Goal: Task Accomplishment & Management: Complete application form

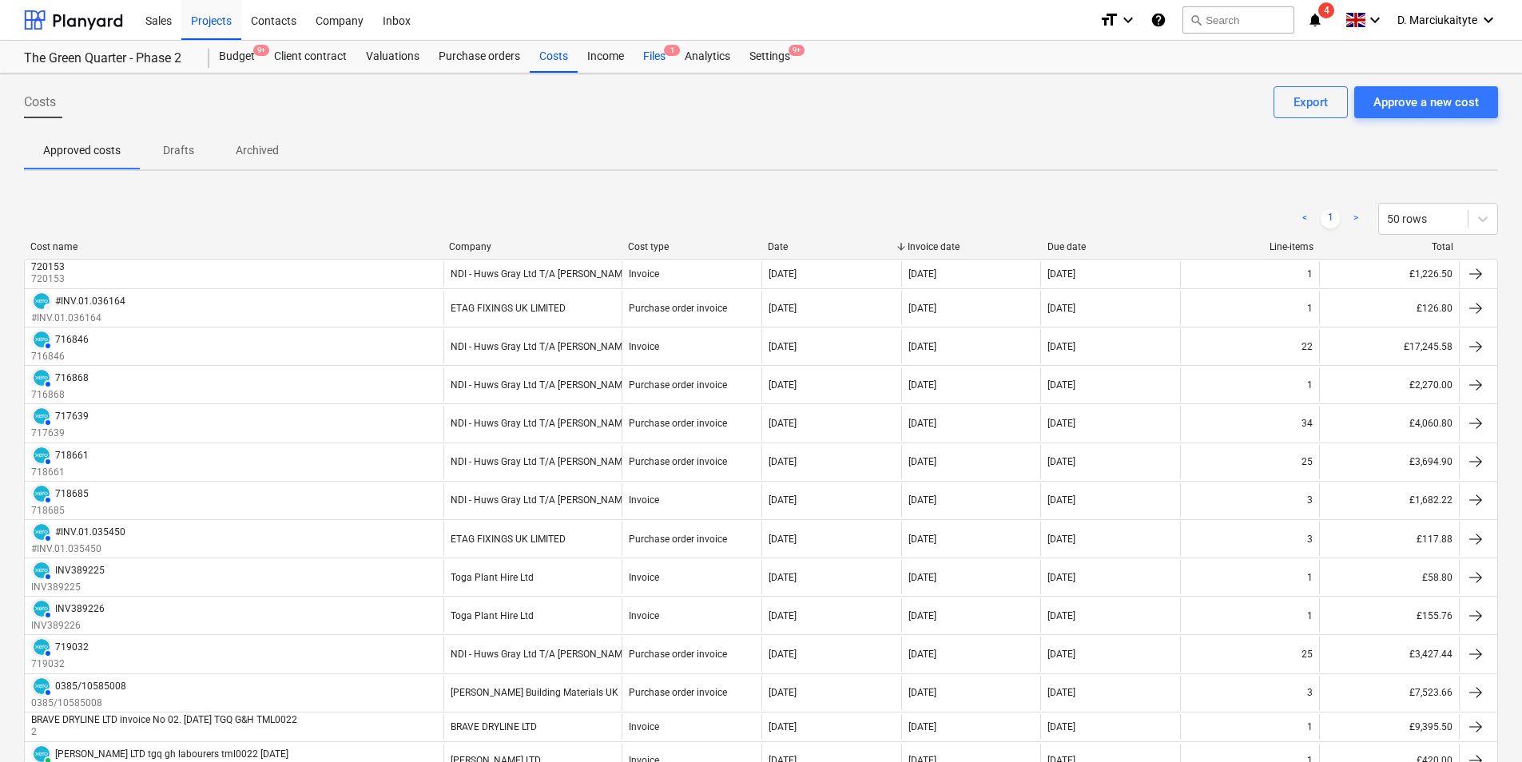
click at [660, 65] on div "Files 1" at bounding box center [654, 57] width 42 height 32
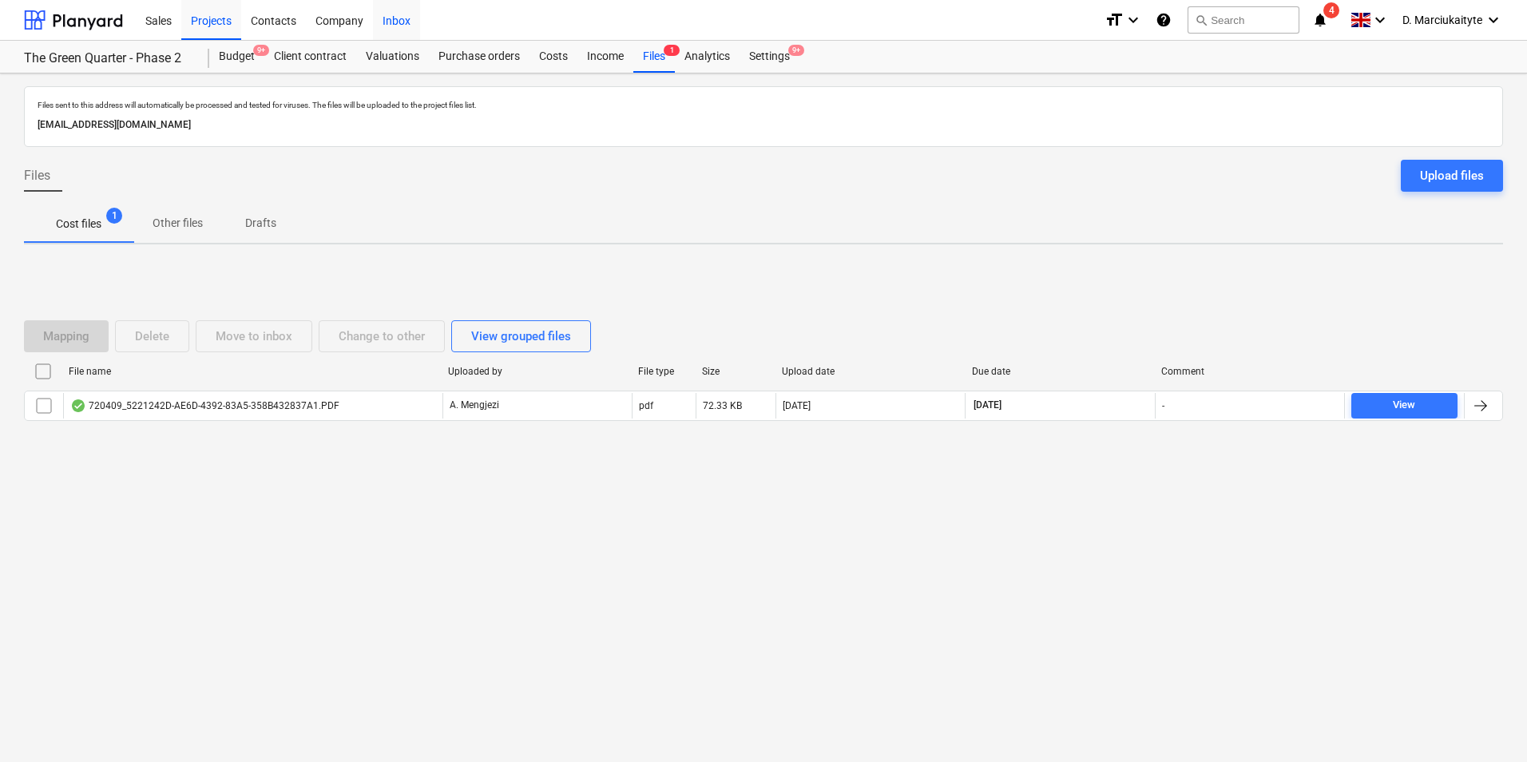
click at [401, 24] on div "Inbox" at bounding box center [396, 19] width 47 height 41
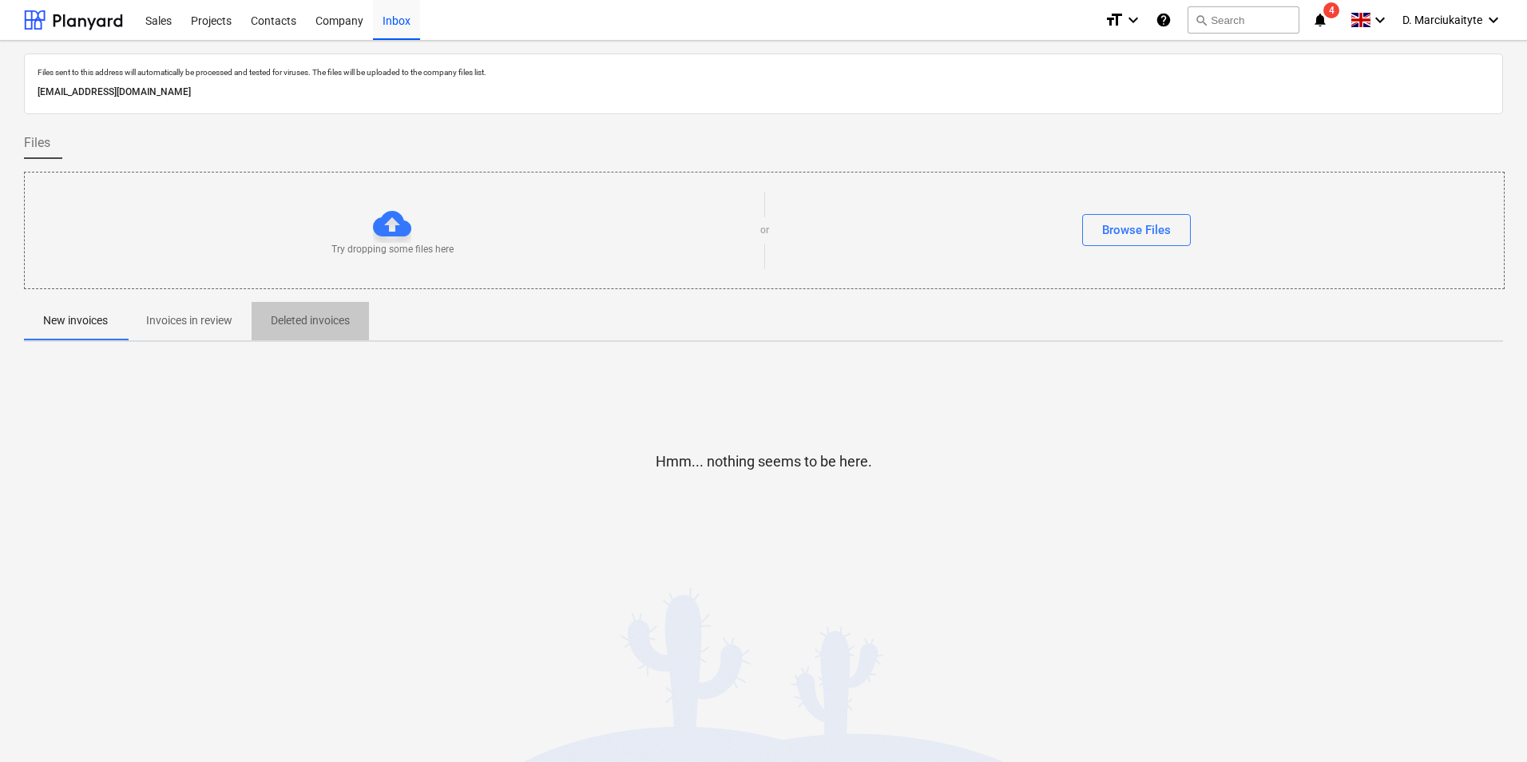
click at [305, 315] on p "Deleted invoices" at bounding box center [310, 320] width 79 height 17
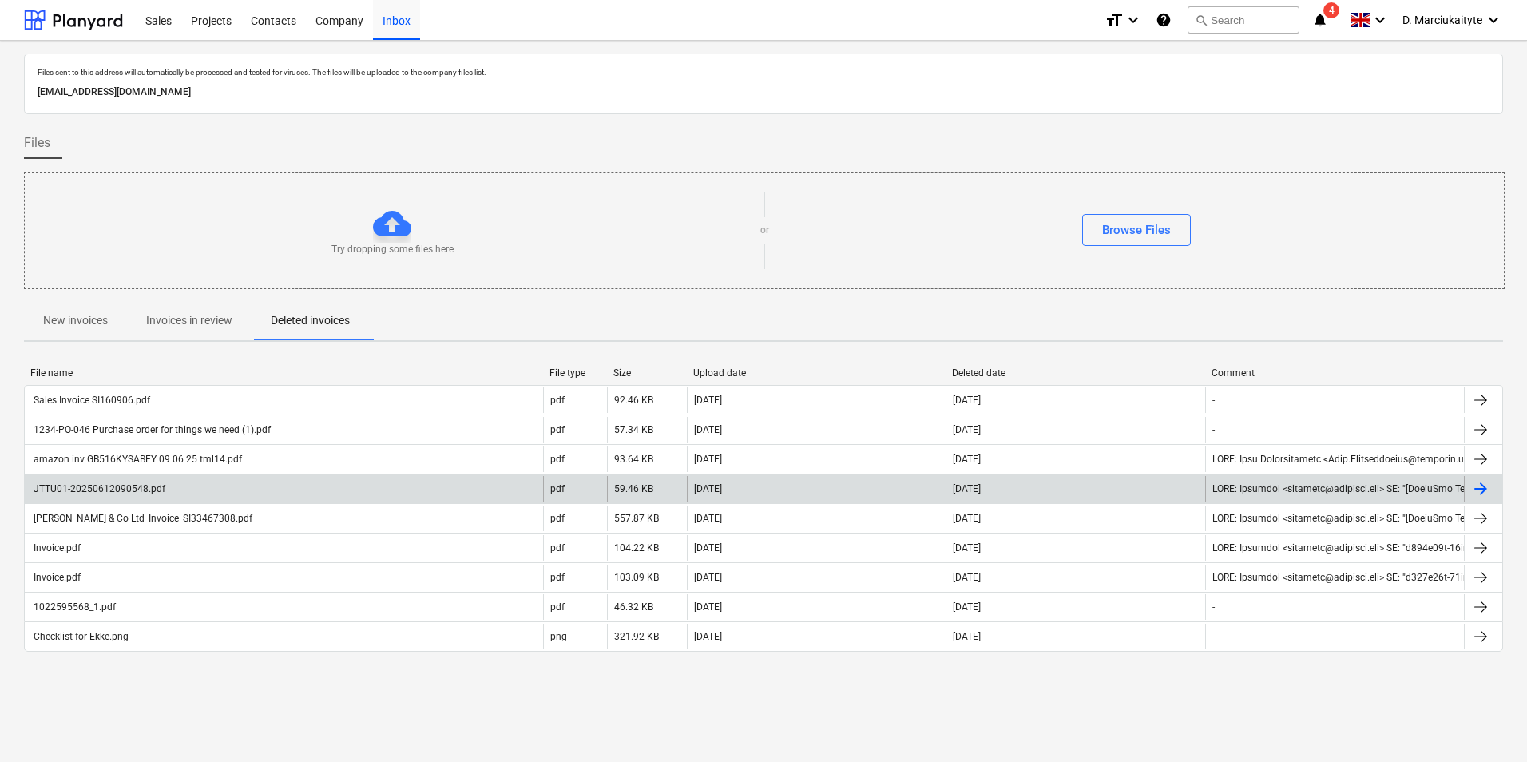
click at [197, 490] on div "JTTU01-20250612090548.pdf" at bounding box center [284, 489] width 518 height 26
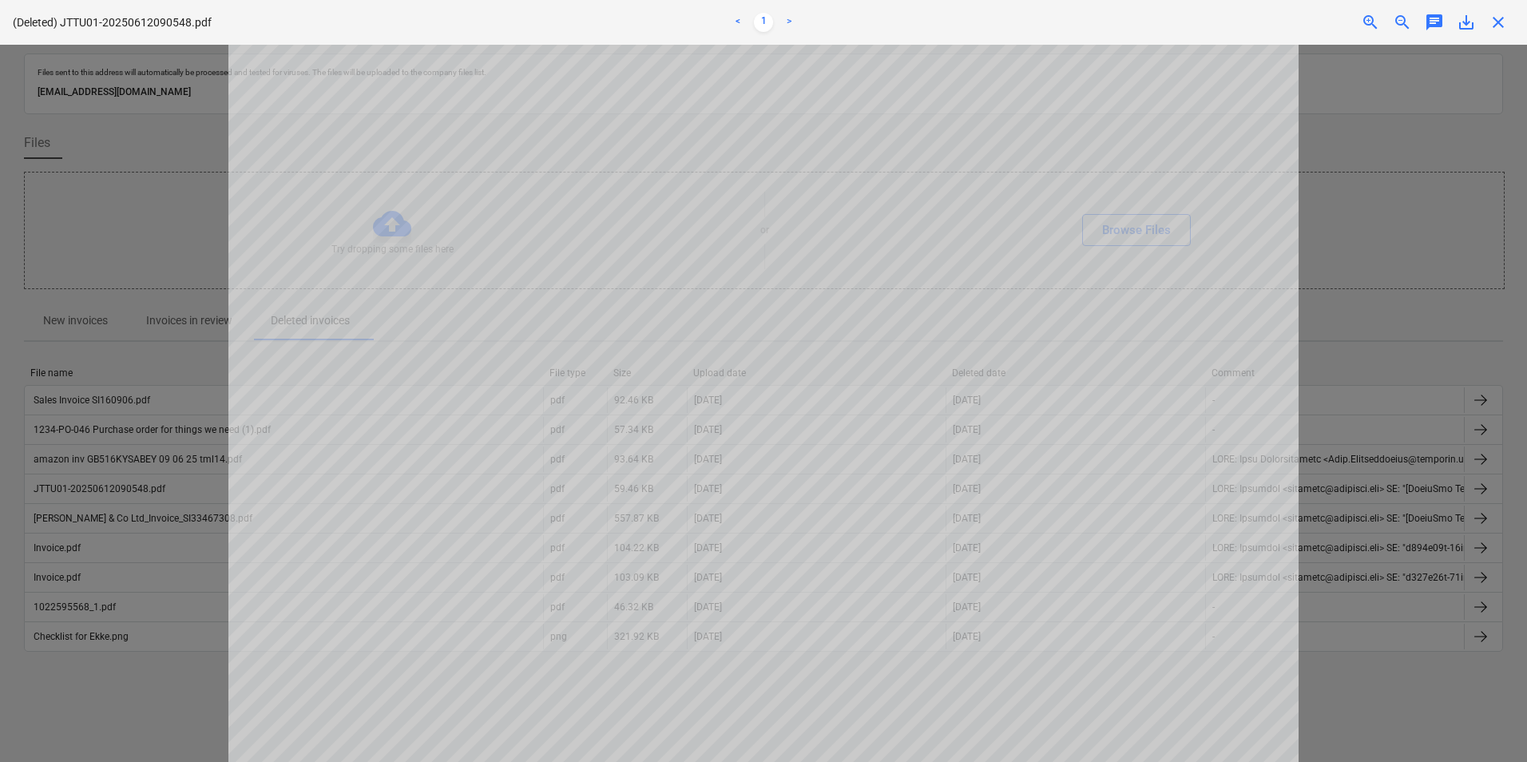
scroll to position [160, 0]
click at [1498, 17] on span "close" at bounding box center [1498, 22] width 19 height 19
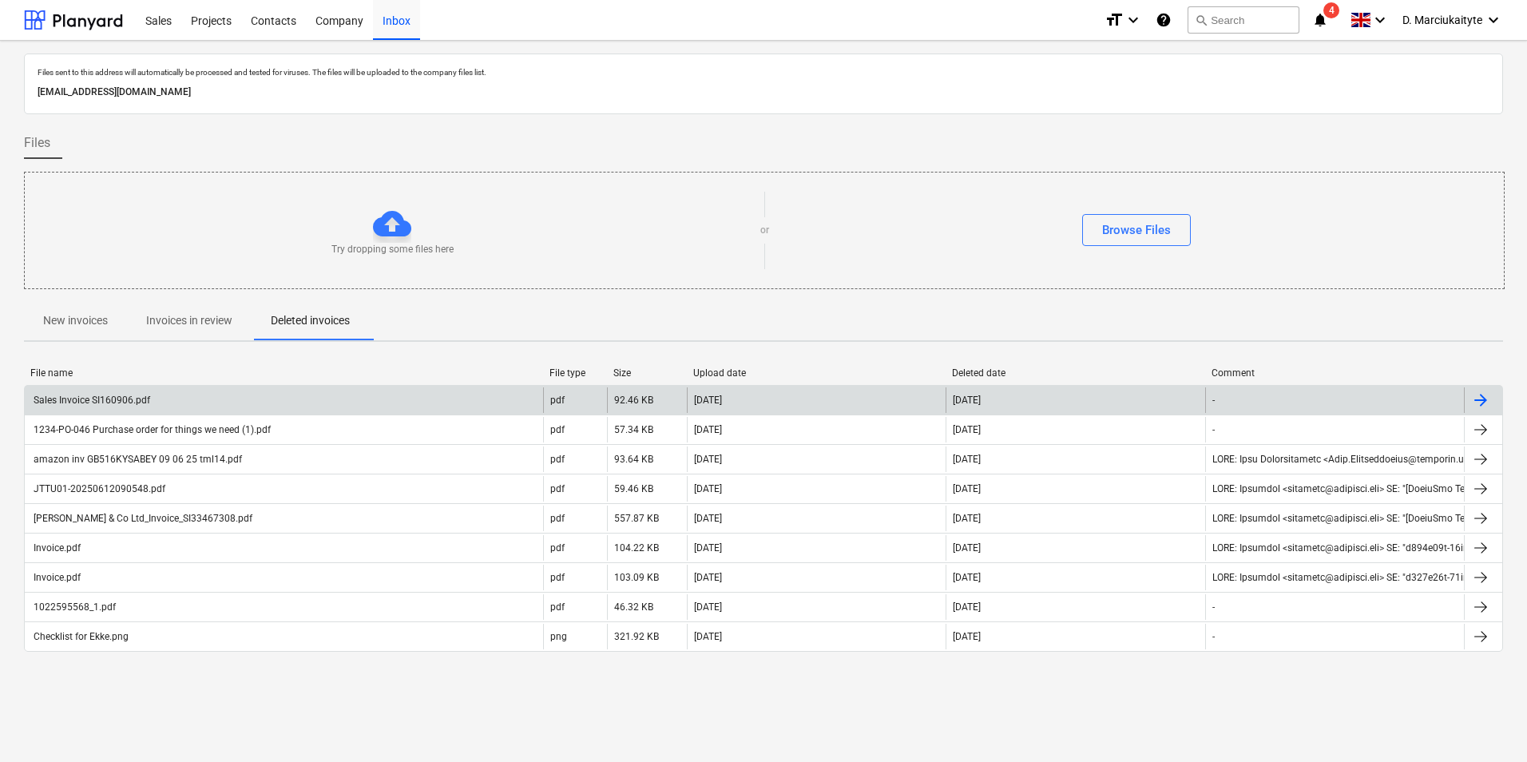
click at [257, 394] on div "Sales Invoice SI160906.pdf" at bounding box center [284, 400] width 518 height 26
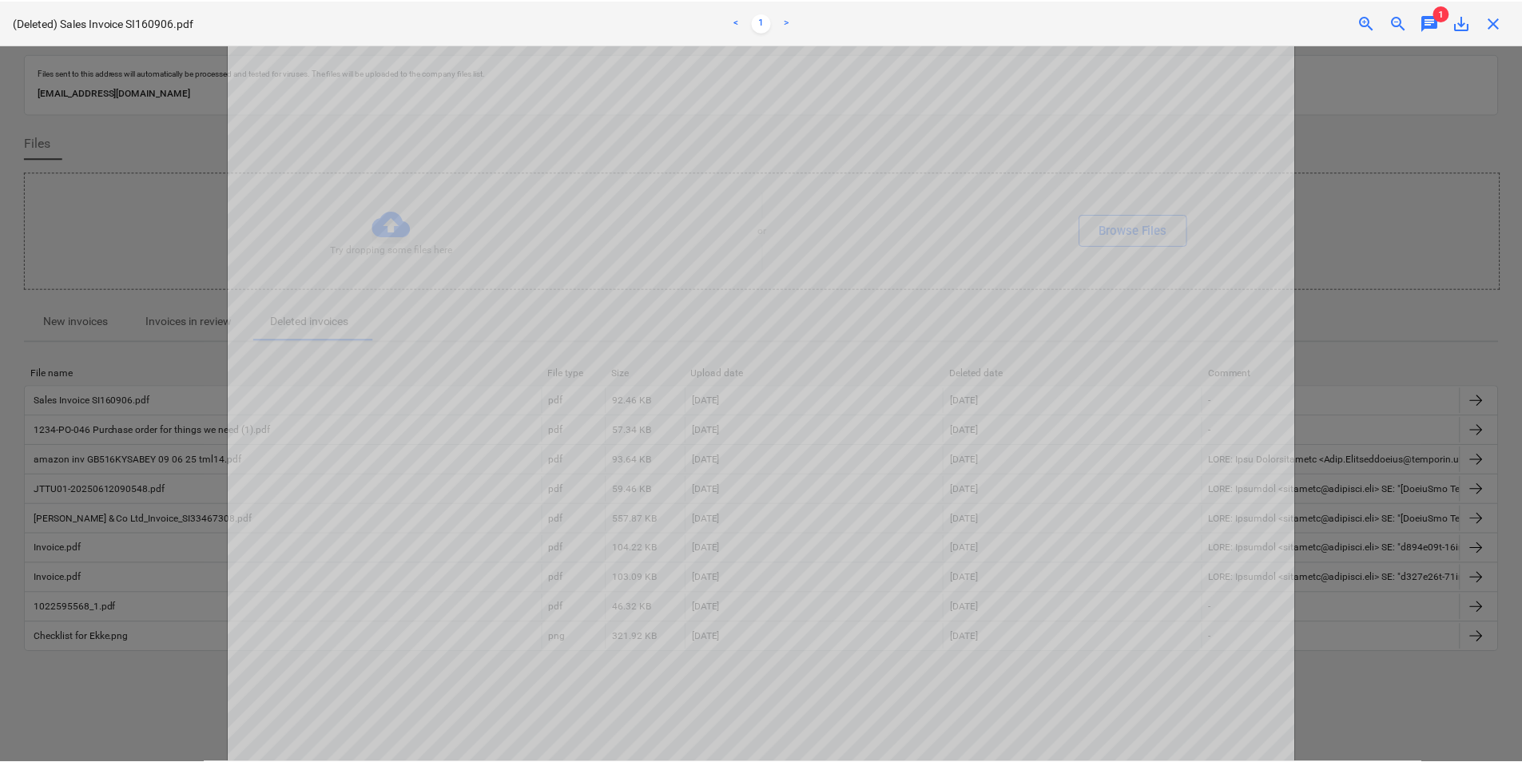
scroll to position [559, 0]
click at [1499, 12] on div "(Deleted) Sales Invoice SI160906.pdf < 1 > zoom_in zoom_out chat 1 save_alt clo…" at bounding box center [763, 22] width 1527 height 45
click at [1505, 18] on span "close" at bounding box center [1498, 22] width 19 height 19
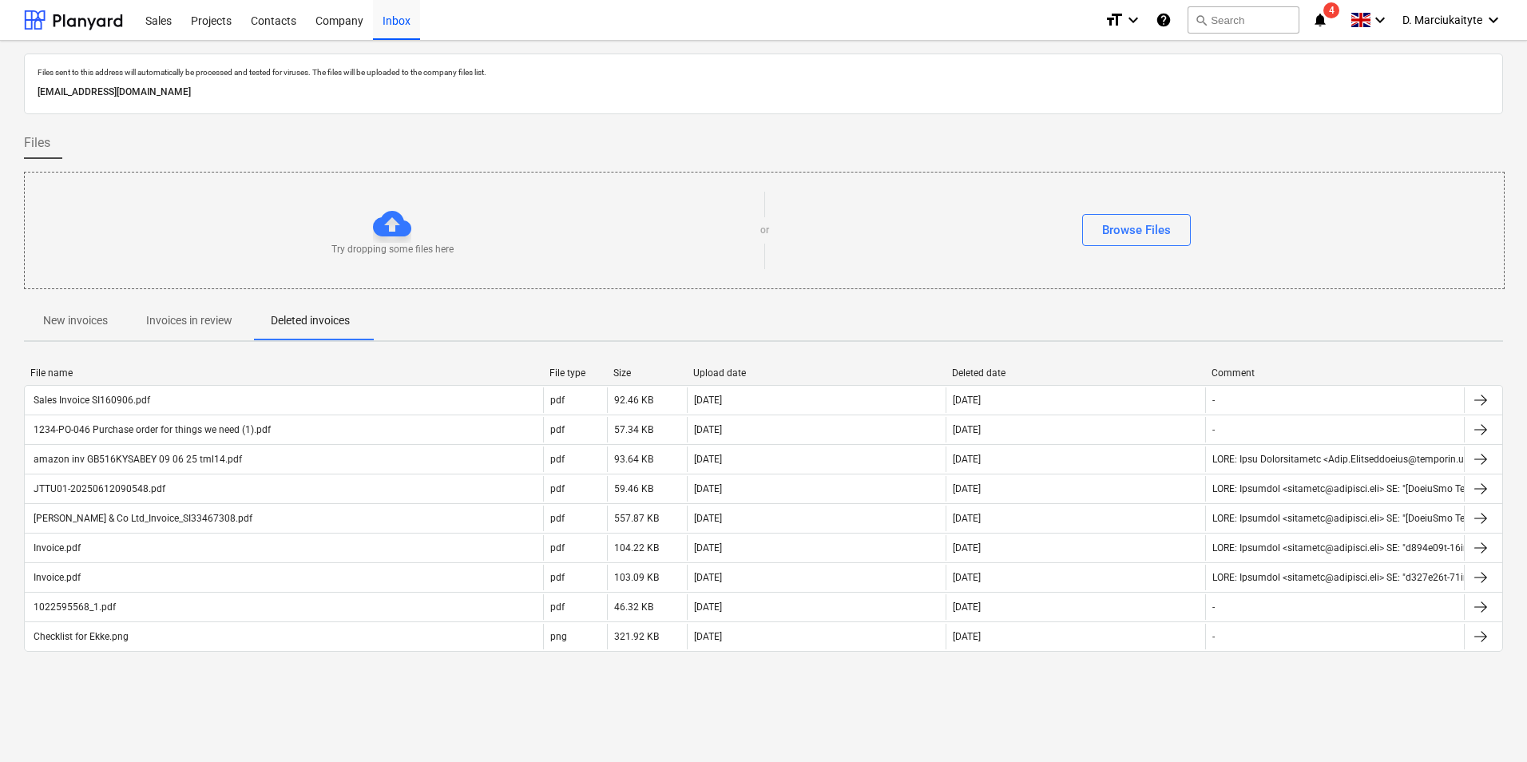
click at [207, 321] on p "Invoices in review" at bounding box center [189, 320] width 86 height 17
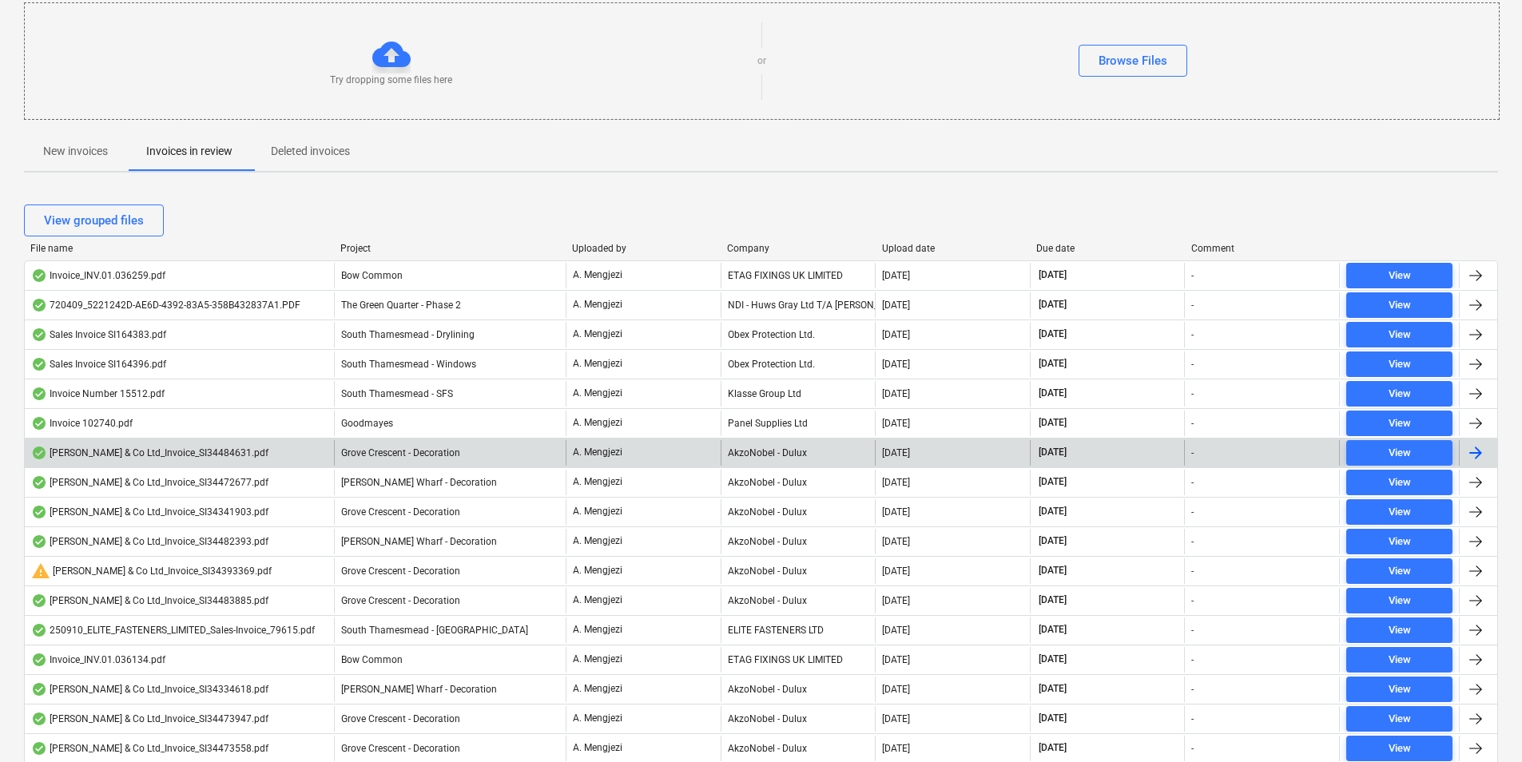
scroll to position [258, 0]
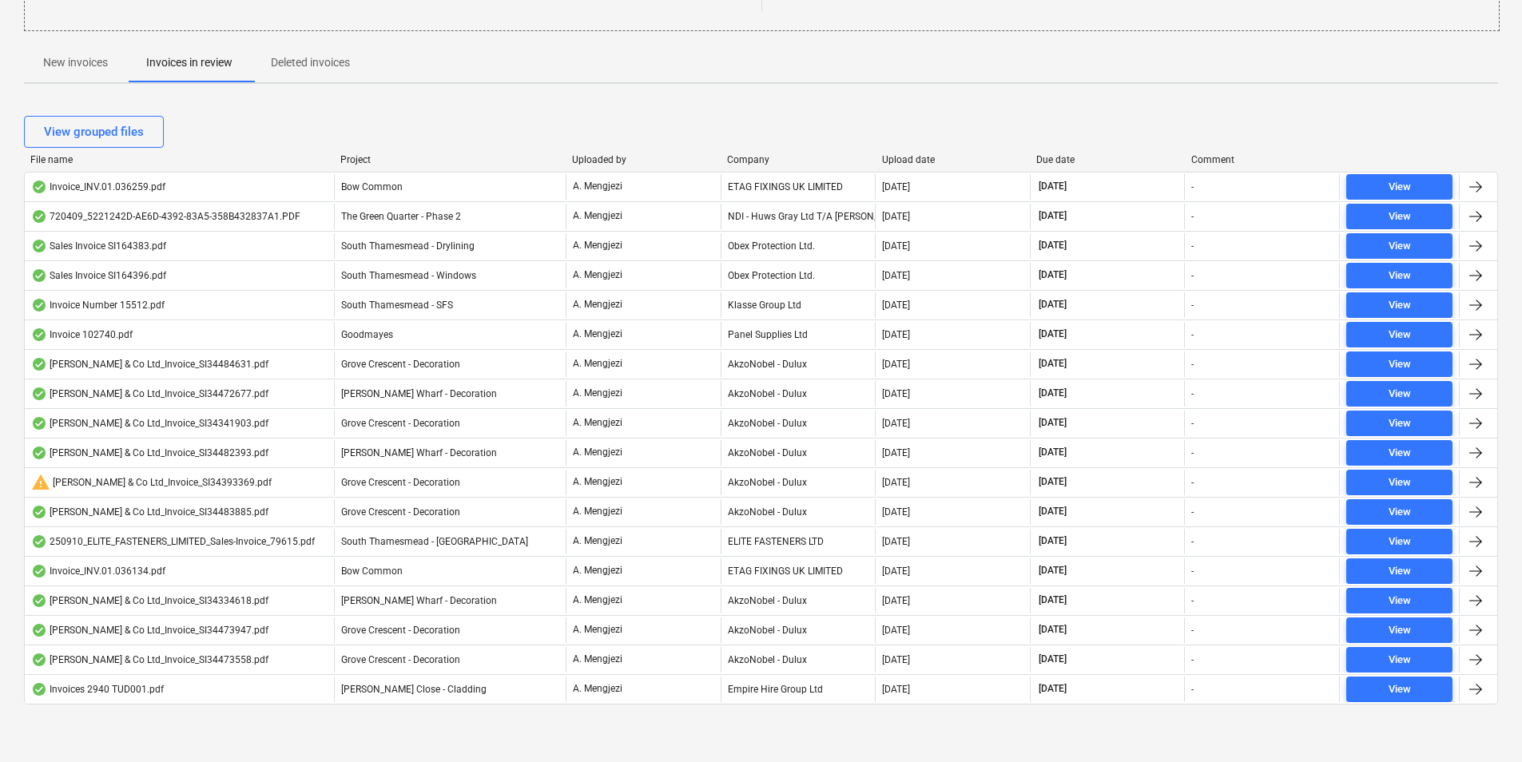
click at [270, 427] on div "[PERSON_NAME] & Co Ltd_Invoice_SI34341903.pdf" at bounding box center [179, 424] width 309 height 26
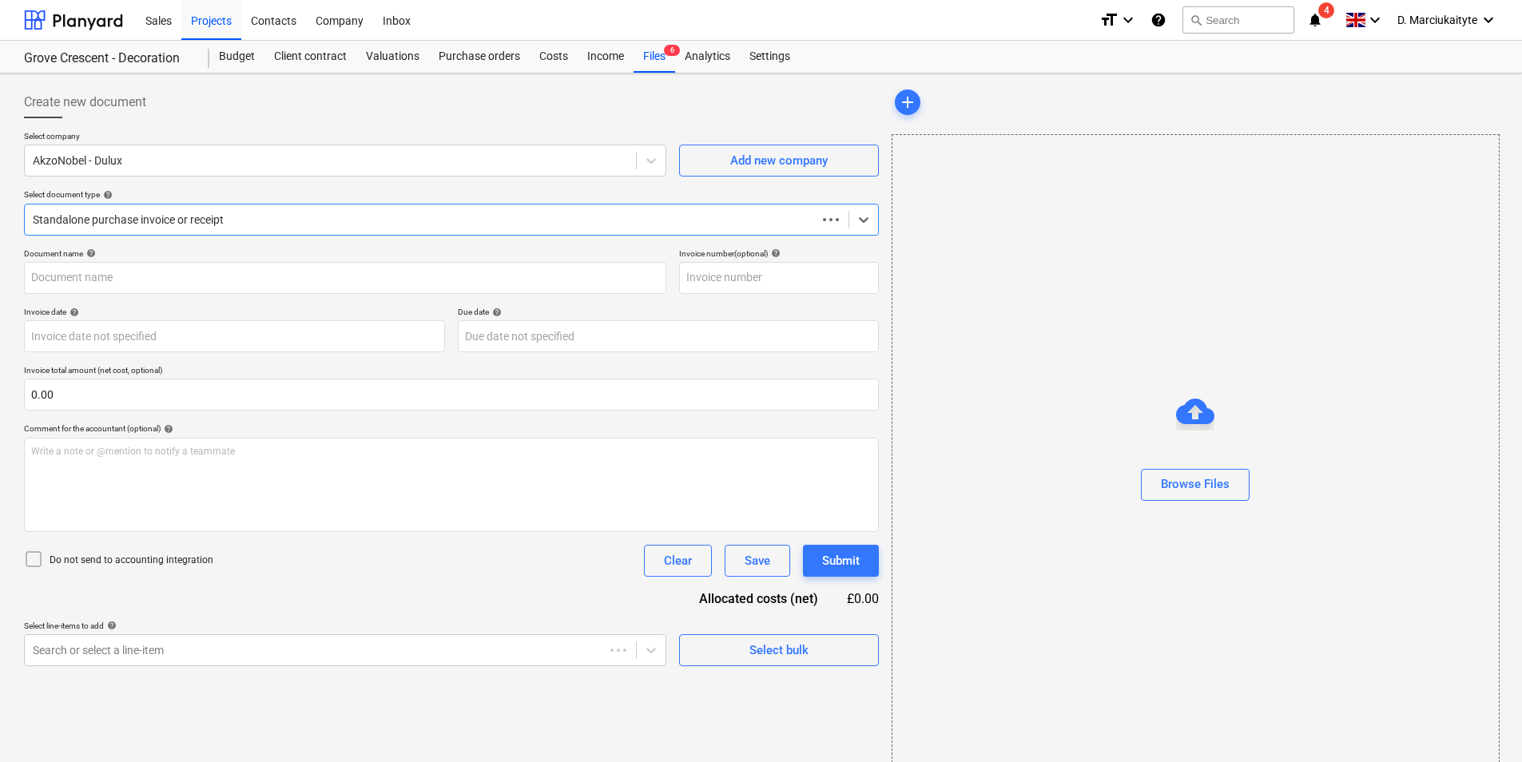
type input "S134341903"
type input "[DATE]"
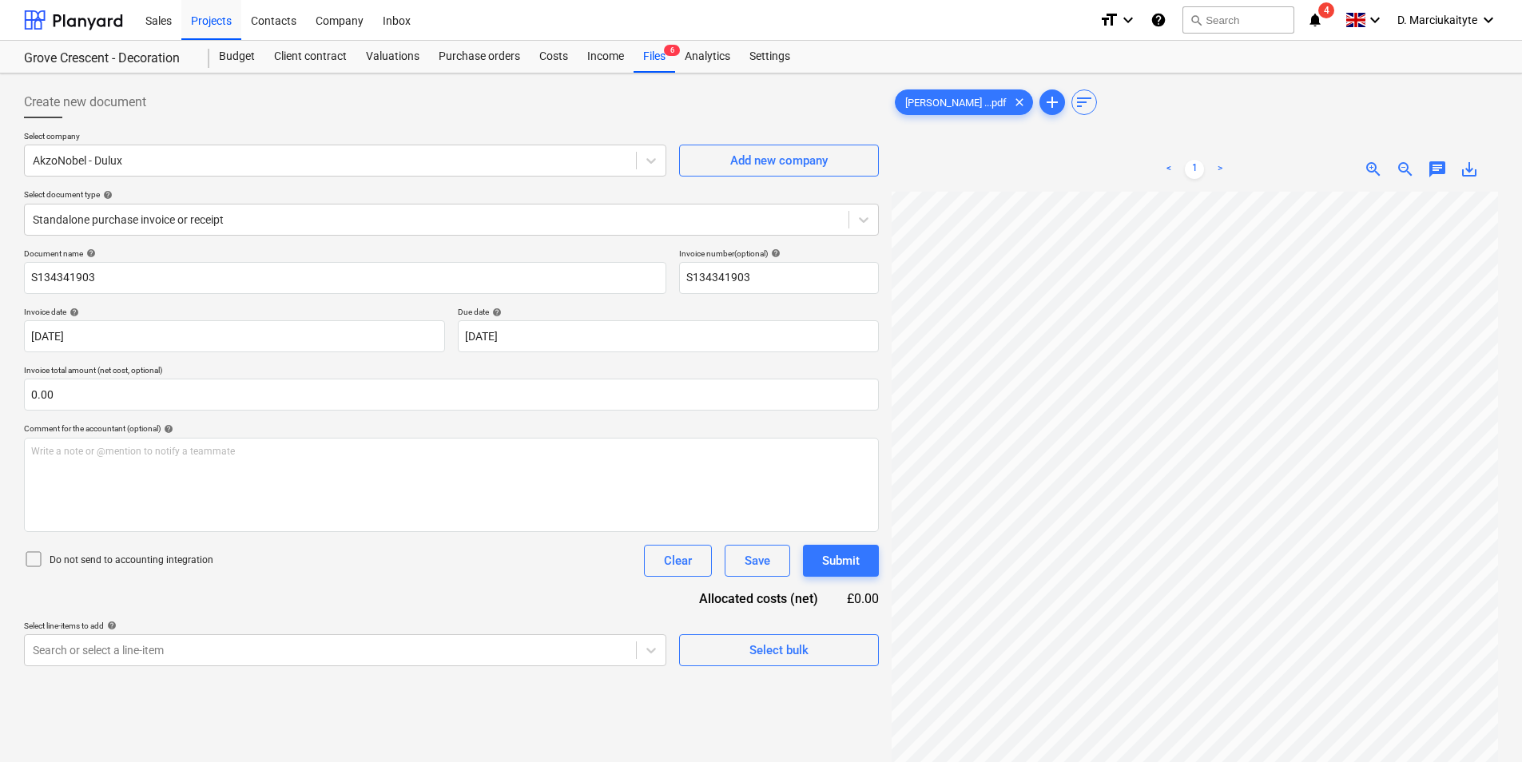
click at [983, 161] on div "< 1 > zoom_in zoom_out chat 0 save_alt" at bounding box center [1194, 528] width 606 height 762
click at [664, 46] on div "Files 6" at bounding box center [654, 57] width 42 height 32
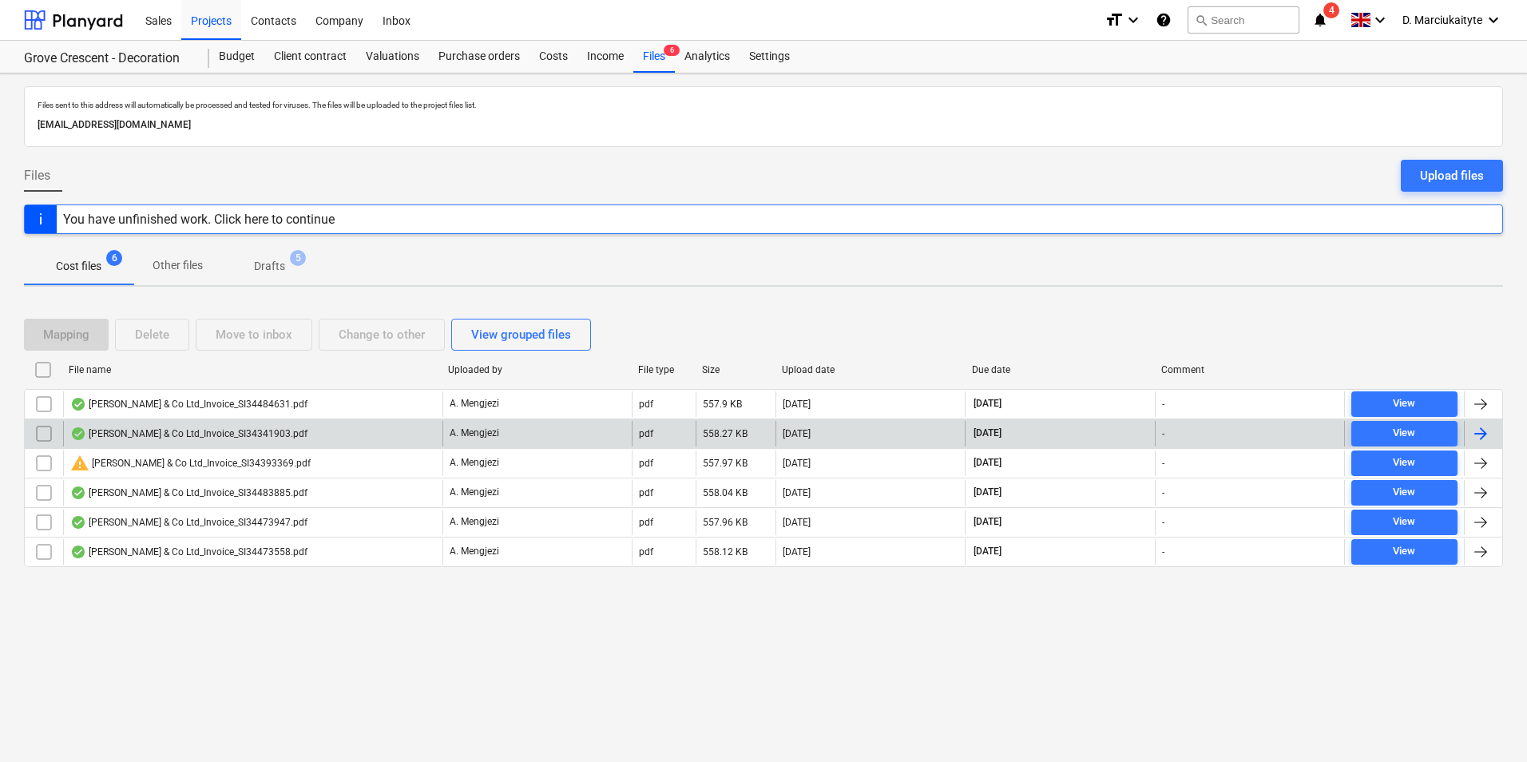
click at [304, 435] on div "[PERSON_NAME] & Co Ltd_Invoice_SI34341903.pdf" at bounding box center [252, 434] width 379 height 26
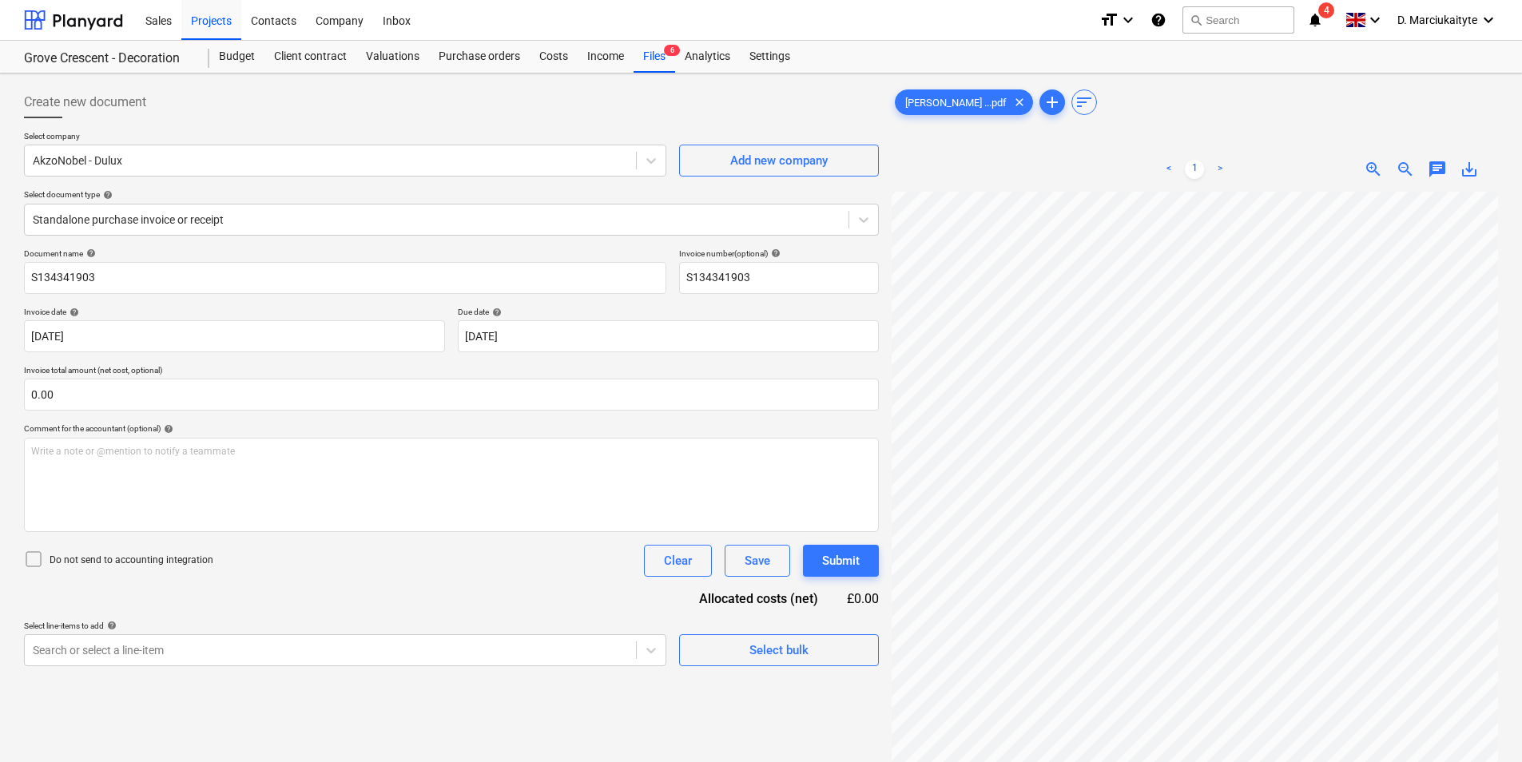
scroll to position [0, 244]
click at [1317, 135] on div "[PERSON_NAME] ...pdf clear add sort < 1 > zoom_in zoom_out chat 0 save_alt" at bounding box center [1194, 497] width 606 height 823
click at [1158, 97] on div "[PERSON_NAME] ...pdf clear add sort < 1 > zoom_in zoom_out chat 0 save_alt" at bounding box center [1194, 497] width 606 height 823
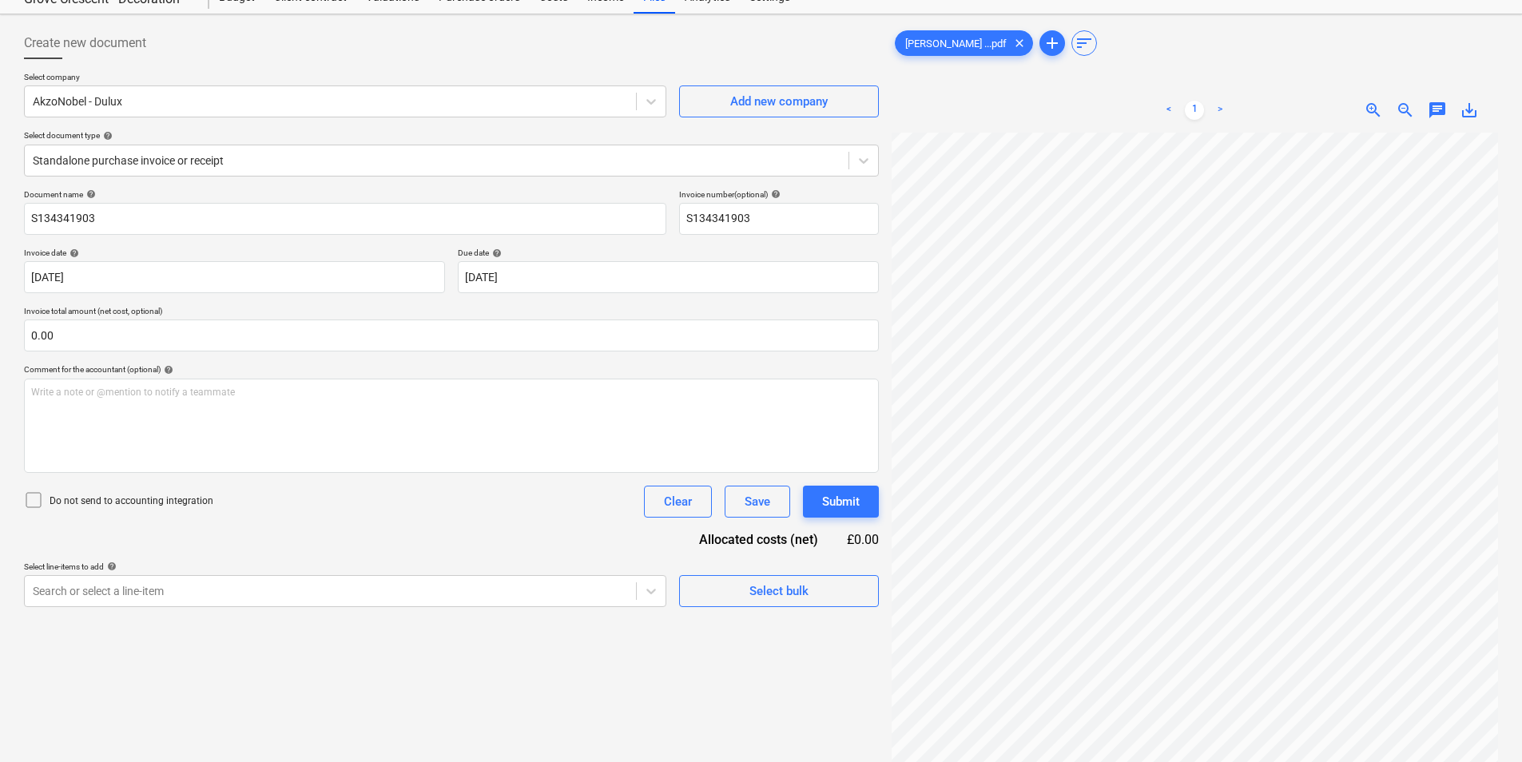
scroll to position [0, 0]
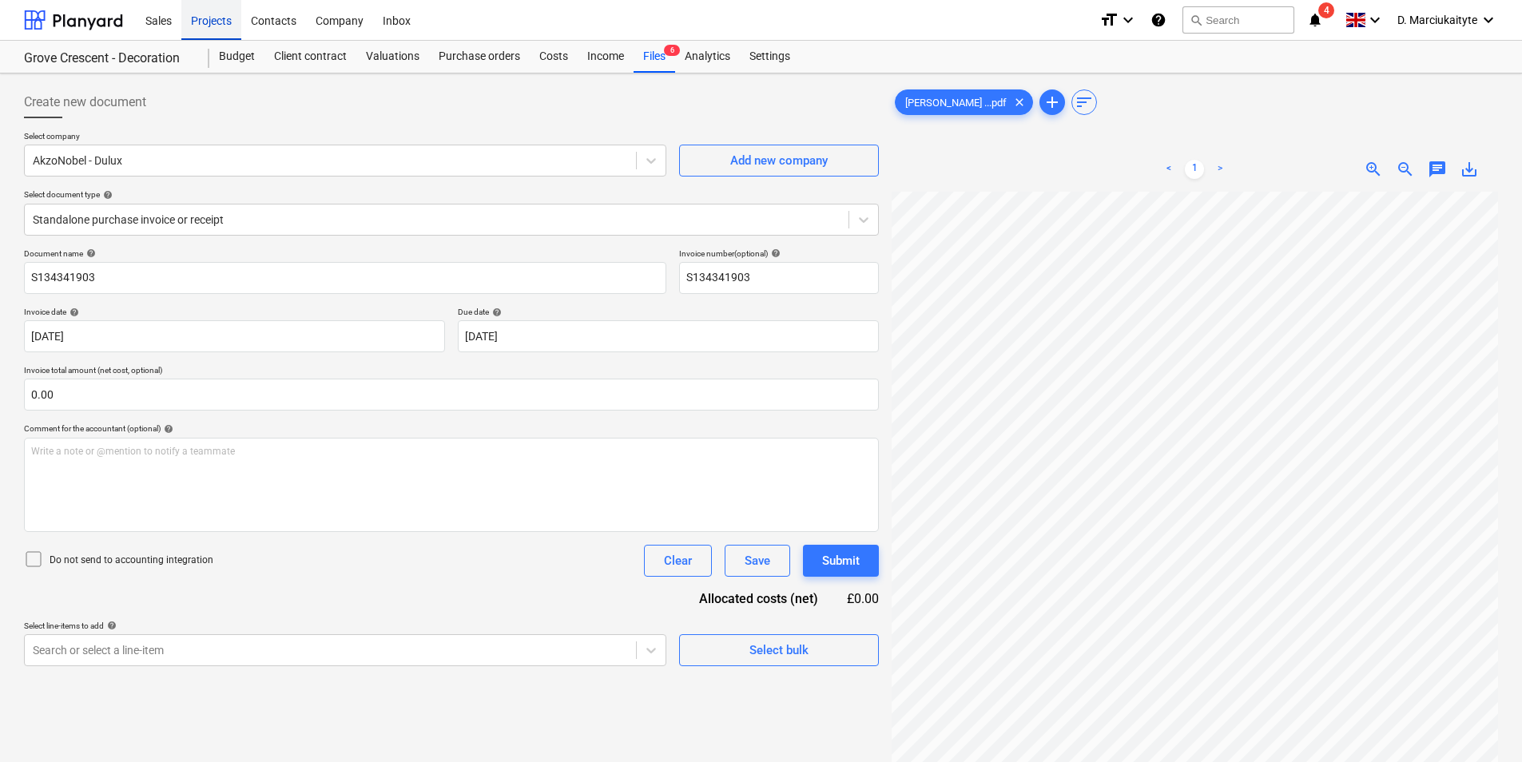
click at [225, 18] on div "Projects" at bounding box center [211, 19] width 60 height 41
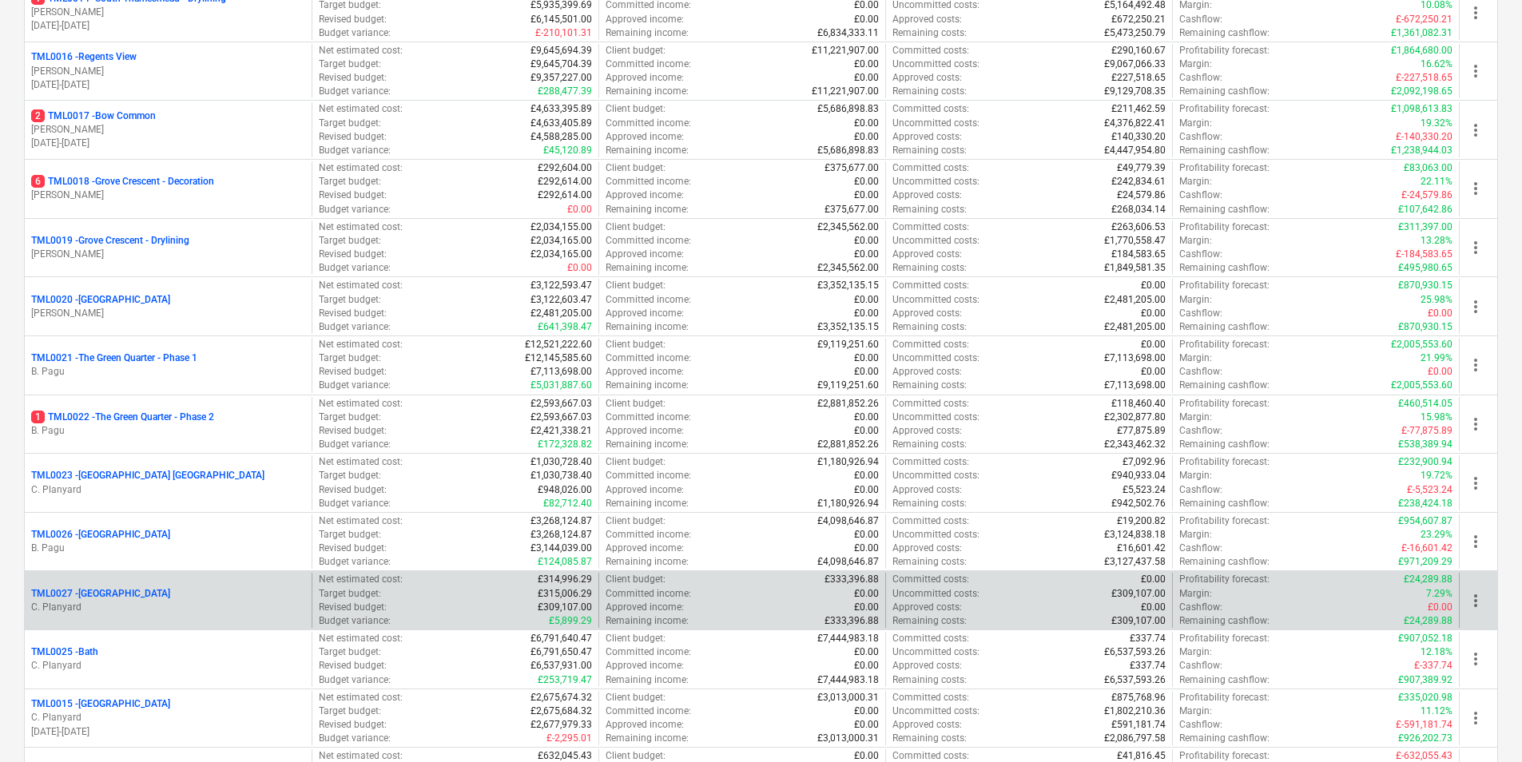
scroll to position [1118, 0]
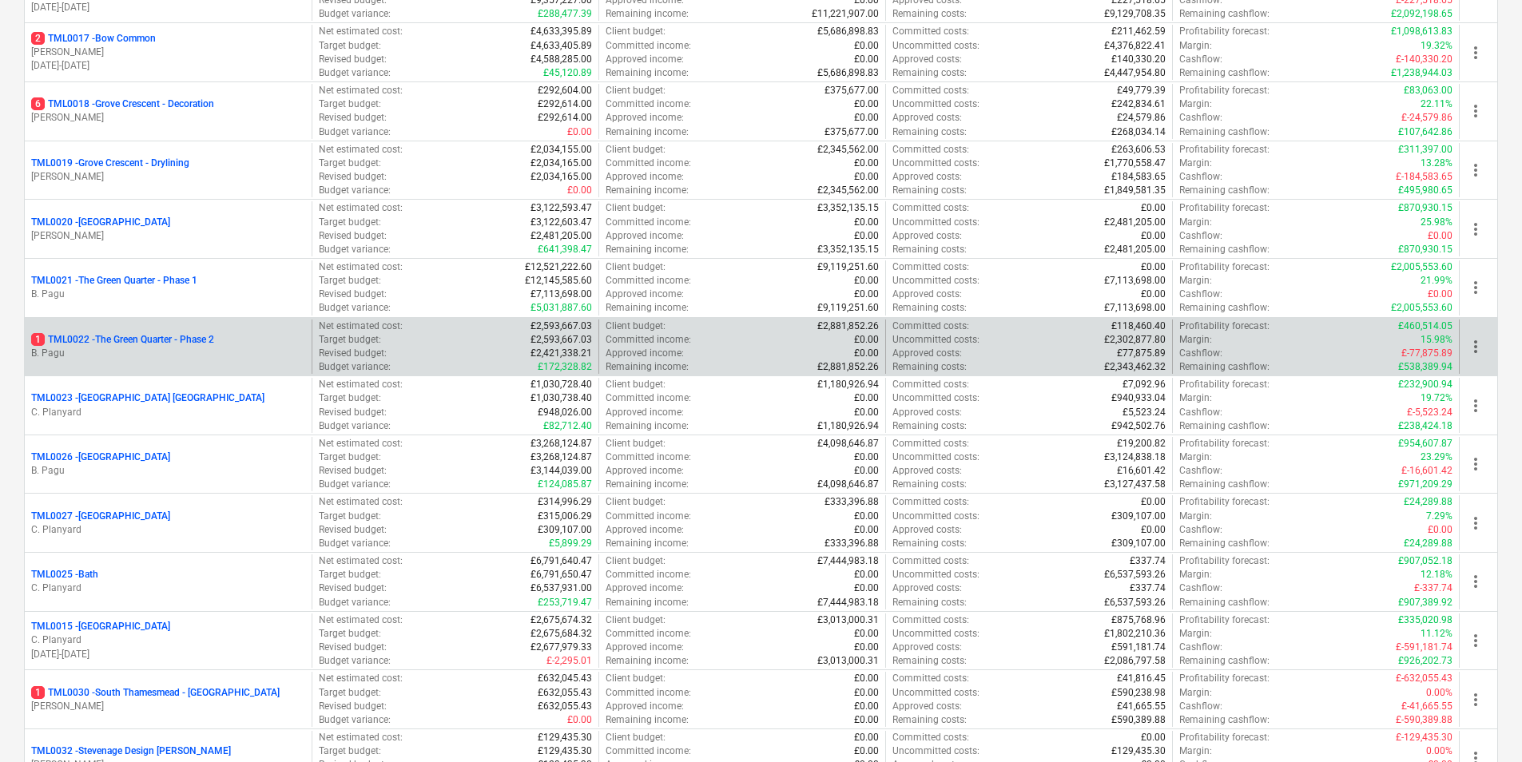
click at [87, 360] on p "B. Pagu" at bounding box center [168, 354] width 274 height 14
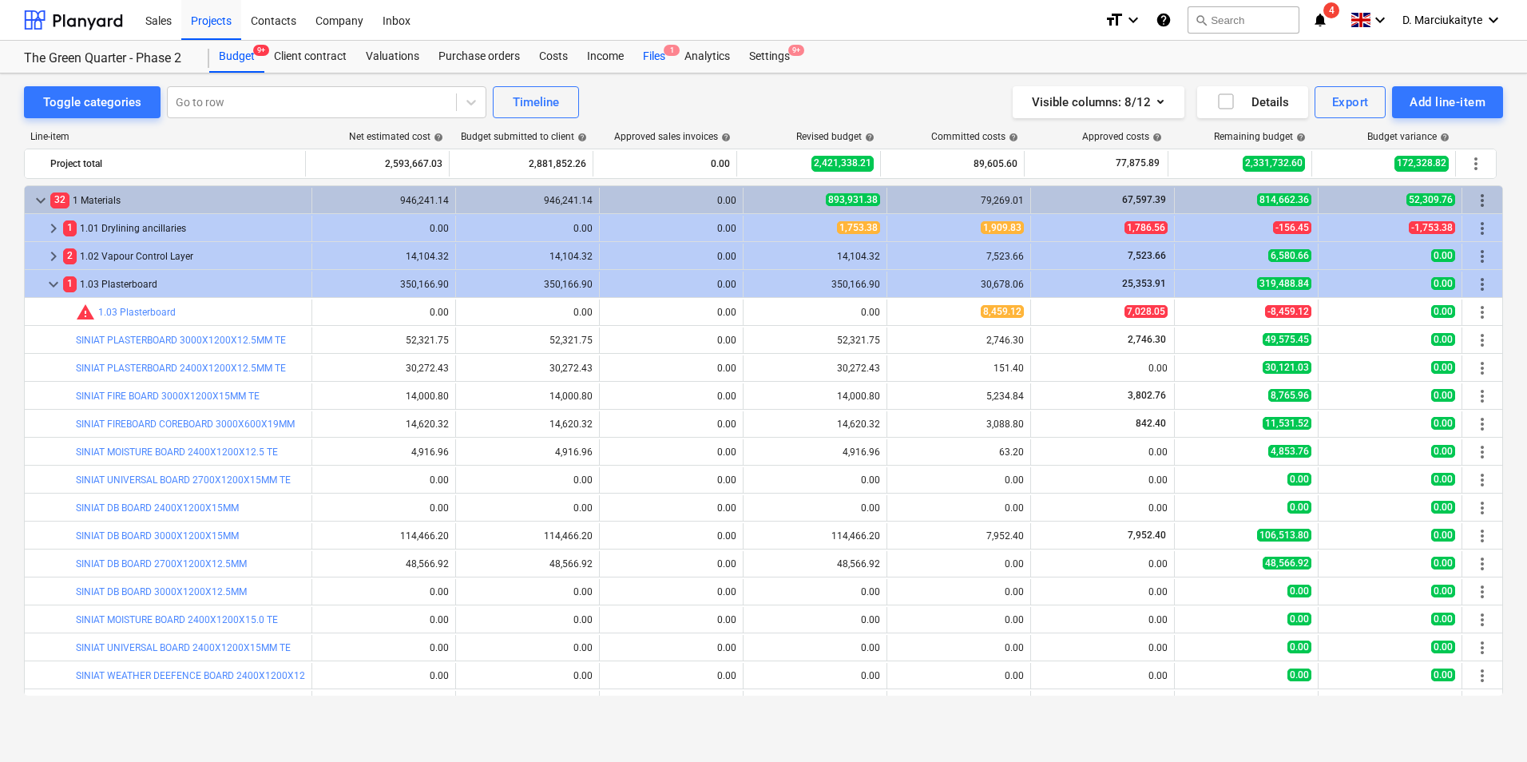
click at [653, 58] on div "Files 1" at bounding box center [654, 57] width 42 height 32
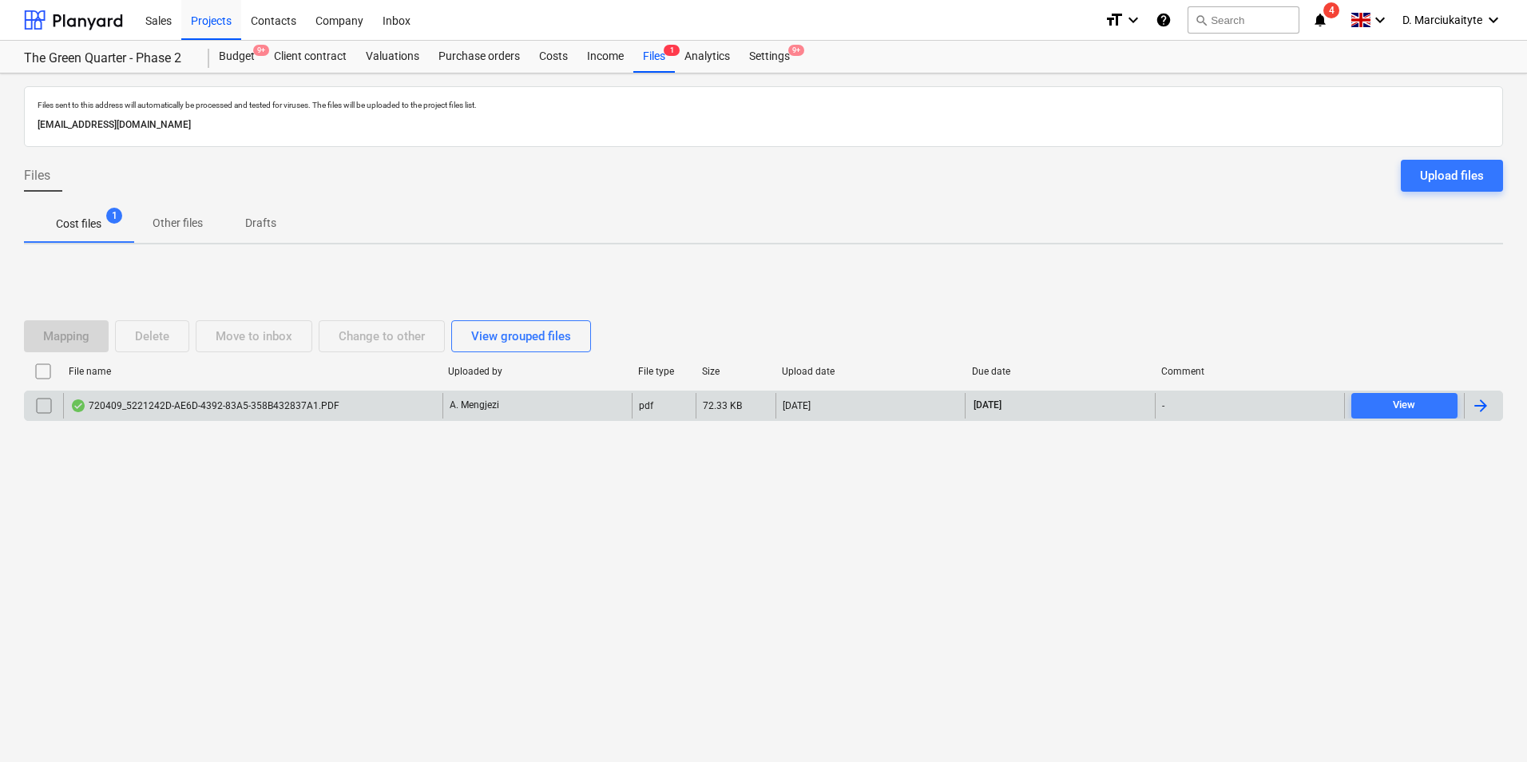
click at [255, 410] on div "720409_5221242D-AE6D-4392-83A5-358B432837A1.PDF" at bounding box center [204, 405] width 269 height 13
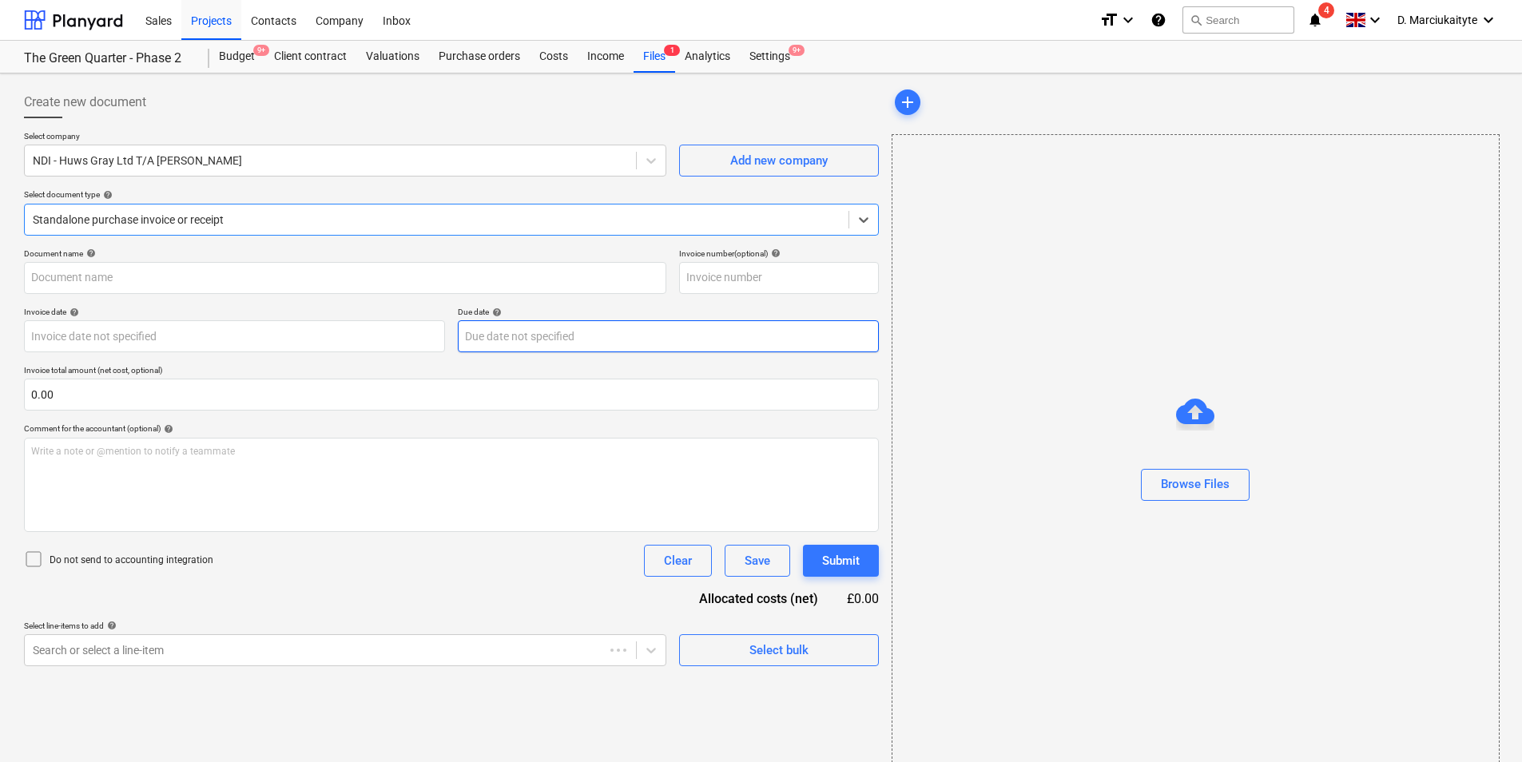
type input "720409"
type input "[DATE]"
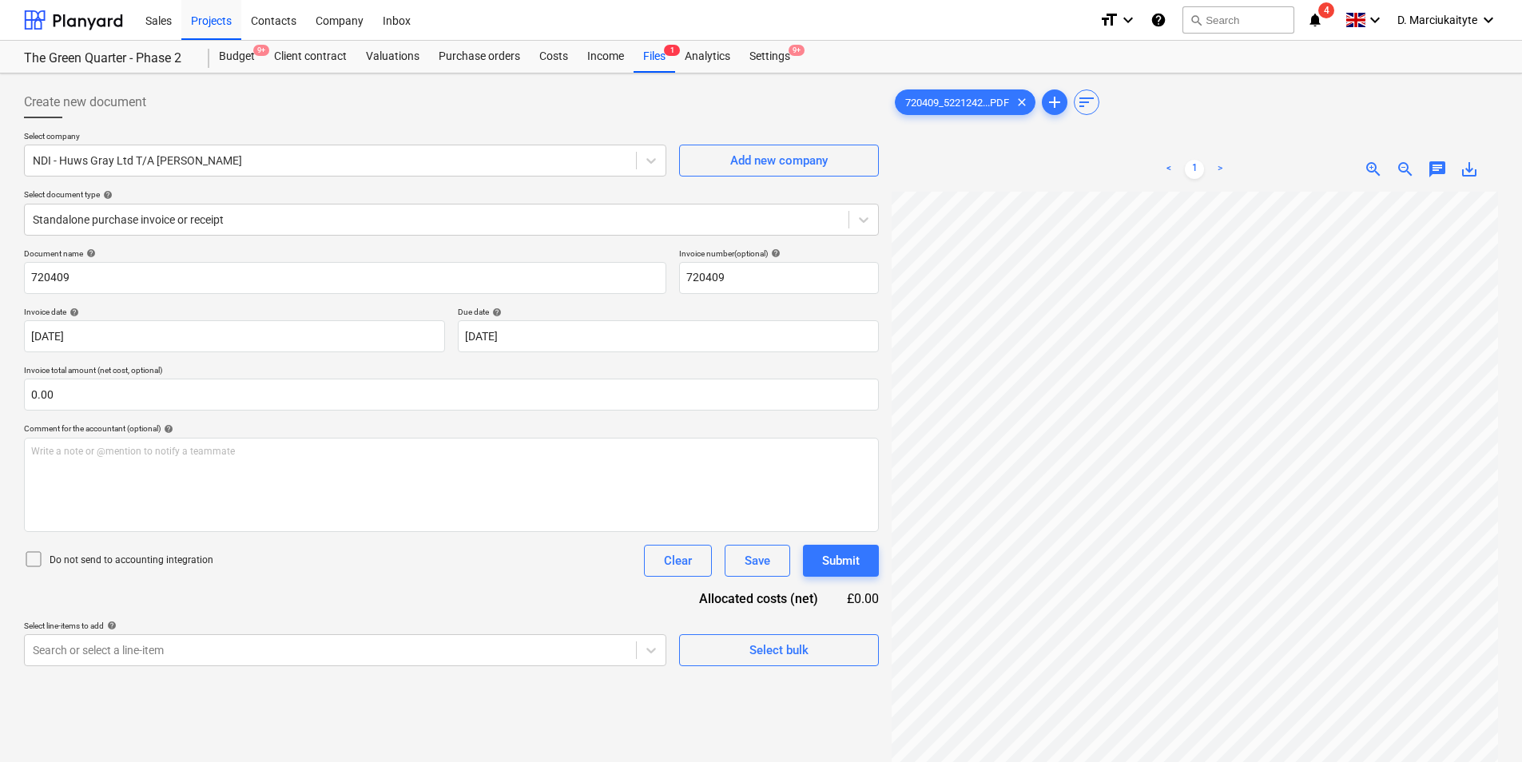
click at [1193, 101] on div "720409_5221242...PDF clear add sort < 1 > zoom_in zoom_out chat 0 save_alt" at bounding box center [1194, 497] width 606 height 823
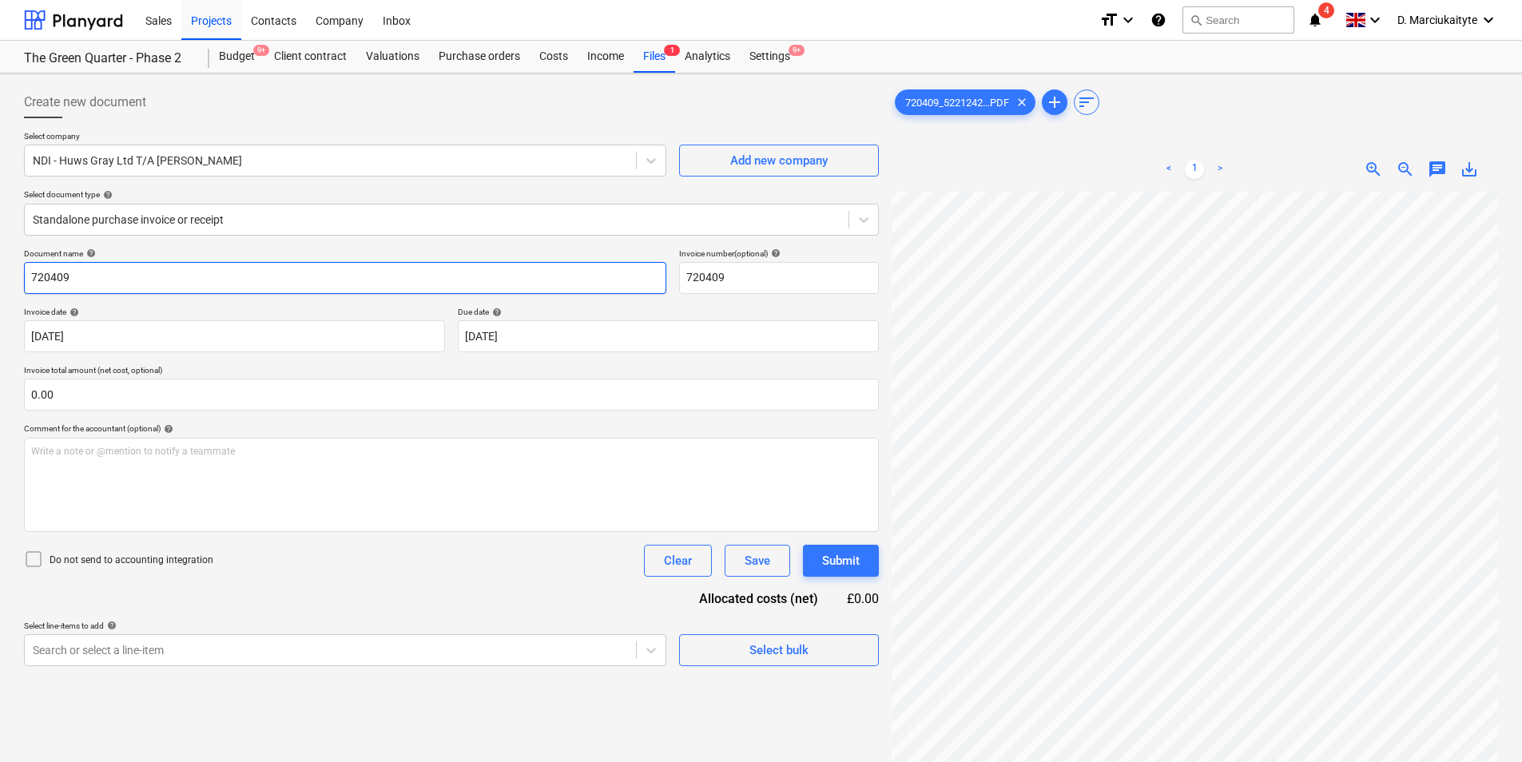
click at [574, 264] on div "Create new document Select company NDI - Huws Gray Ltd T/A [PERSON_NAME] Add ne…" at bounding box center [761, 498] width 1487 height 836
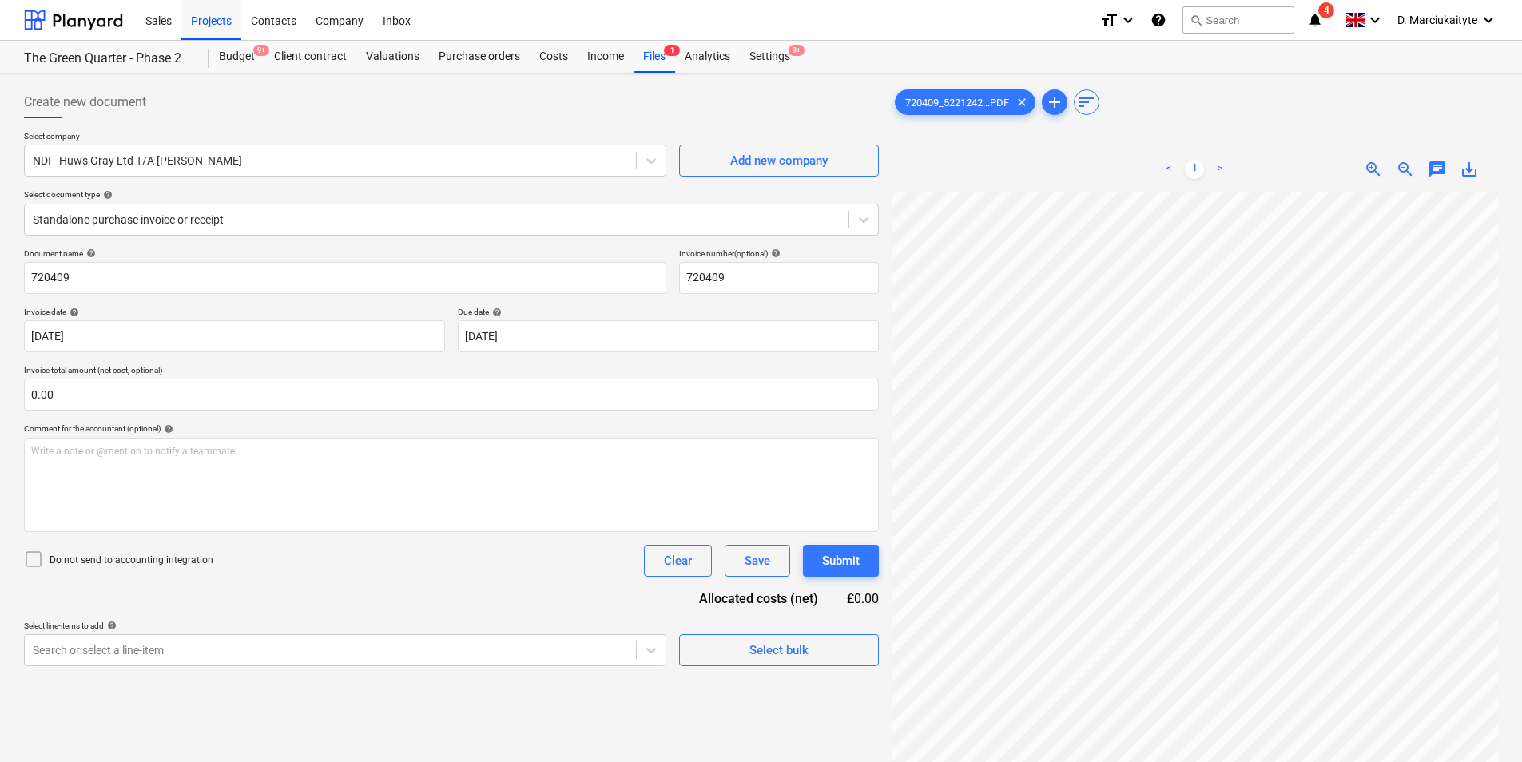
scroll to position [120, 508]
click at [838, 339] on div "Create new document Select company NDI - Huws Gray Ltd T/A [PERSON_NAME] Add ne…" at bounding box center [761, 498] width 1487 height 836
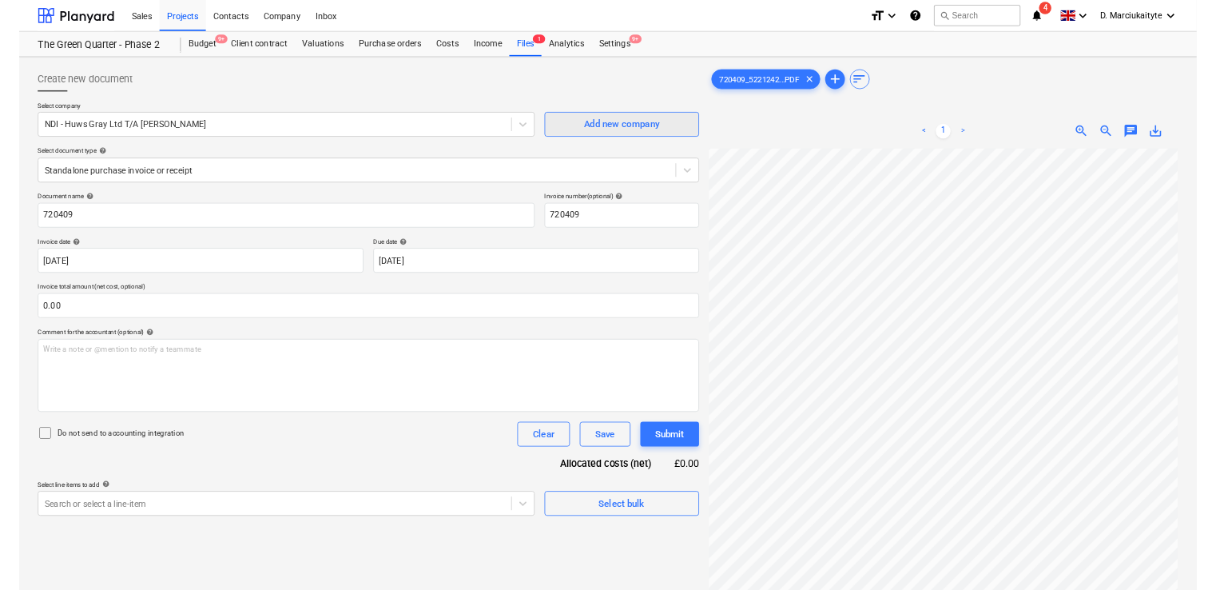
scroll to position [0, 508]
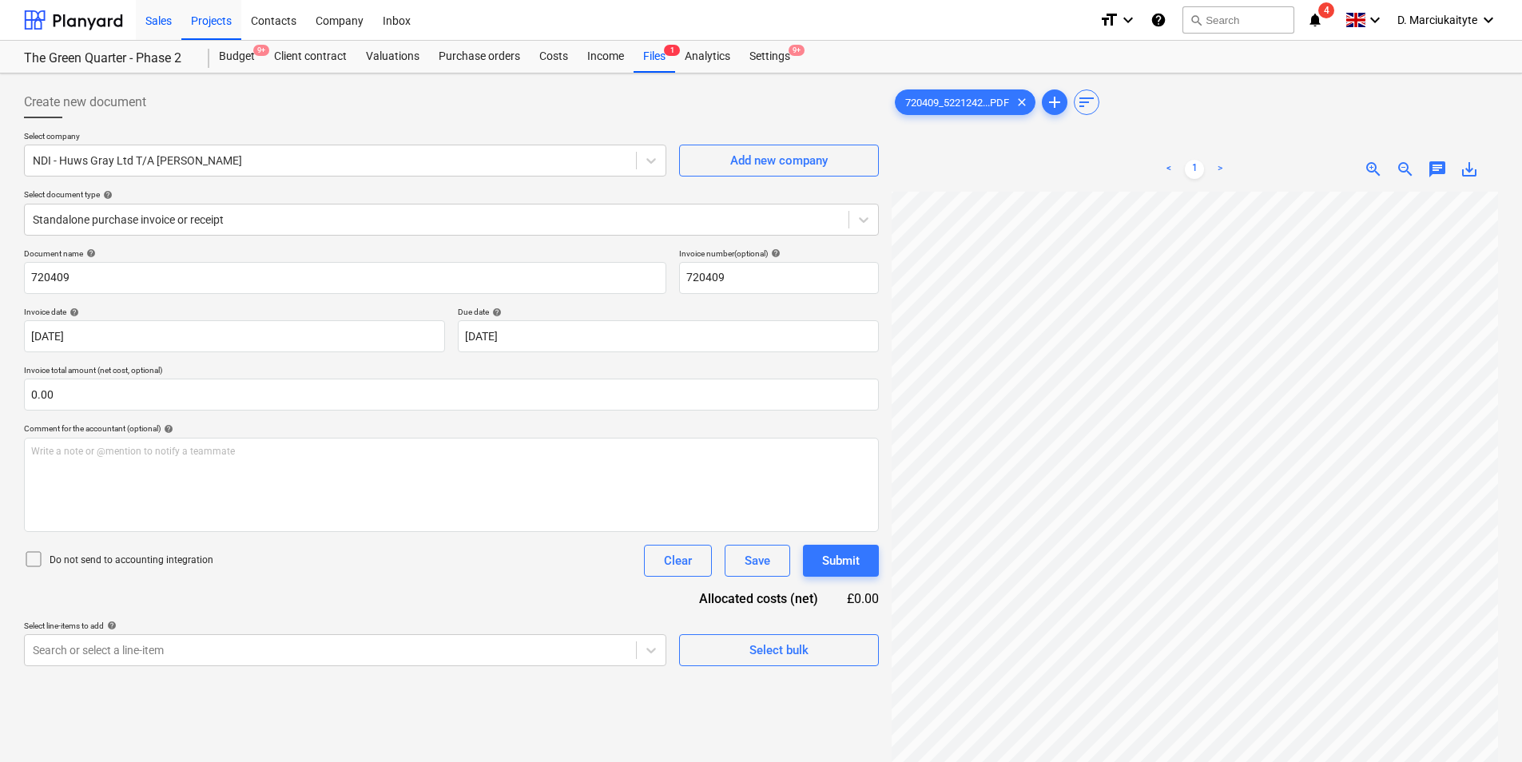
click at [165, 18] on div "Sales" at bounding box center [159, 19] width 46 height 41
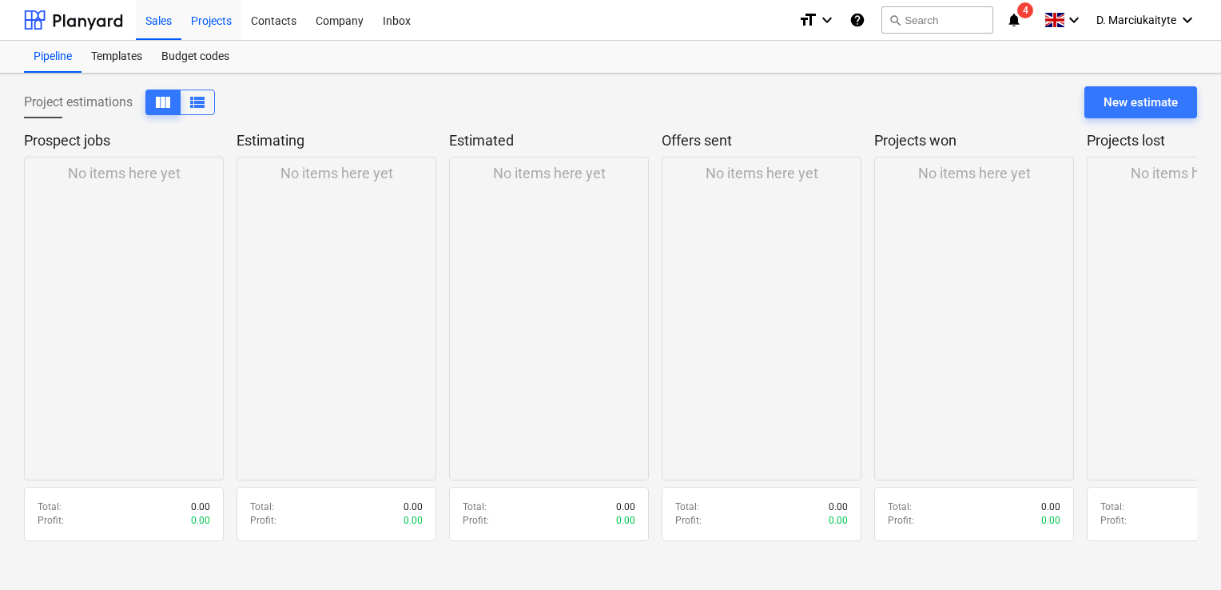
click at [208, 18] on div "Projects" at bounding box center [211, 19] width 60 height 41
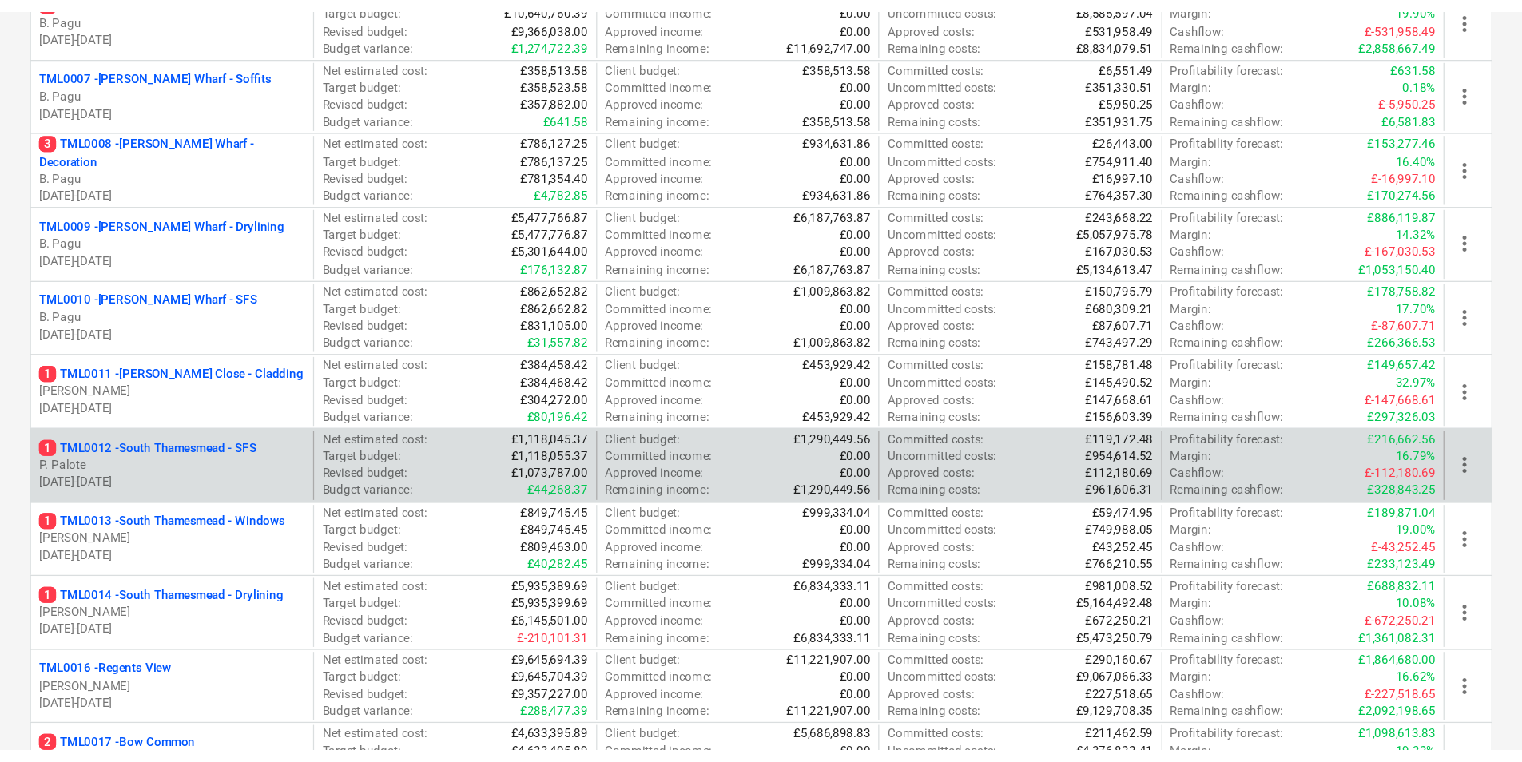
scroll to position [799, 0]
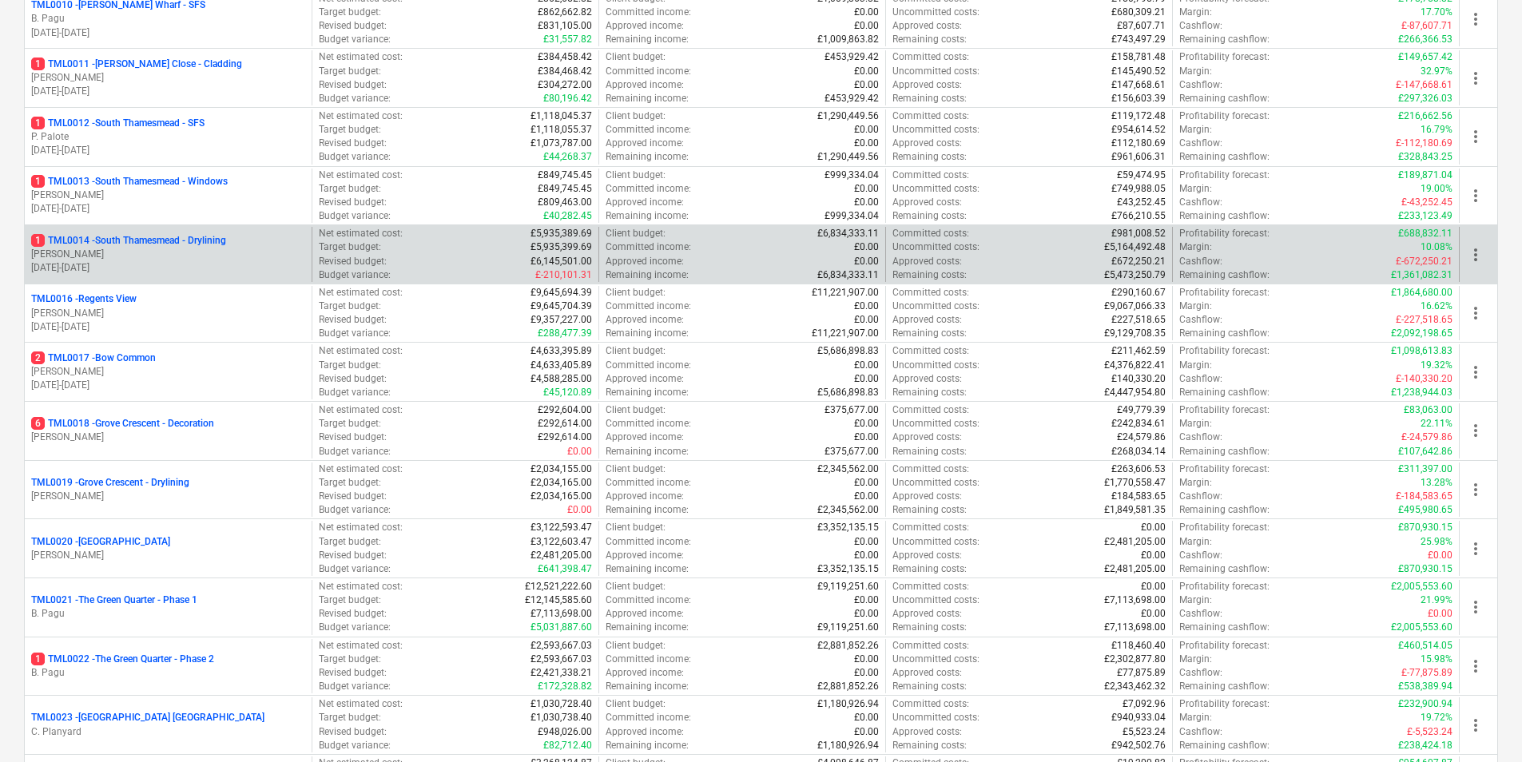
click at [153, 245] on p "1 TML0014 - [GEOGRAPHIC_DATA] - Drylining" at bounding box center [128, 241] width 195 height 14
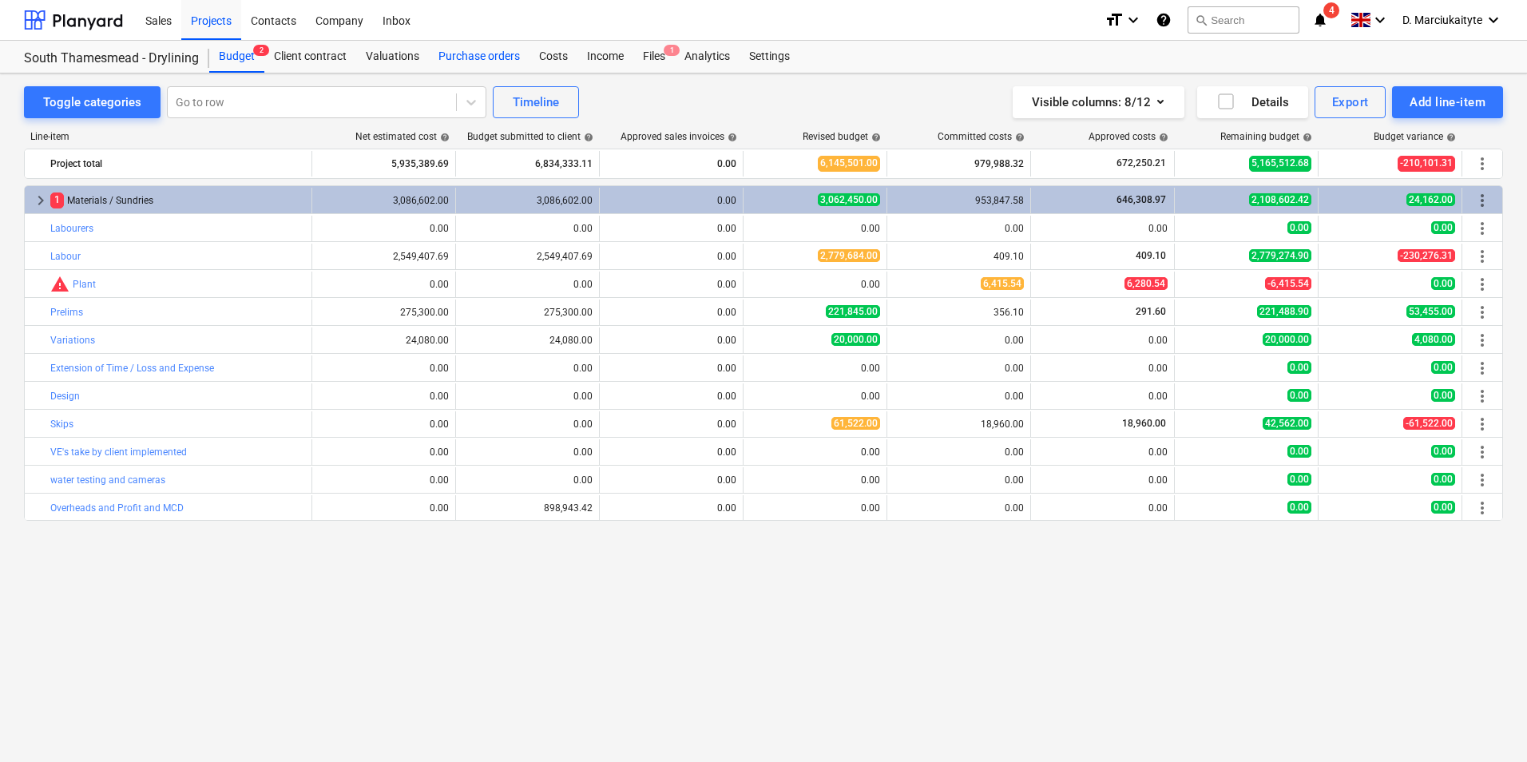
click at [480, 59] on div "Purchase orders" at bounding box center [479, 57] width 101 height 32
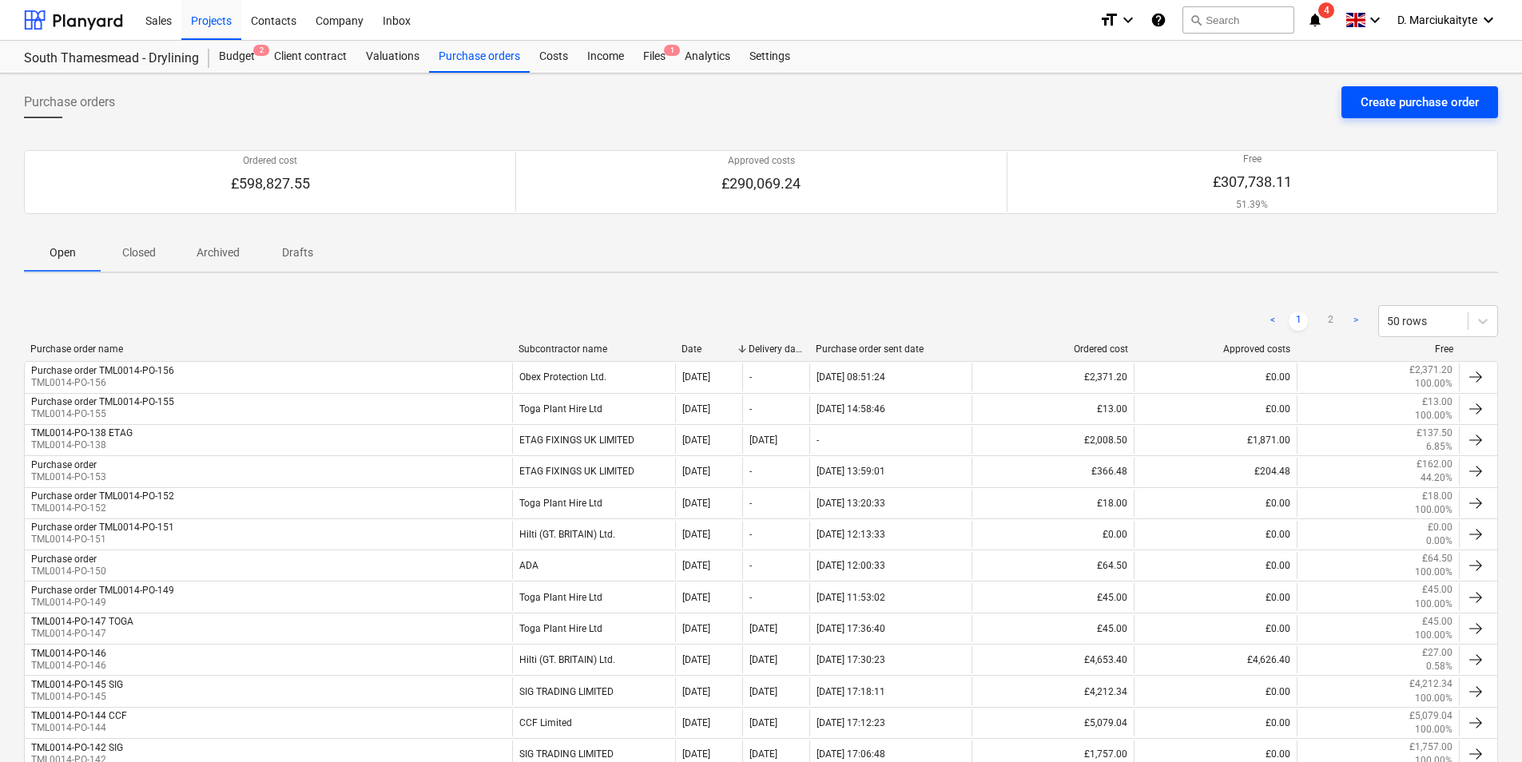
click at [1383, 93] on div "Create purchase order" at bounding box center [1419, 102] width 118 height 21
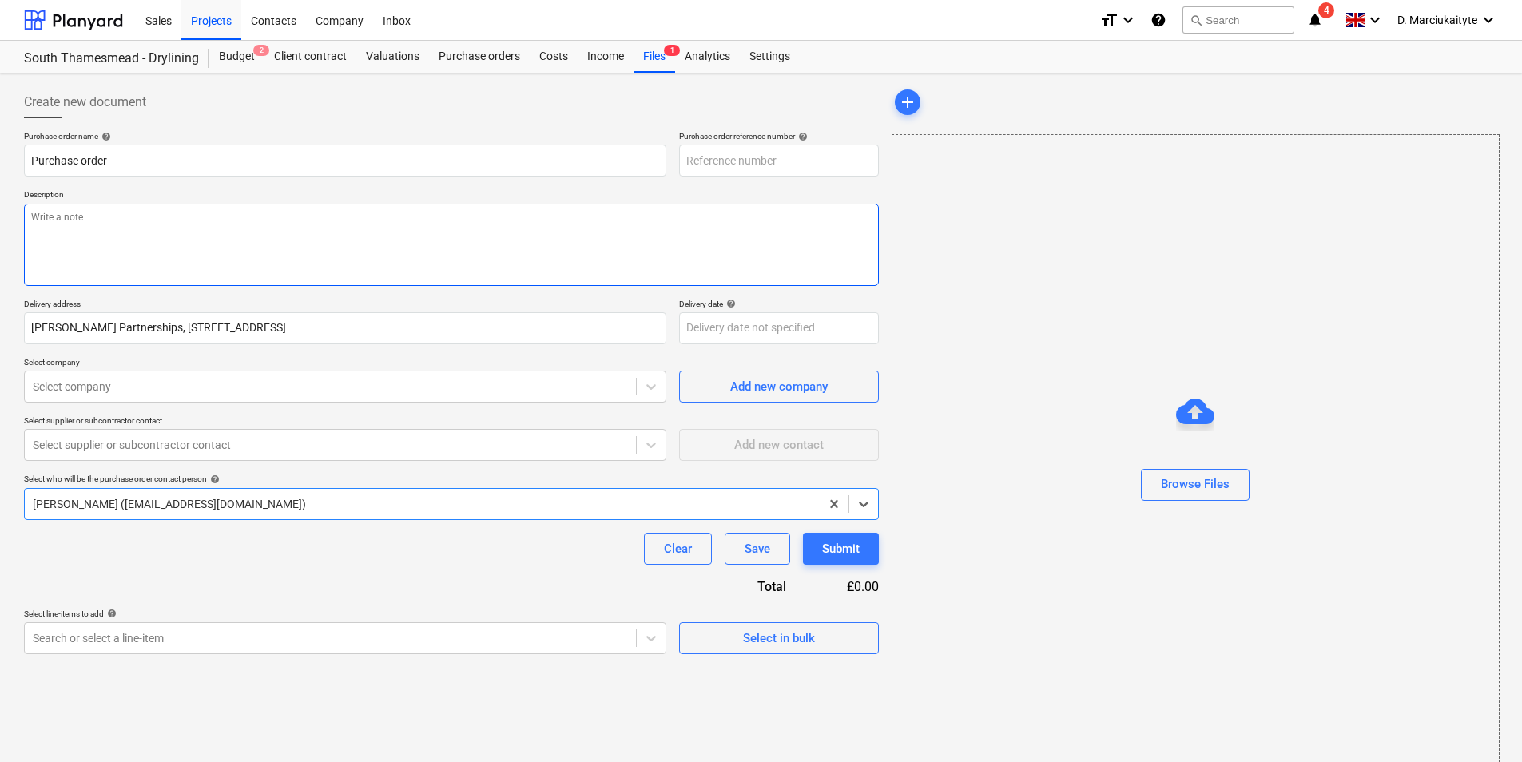
type textarea "x"
type input "TML0014-PO-160"
click at [155, 234] on textarea at bounding box center [451, 245] width 855 height 82
click at [787, 648] on div "Select in bulk" at bounding box center [779, 638] width 72 height 21
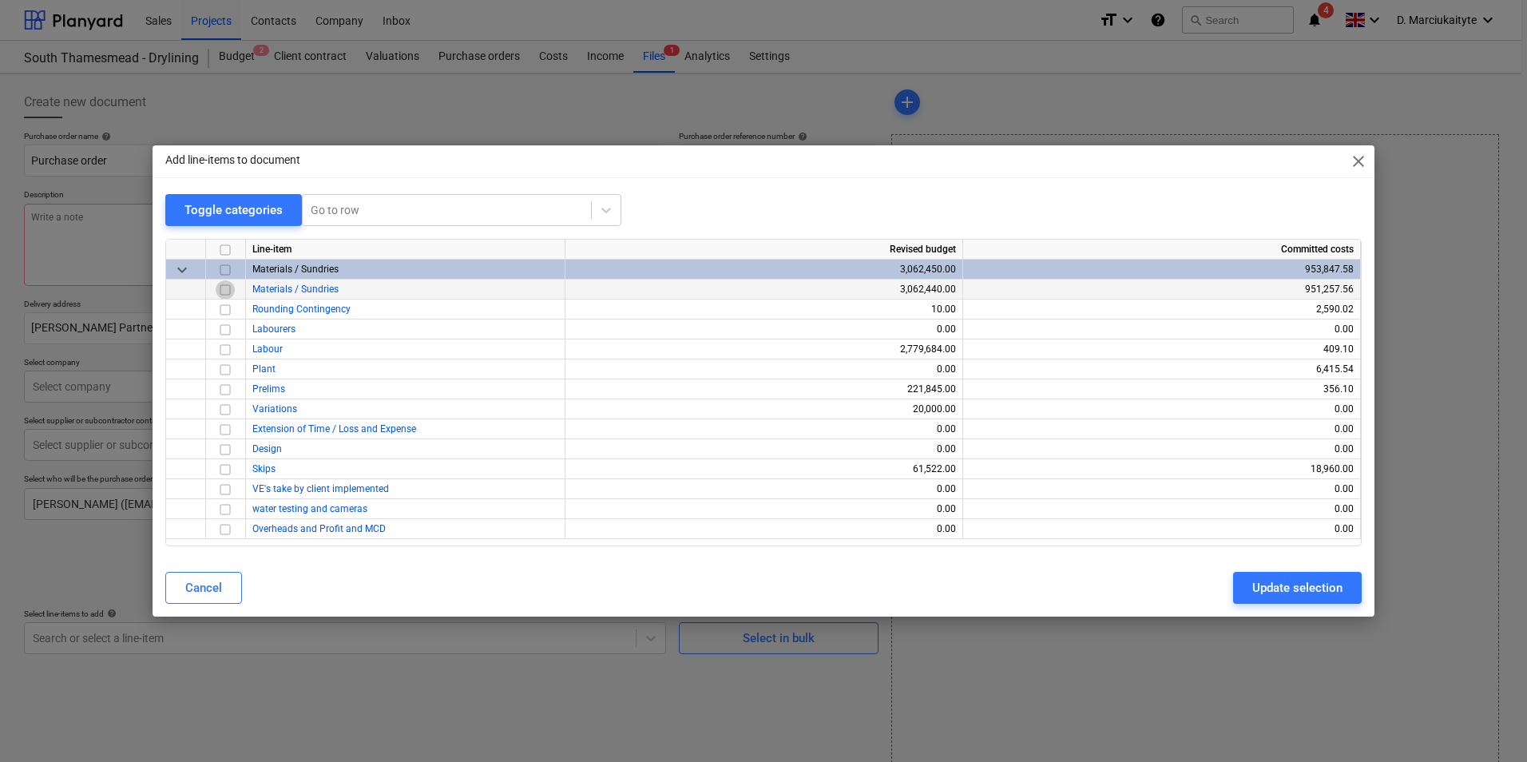
click at [230, 292] on input "checkbox" at bounding box center [225, 289] width 19 height 19
click at [1308, 590] on div "Update selection" at bounding box center [1297, 588] width 90 height 21
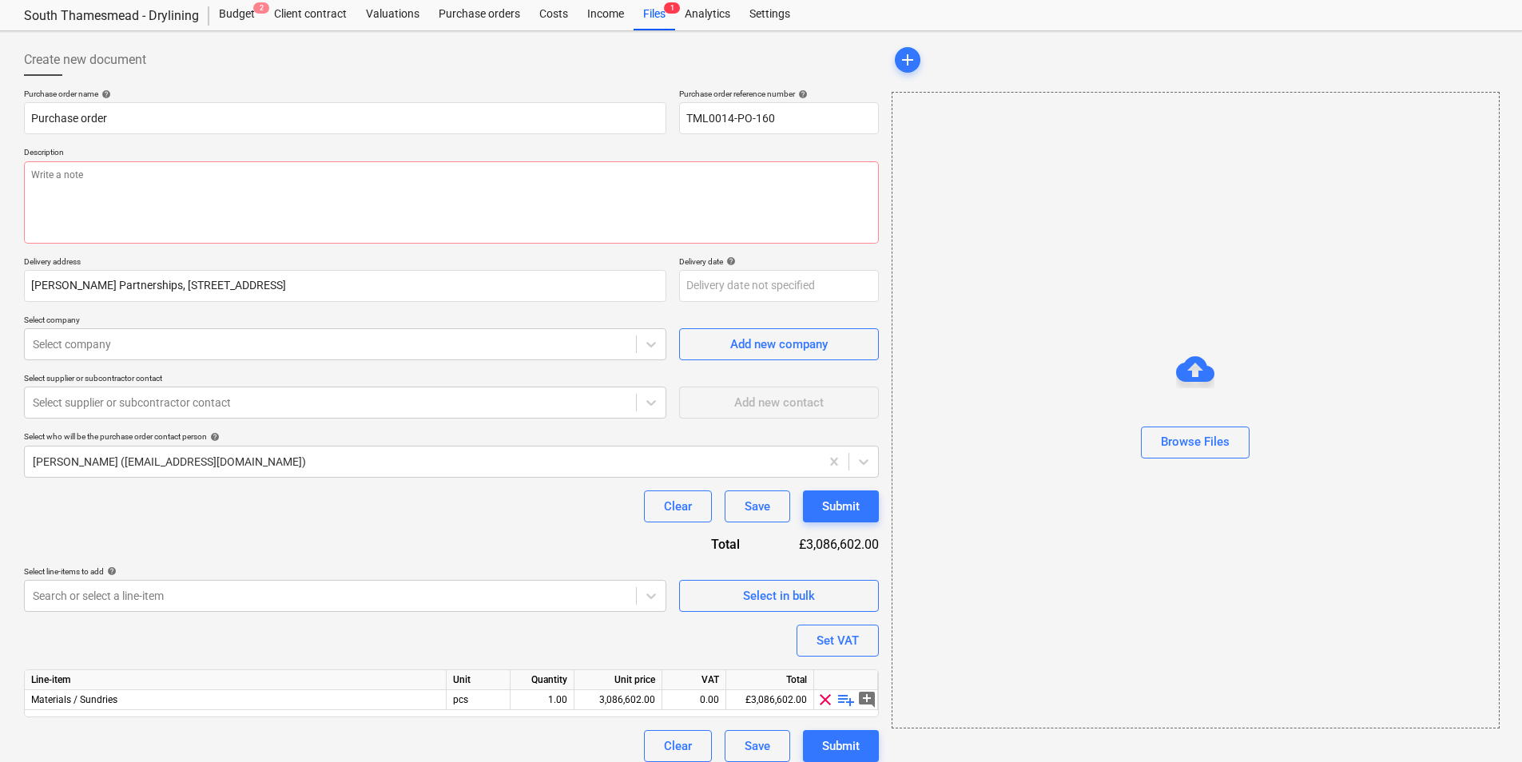
scroll to position [55, 0]
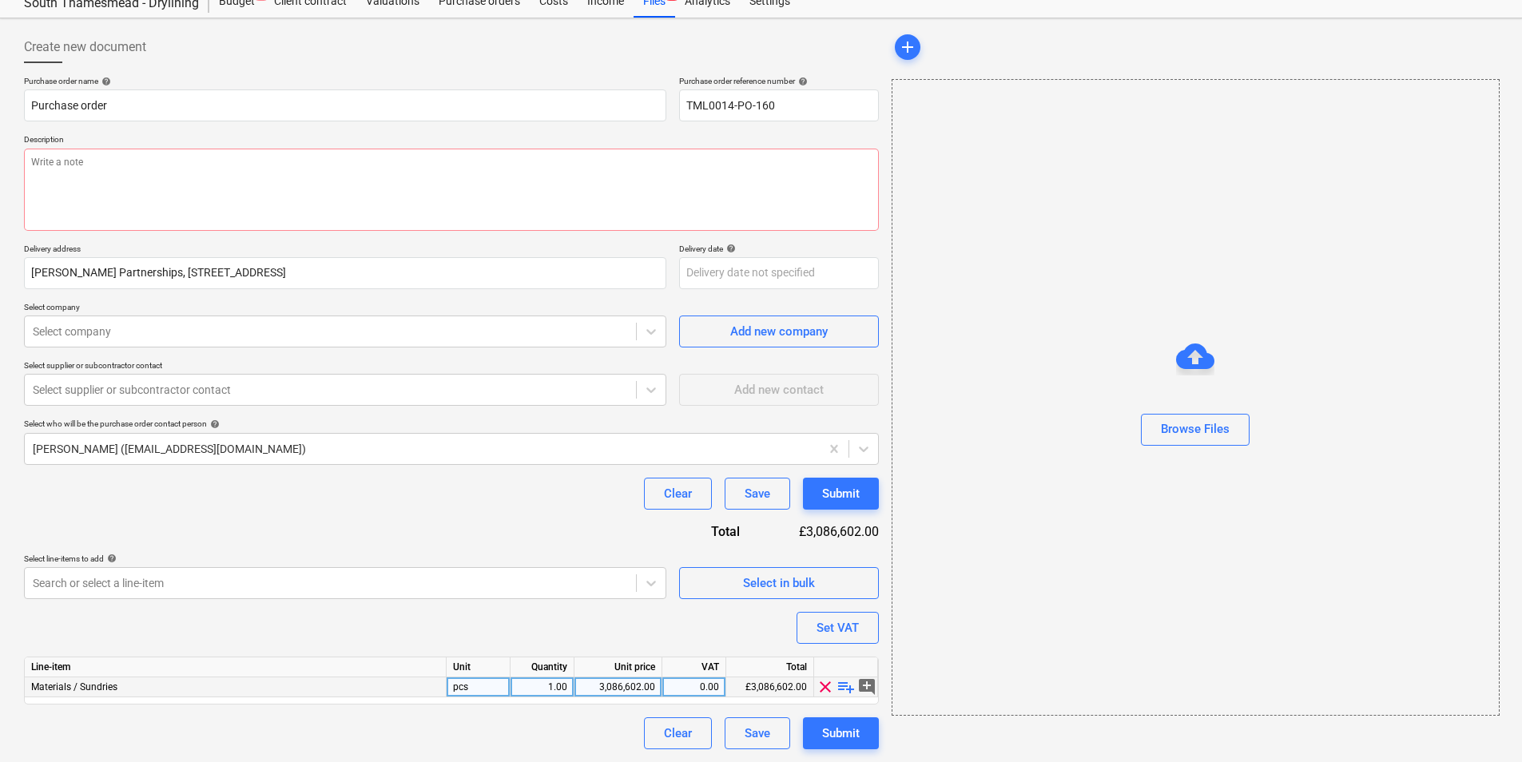
click at [841, 684] on span "playlist_add" at bounding box center [845, 686] width 19 height 19
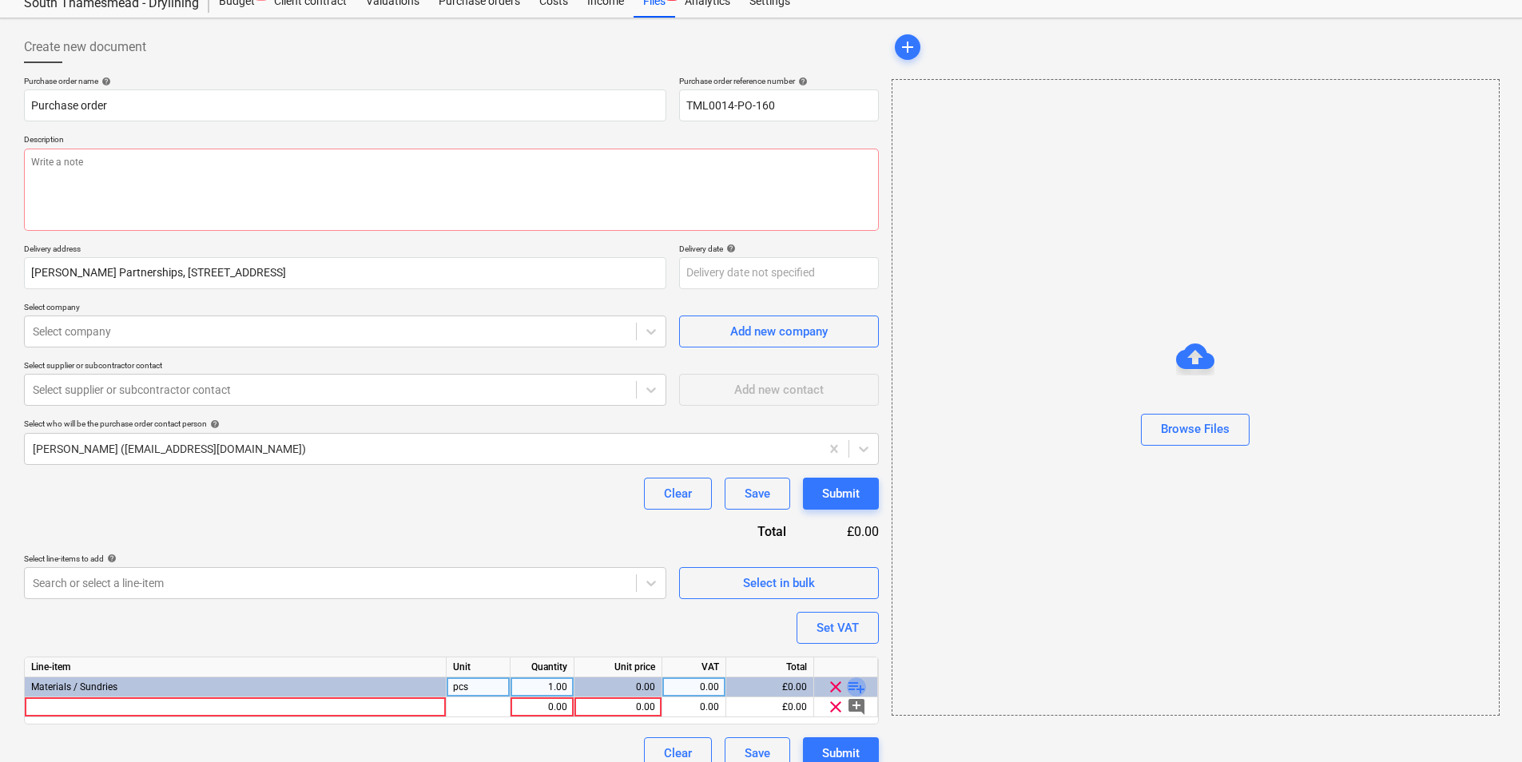
click at [849, 683] on span "playlist_add" at bounding box center [856, 686] width 19 height 19
type textarea "x"
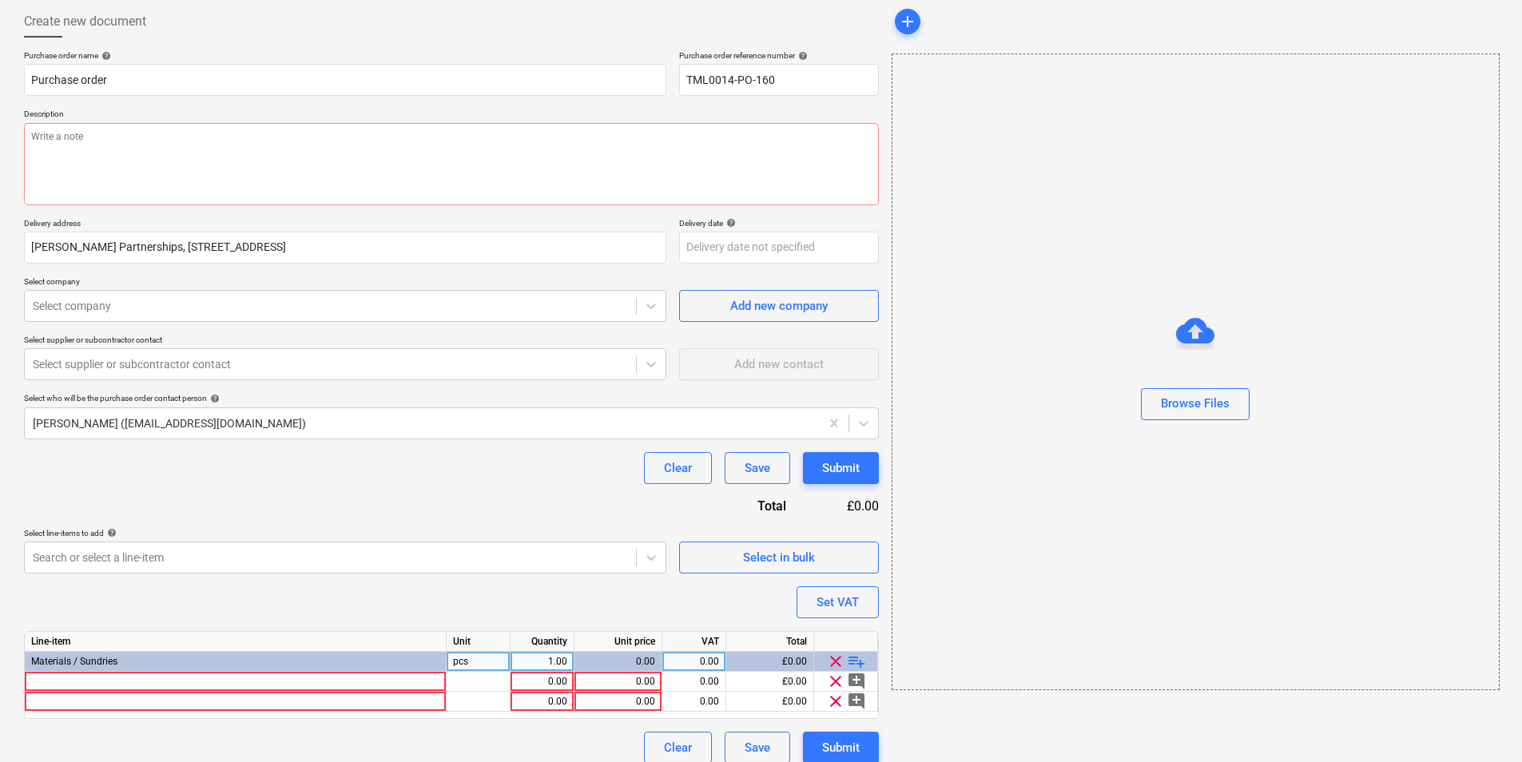
scroll to position [95, 0]
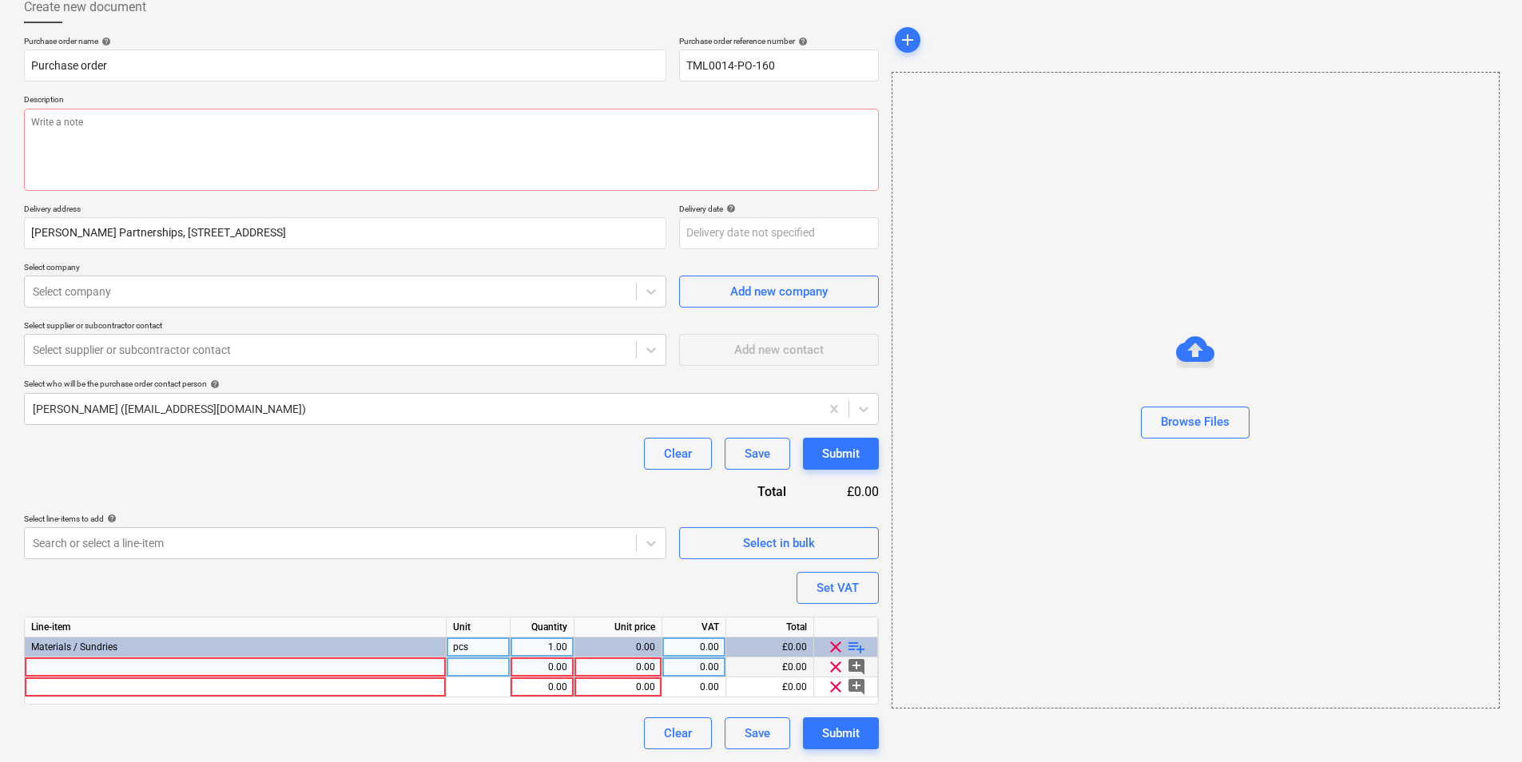
click at [296, 665] on div at bounding box center [236, 667] width 422 height 20
type input "Rockwool FirePro Acoustic Intumescent Sealant"
type textarea "x"
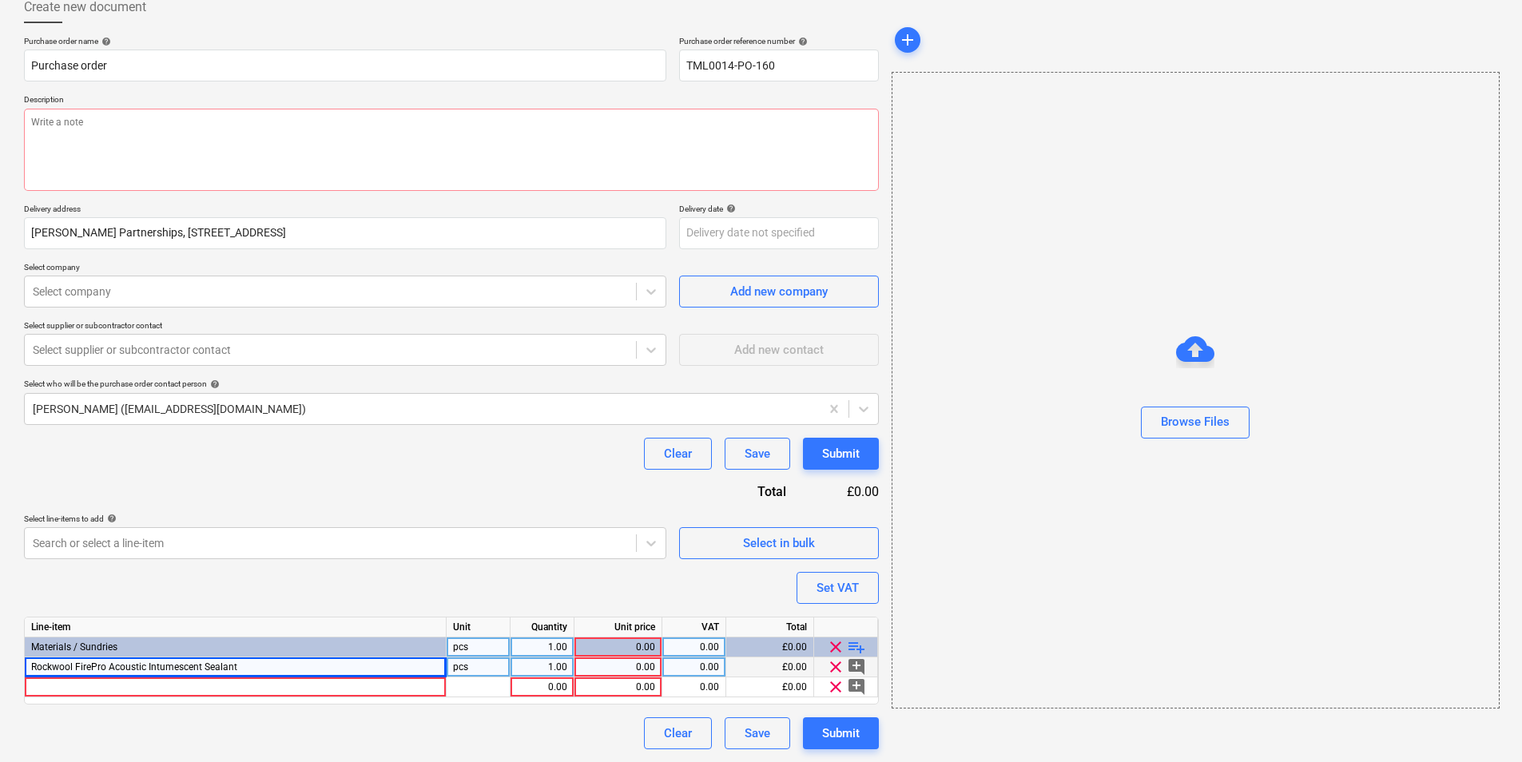
click at [487, 666] on div "pcs" at bounding box center [479, 667] width 64 height 20
click at [558, 662] on div "1.00" at bounding box center [542, 667] width 50 height 20
type input "100"
type textarea "x"
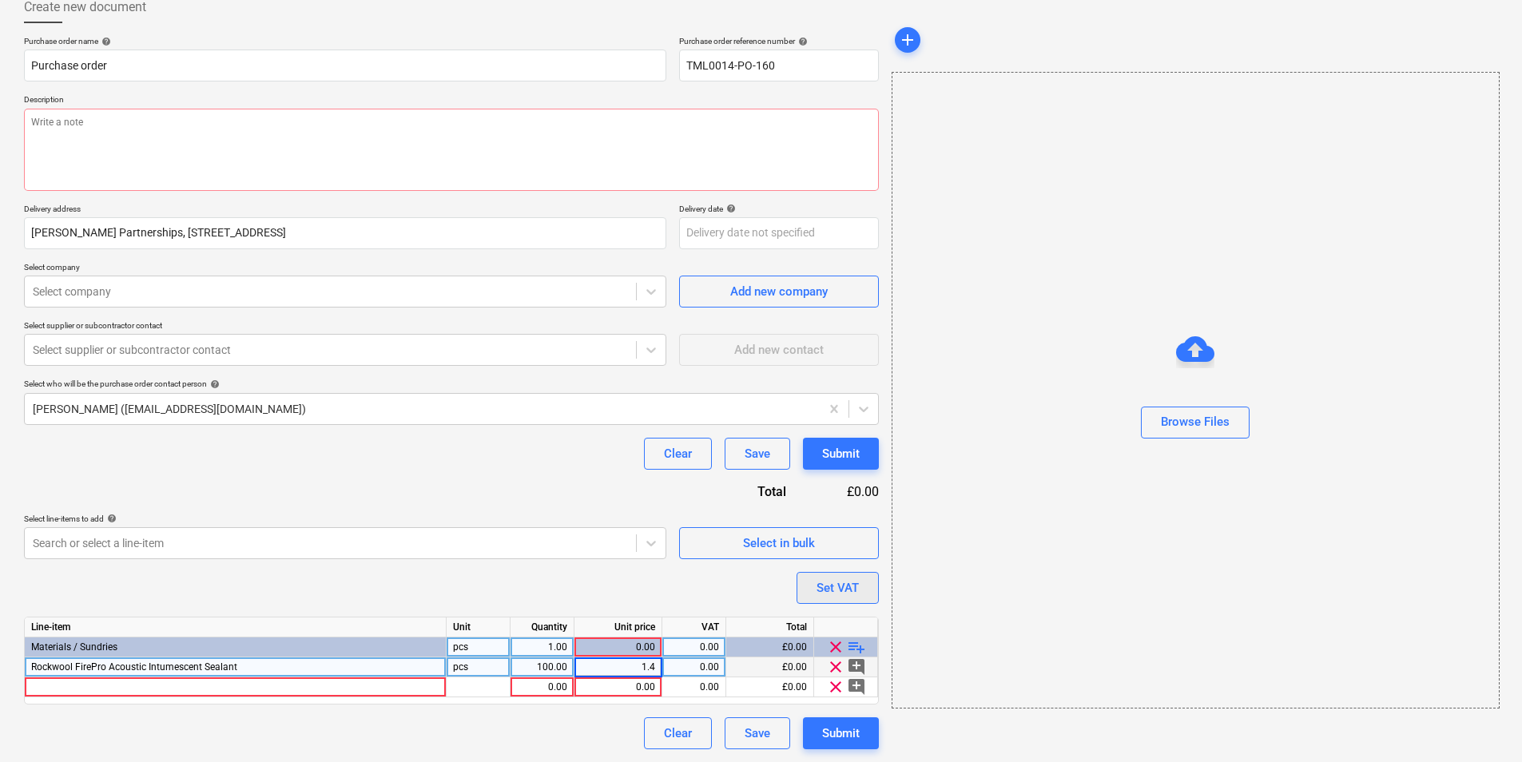
type input "1.41"
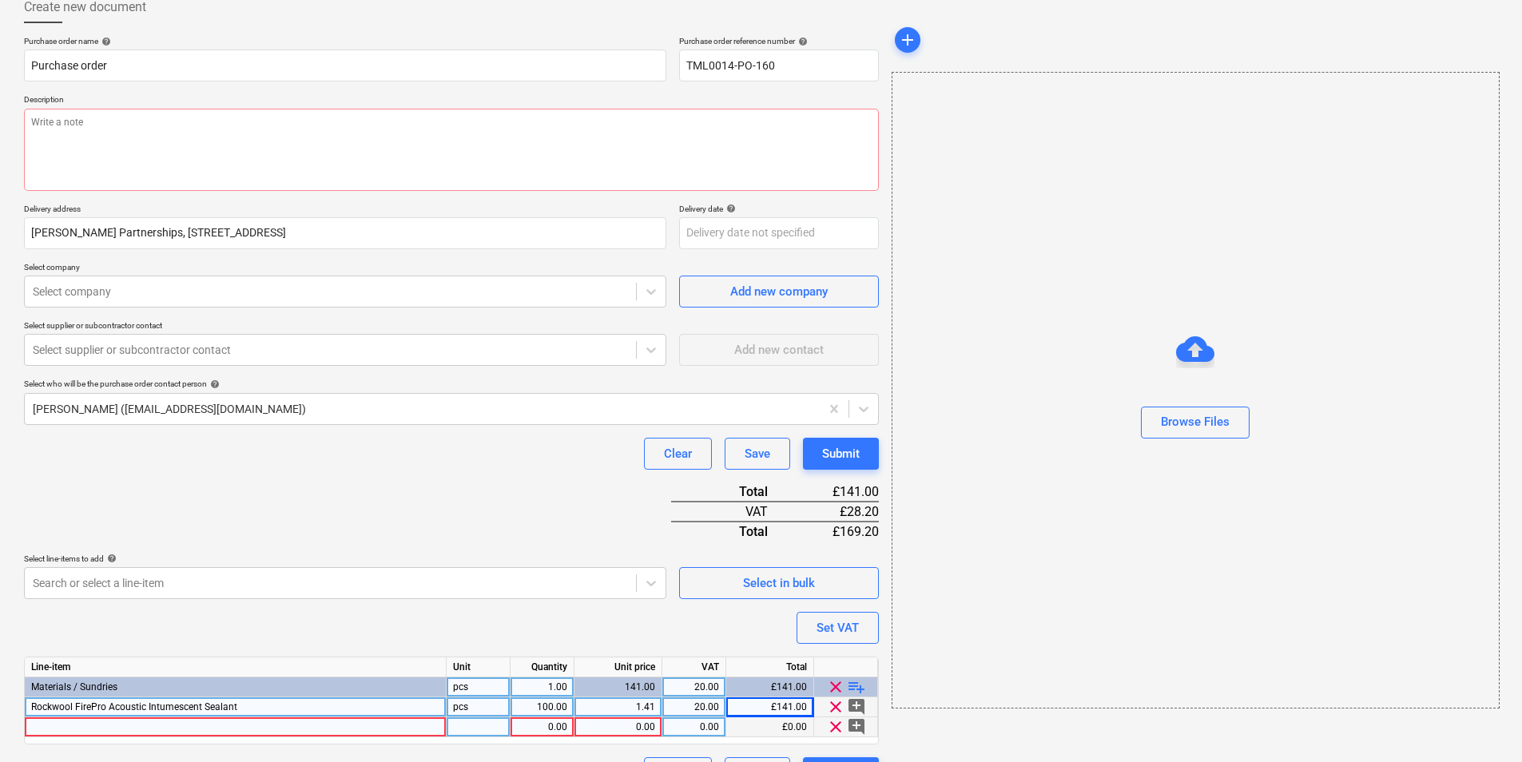
click at [113, 727] on div at bounding box center [236, 727] width 422 height 20
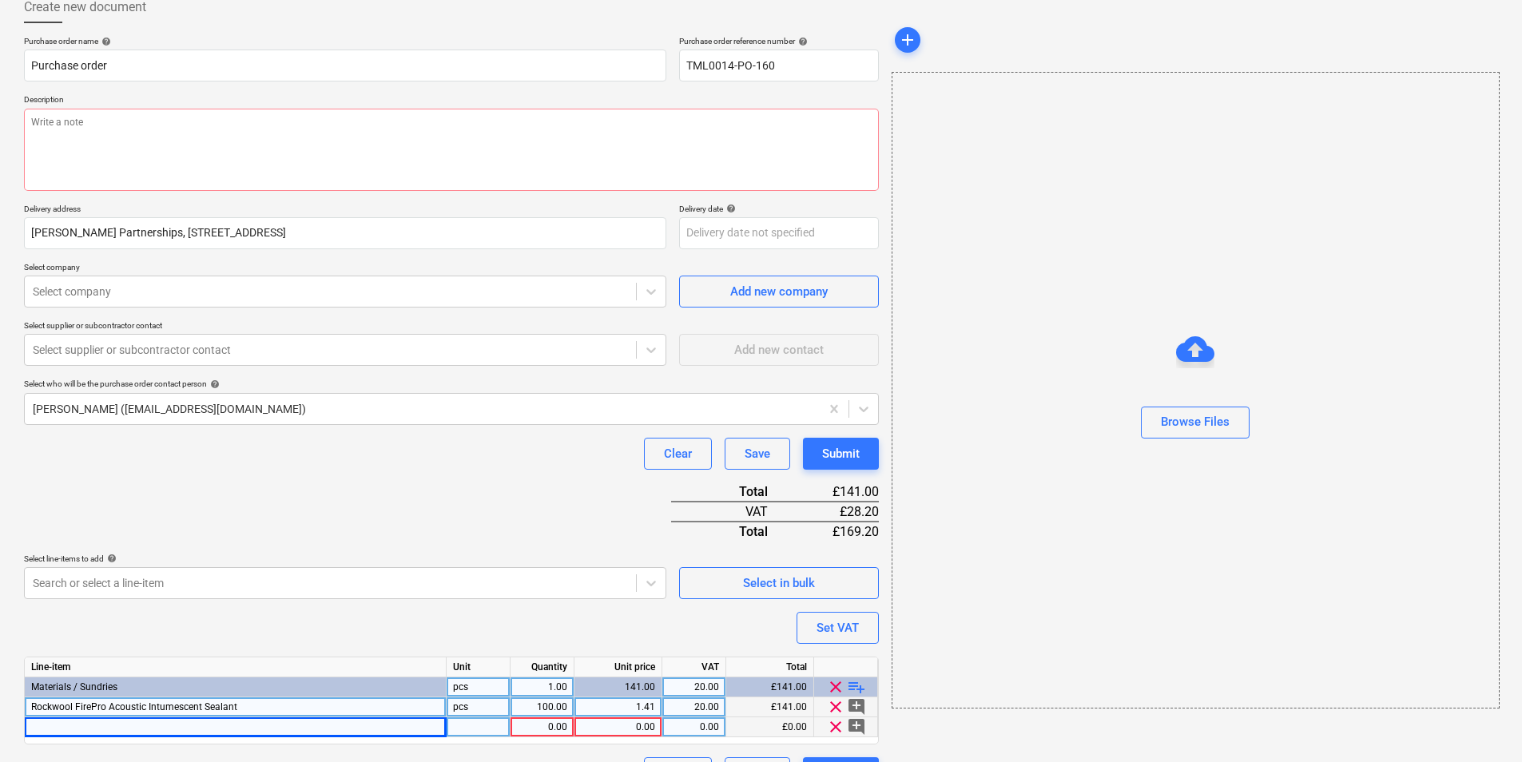
type textarea "x"
click at [331, 724] on div at bounding box center [236, 727] width 422 height 20
type input "Gypframe 60 S 50 'C' Stud"
type textarea "x"
type input "Gypframe 60 S 50 'C' Stud 3600m"
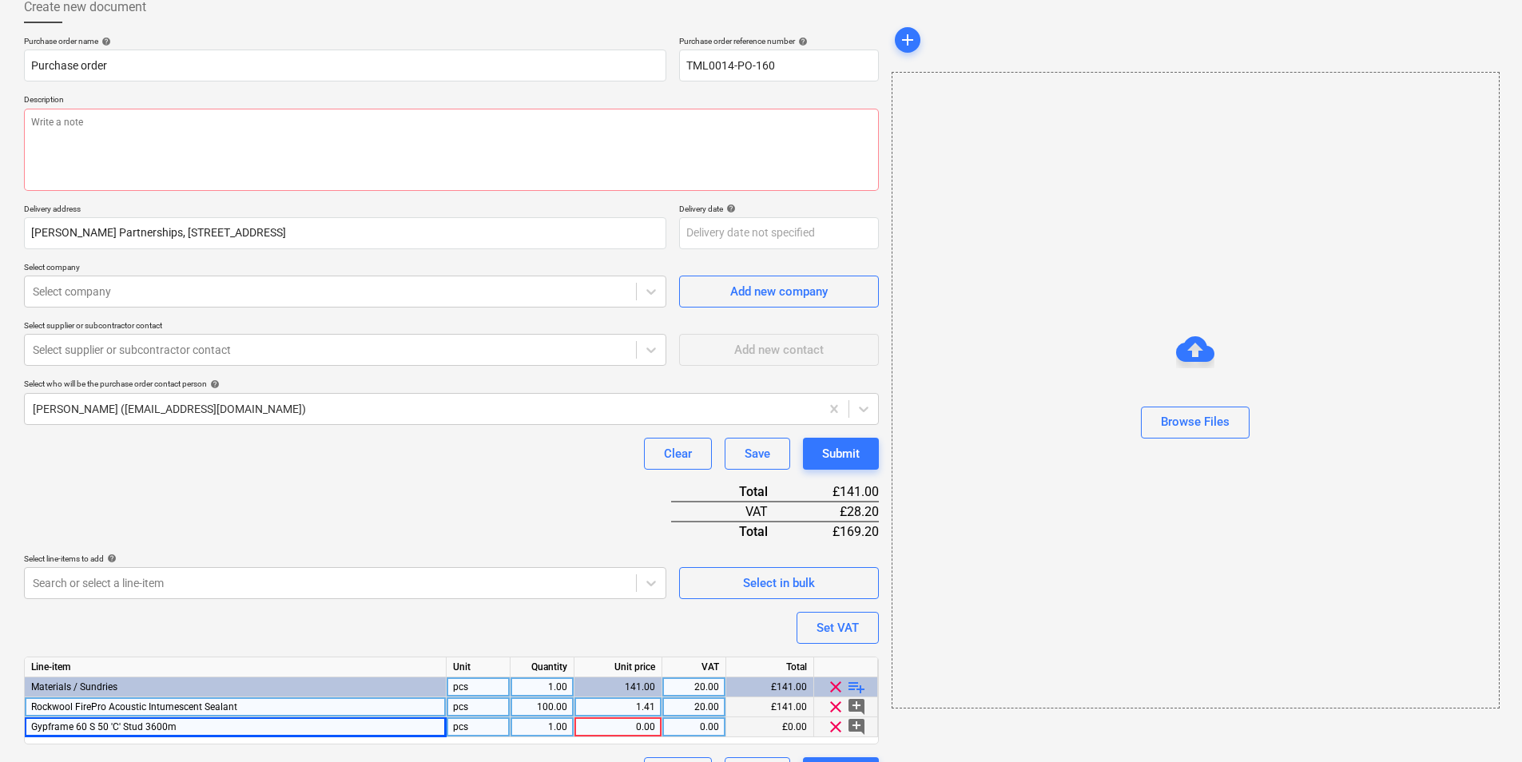
click at [562, 728] on div "1.00" at bounding box center [542, 727] width 50 height 20
type textarea "x"
type input "500"
type textarea "x"
type input "4.77"
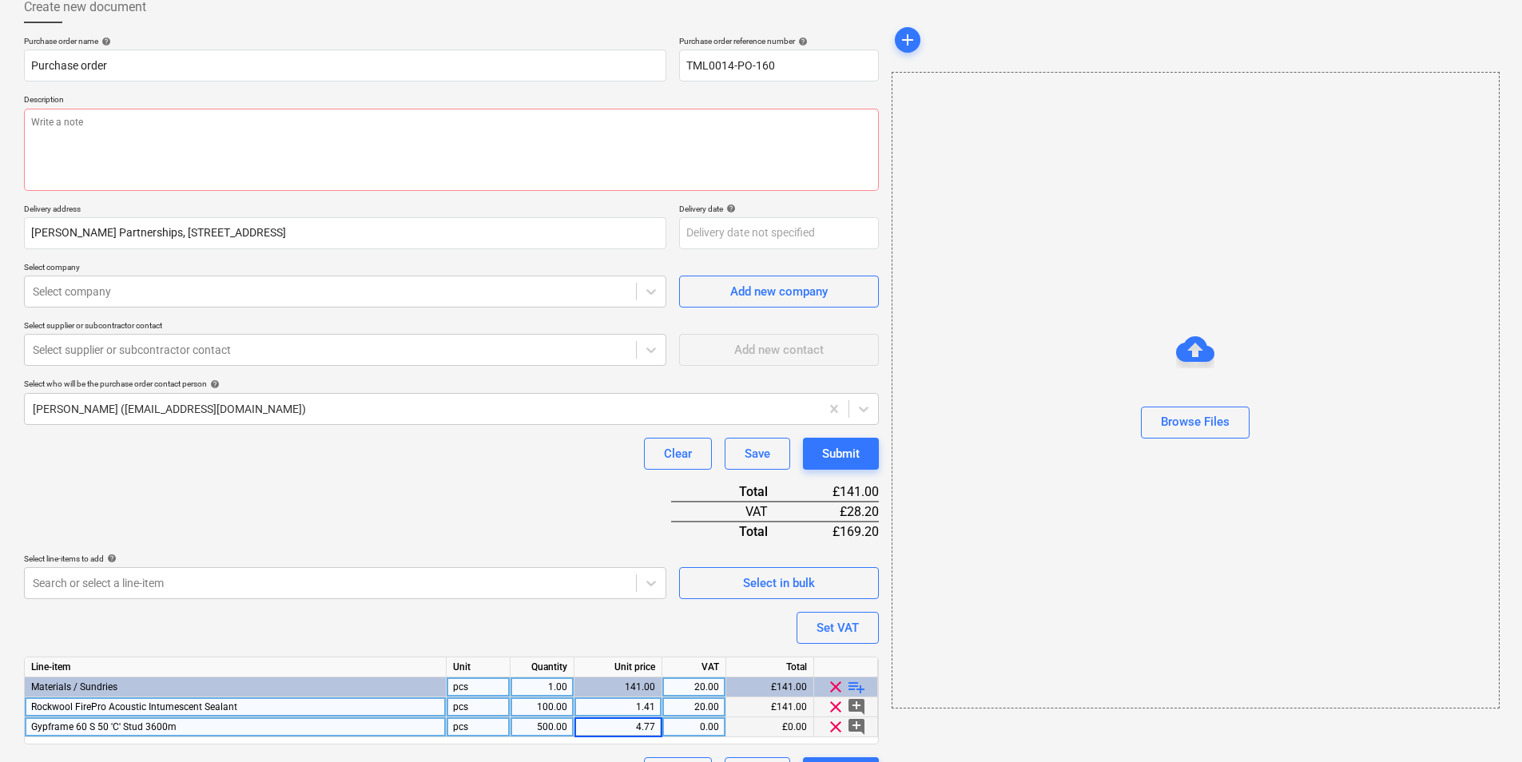
type textarea "x"
type input "20"
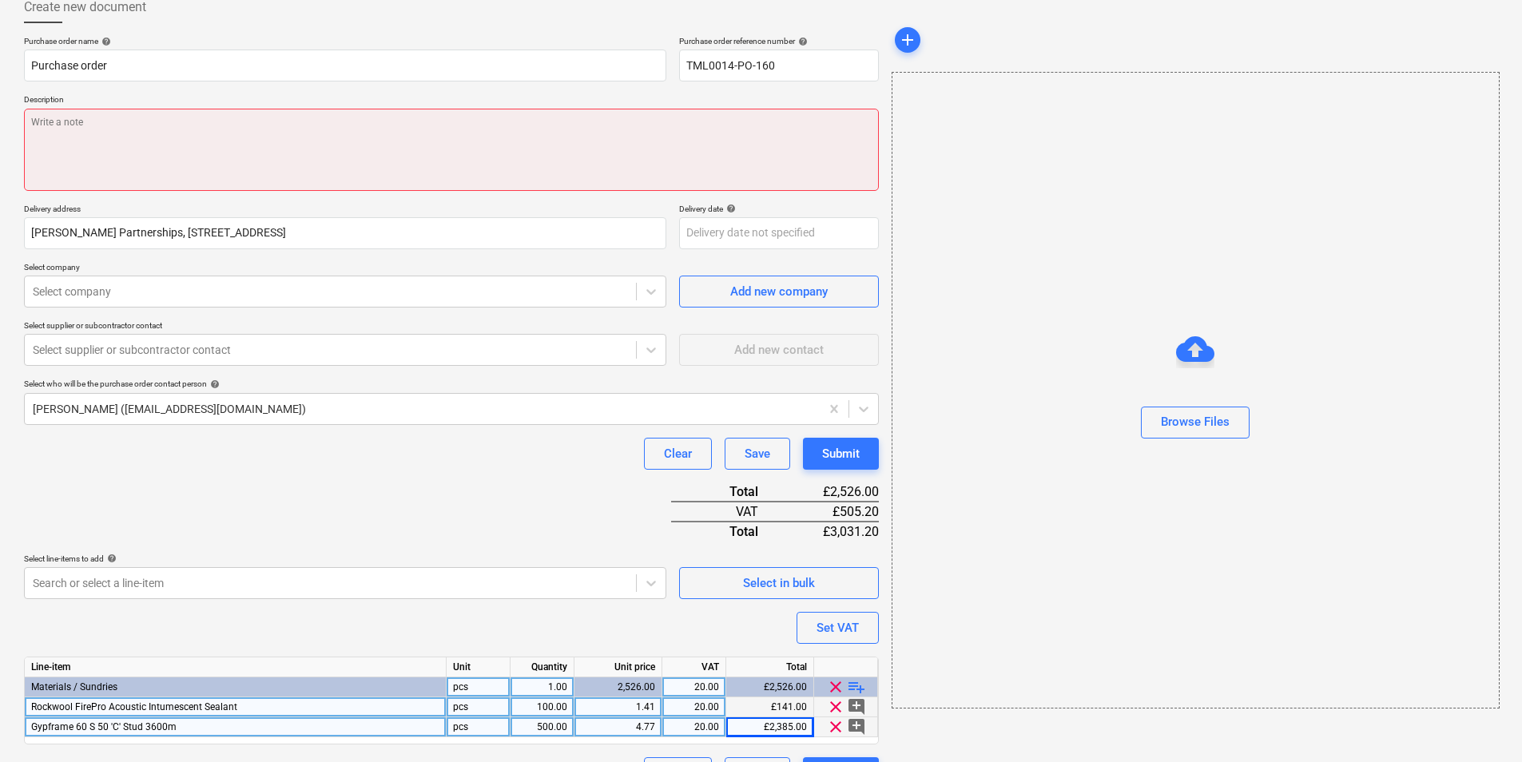
click at [286, 147] on textarea at bounding box center [451, 150] width 855 height 82
type textarea "x"
type textarea "A"
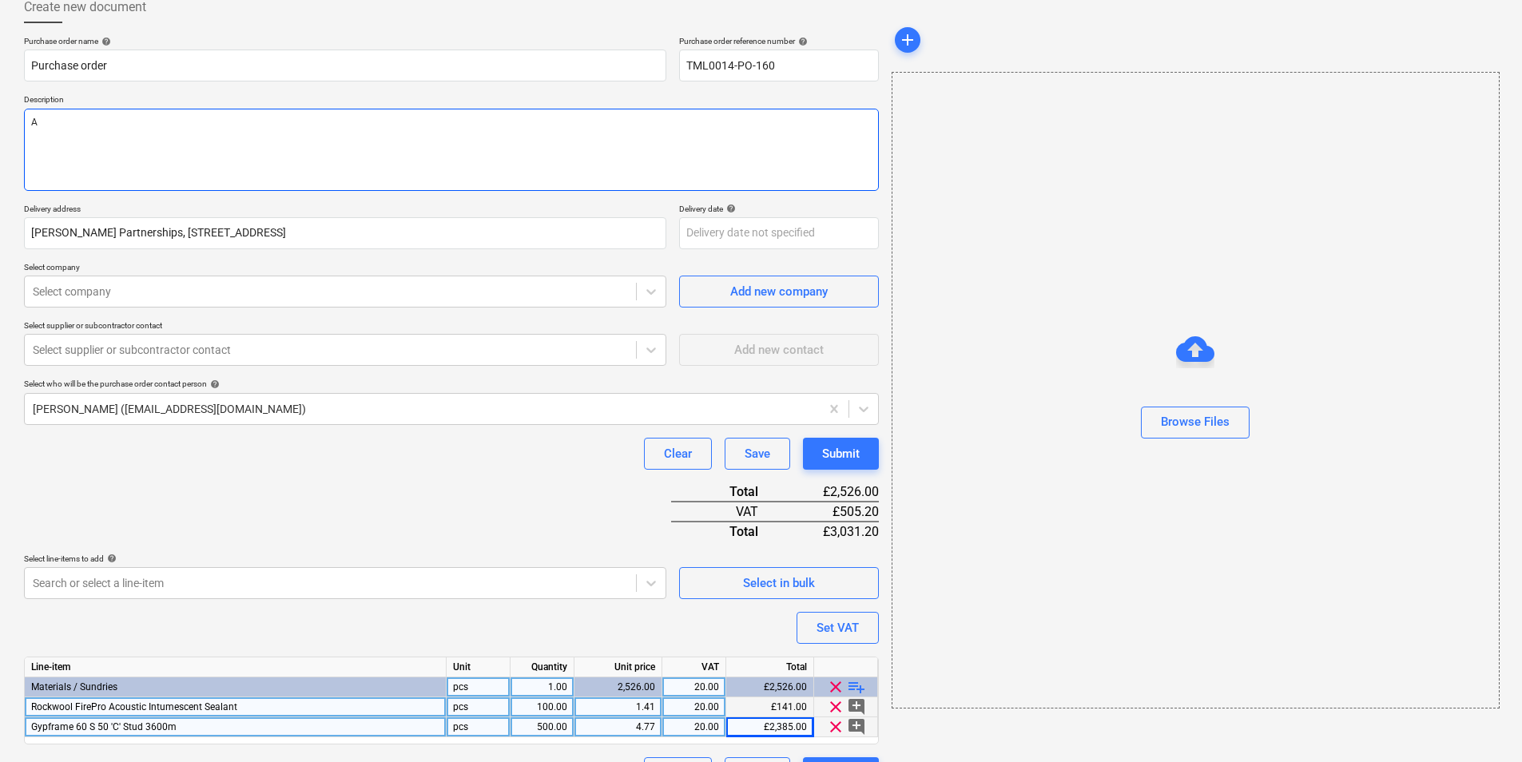
type textarea "x"
type textarea "Aft"
type textarea "x"
type textarea "Afte"
type textarea "x"
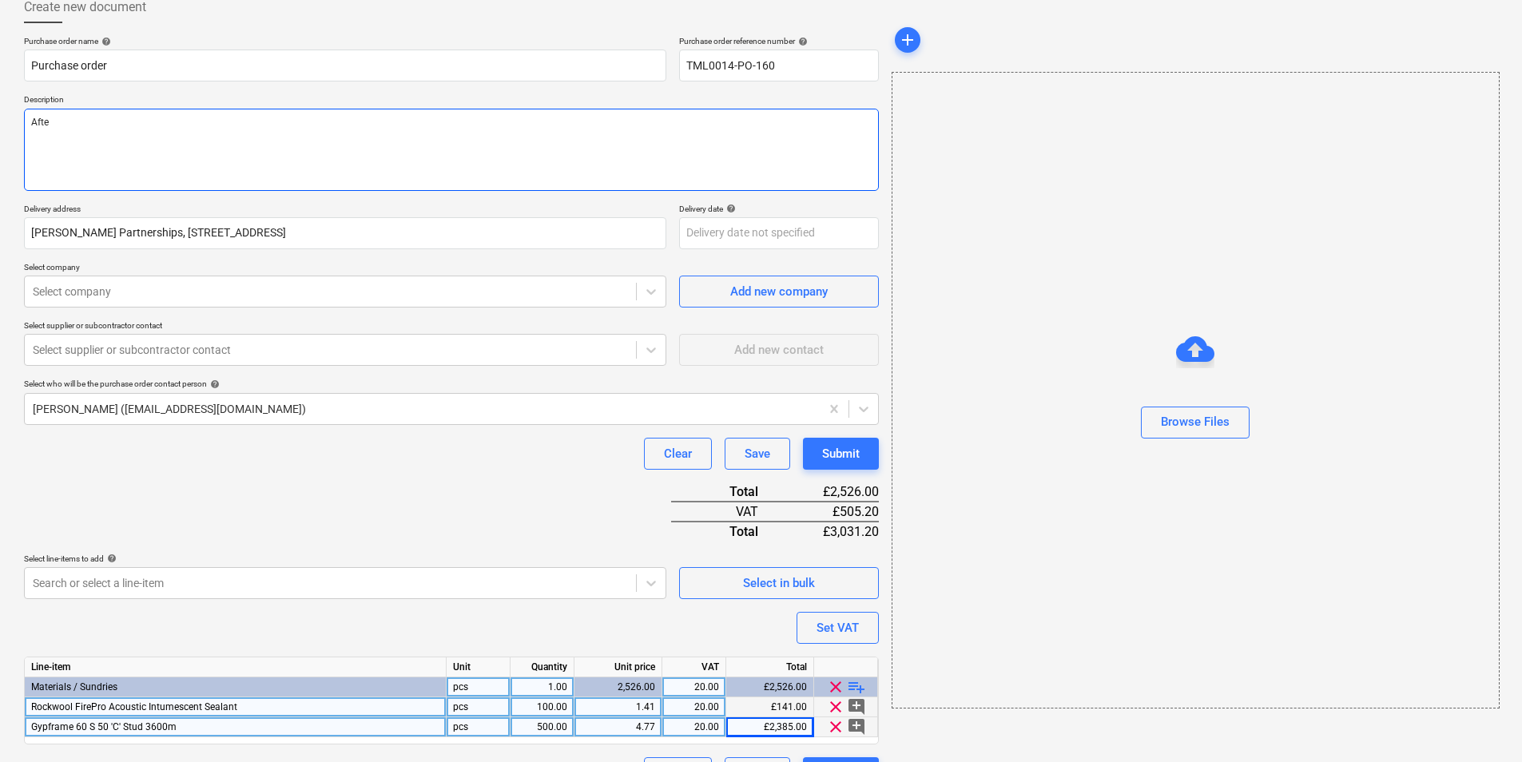
type textarea "After"
type textarea "x"
type textarea "Aftern"
type textarea "x"
type textarea "Afterno"
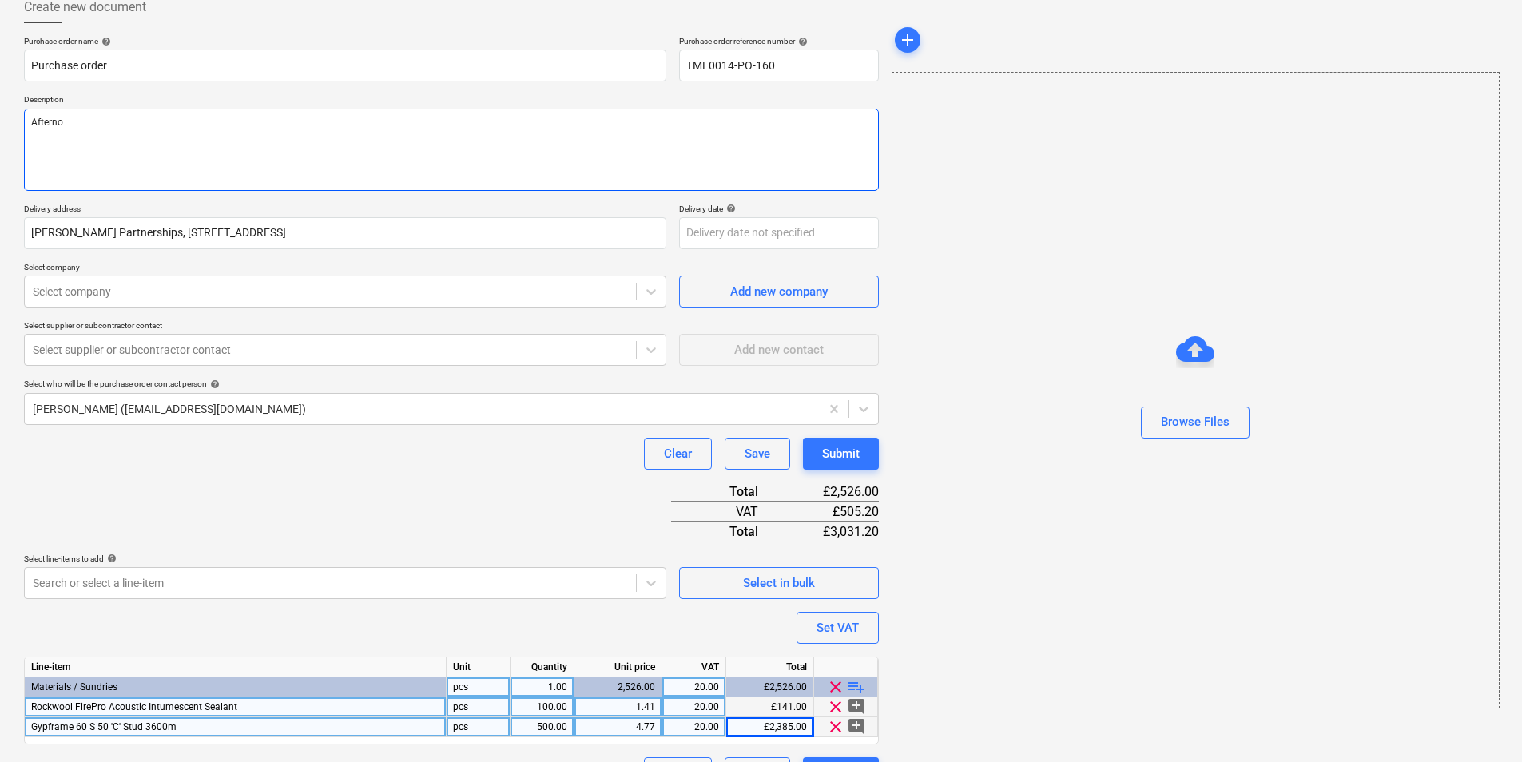
type textarea "x"
type textarea "Afternoo"
type textarea "x"
type textarea "Afternoon"
type textarea "x"
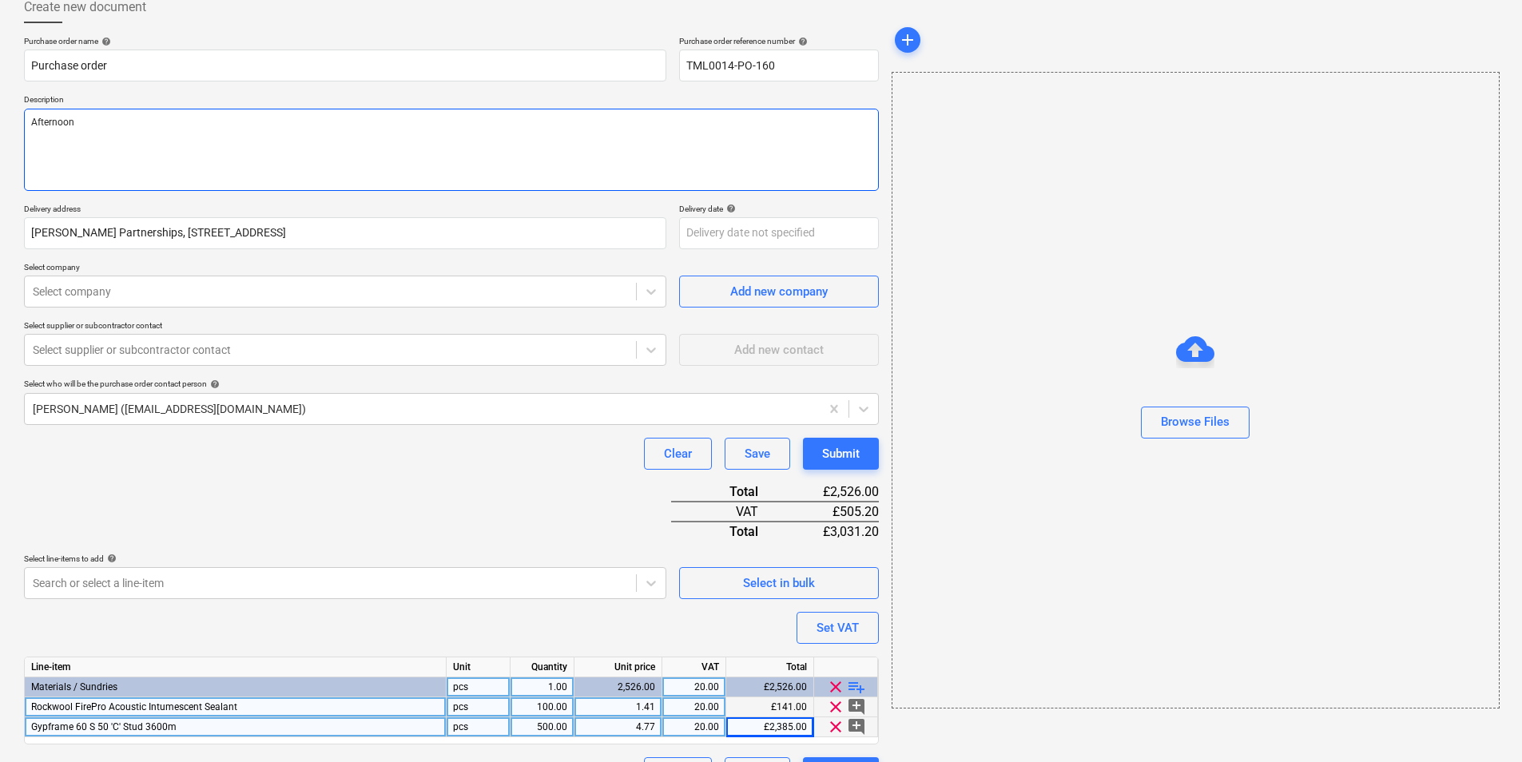
type textarea "Afternoon,"
type textarea "x"
type textarea "Afternoon,"
type textarea "x"
type textarea "Afternoon,"
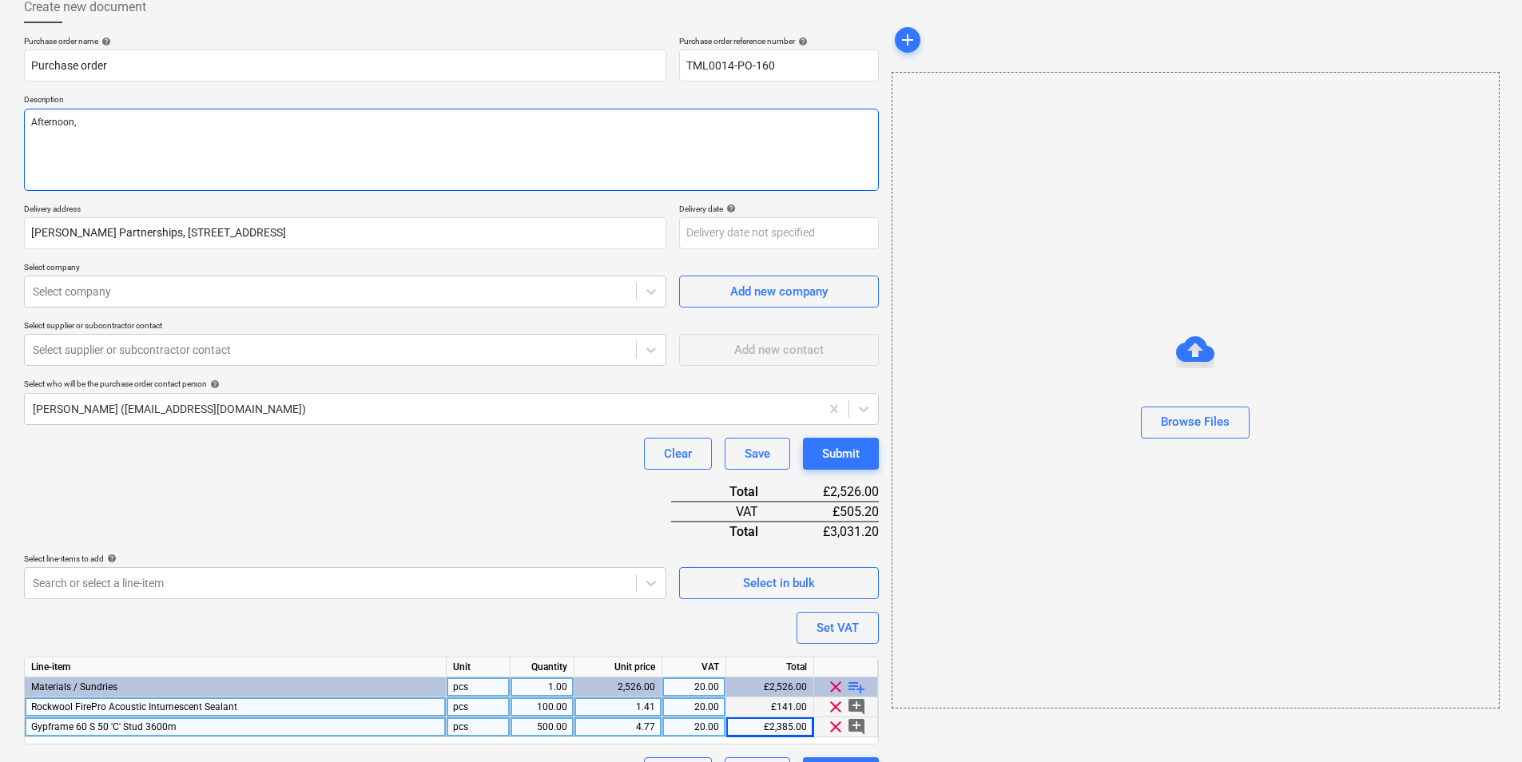
type textarea "x"
type textarea "Afternoon, {"
type textarea "x"
type textarea "Afternoon, {P"
type textarea "x"
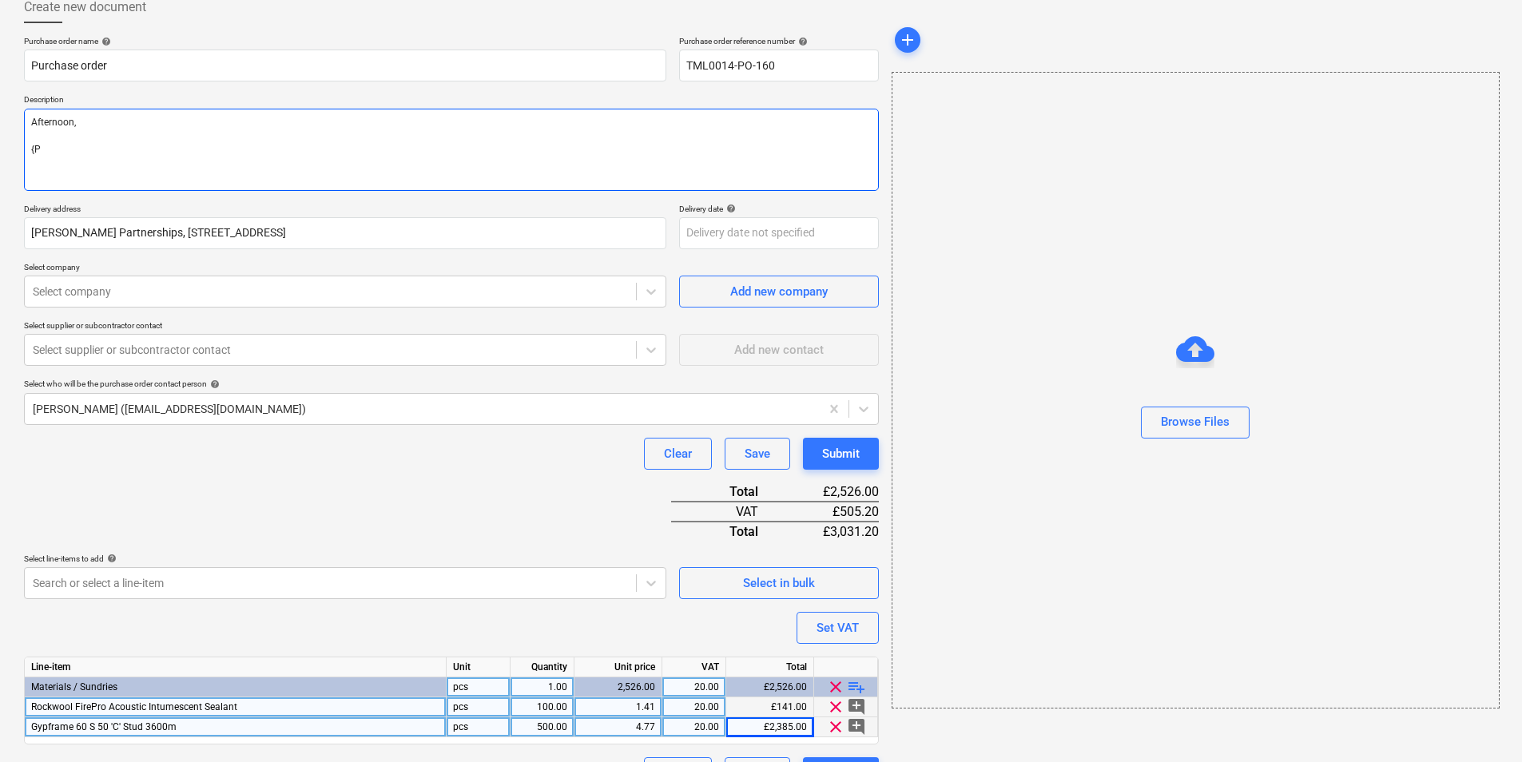
type textarea "Afternoon, {P;"
type textarea "x"
type textarea "Afternoon, {P;e"
type textarea "x"
type textarea "Afternoon, {P;ea"
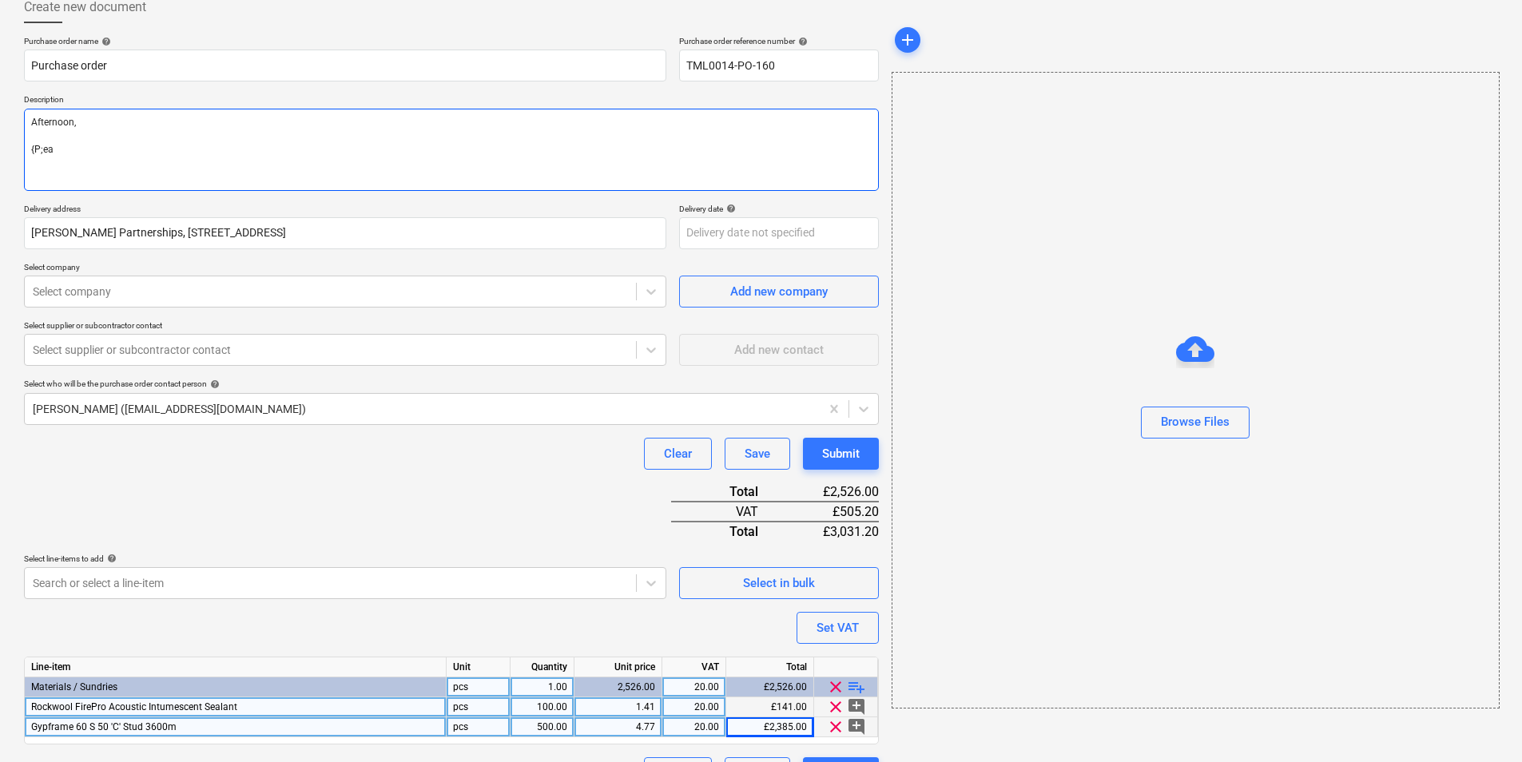
type textarea "x"
type textarea "Afternoon, {P;e"
type textarea "x"
type textarea "Afternoon, {P;"
type textarea "x"
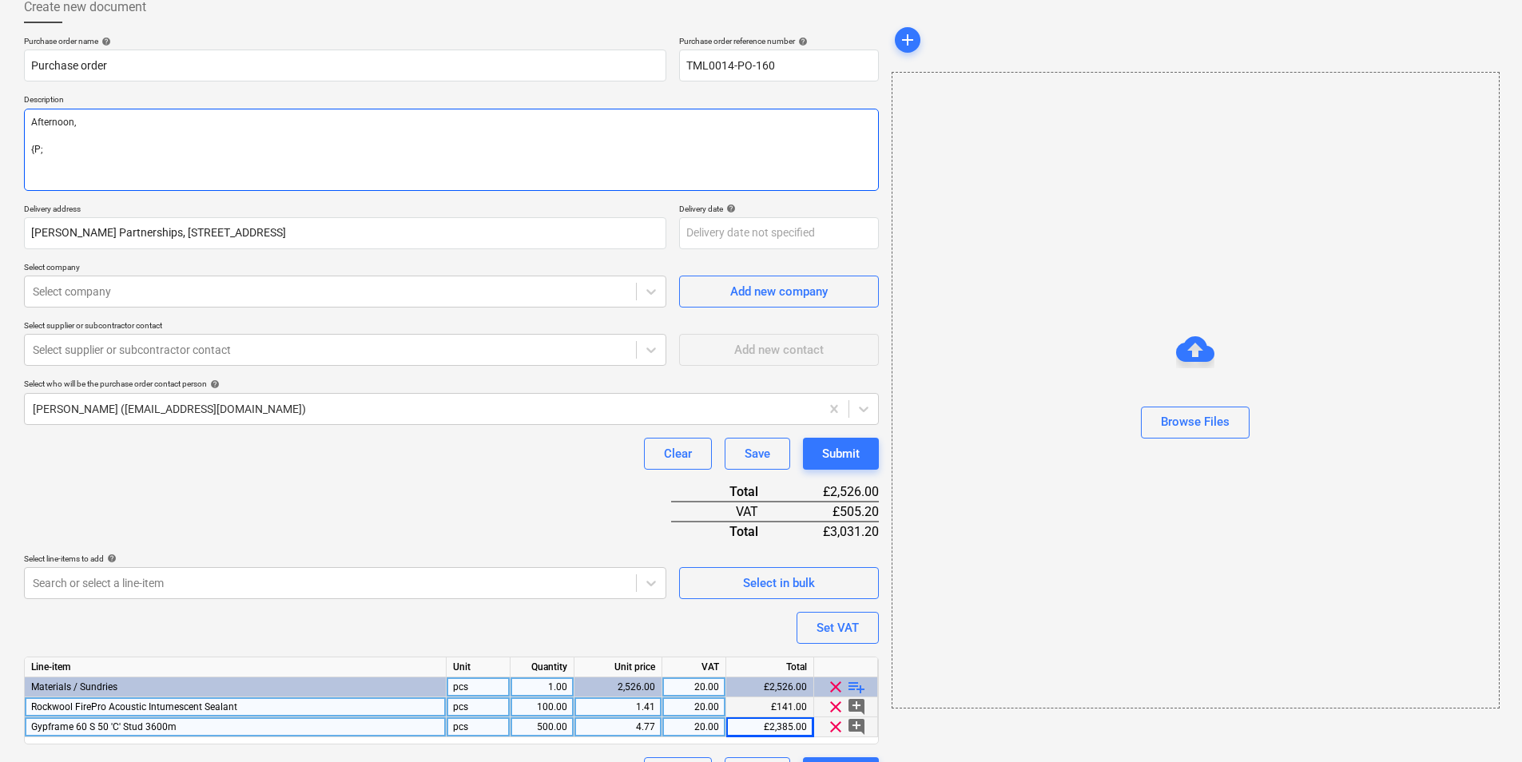
type textarea "Afternoon, {P"
type textarea "x"
type textarea "Afternoon, {"
type textarea "x"
type textarea "Afternoon,"
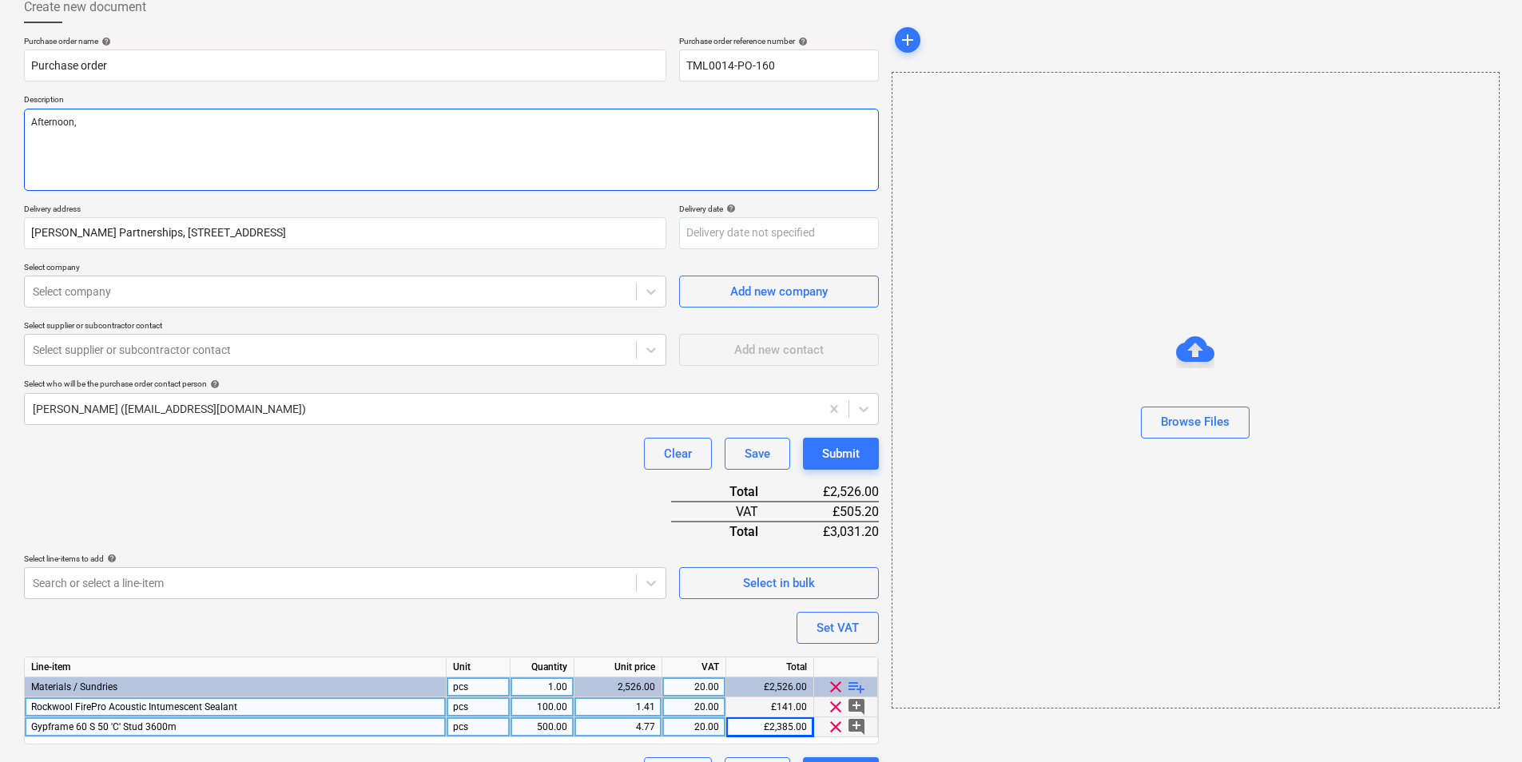
type textarea "x"
type textarea "Afternoon,"
type textarea "x"
type textarea "Afternoon,"
type textarea "x"
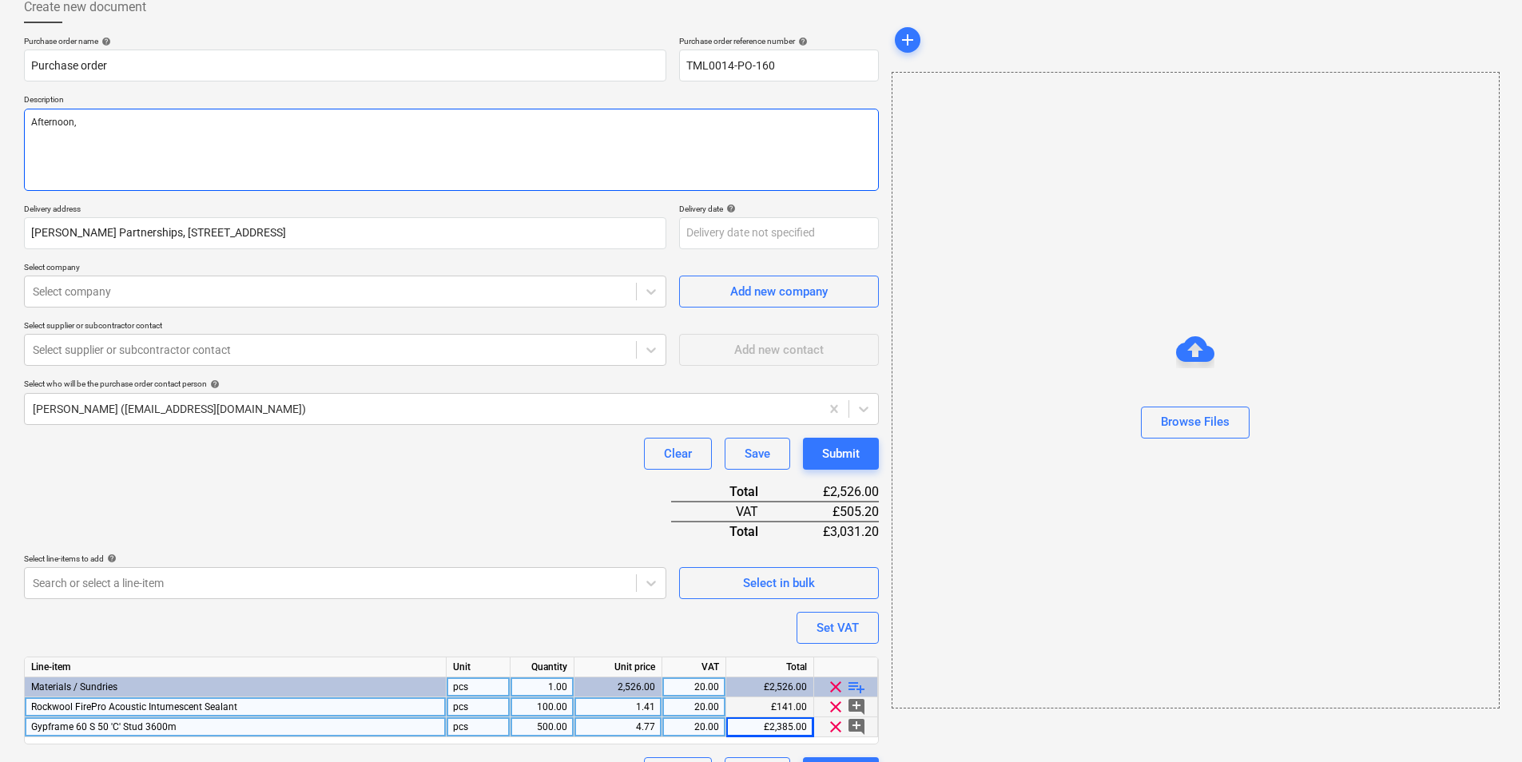
type textarea "Afternoon, P"
type textarea "x"
type textarea "Afternoon, Pl"
type textarea "x"
type textarea "Afternoon, Ple"
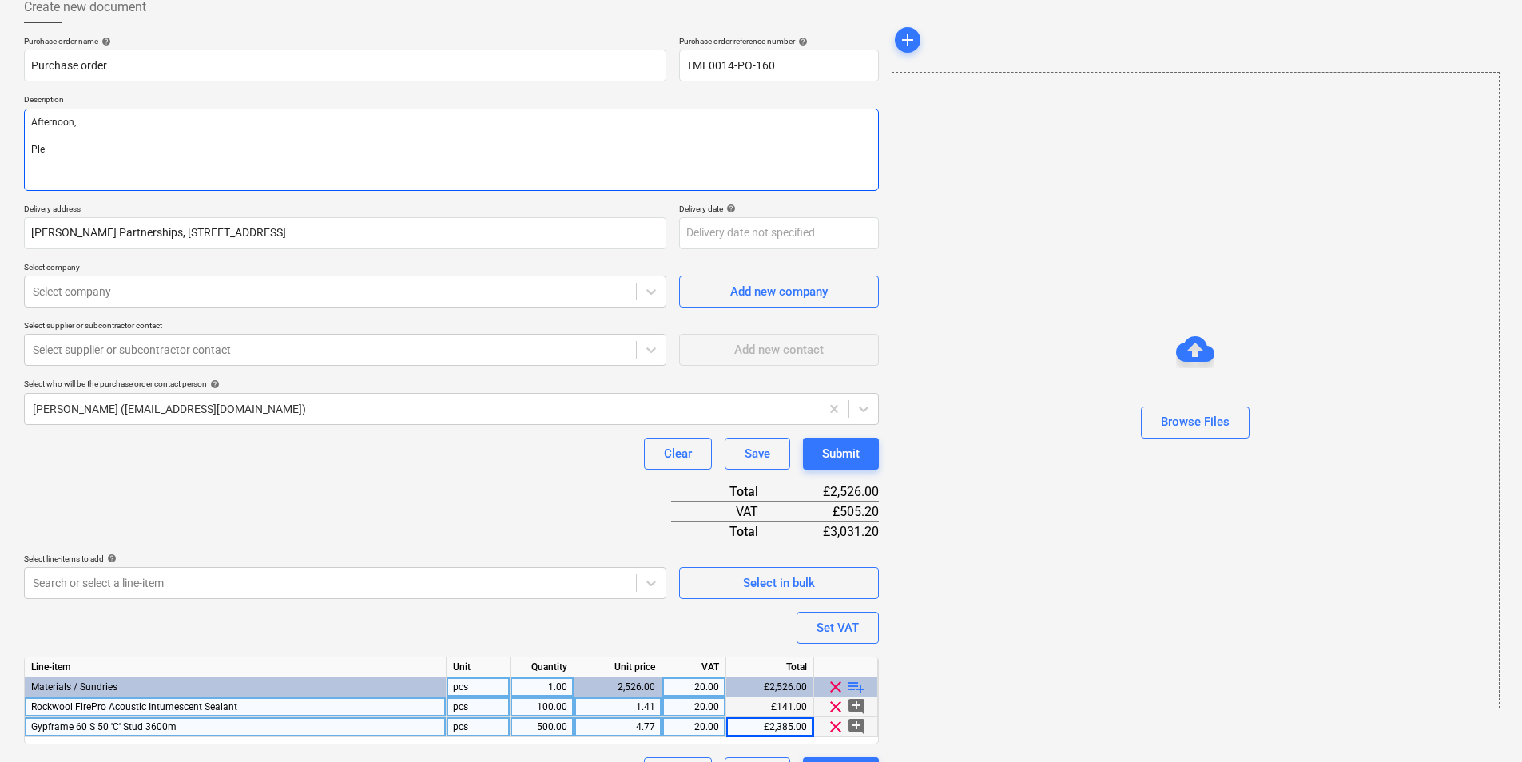
type textarea "x"
type textarea "Afternoon, Ples"
type textarea "x"
type textarea "Afternoon, [GEOGRAPHIC_DATA]"
type textarea "x"
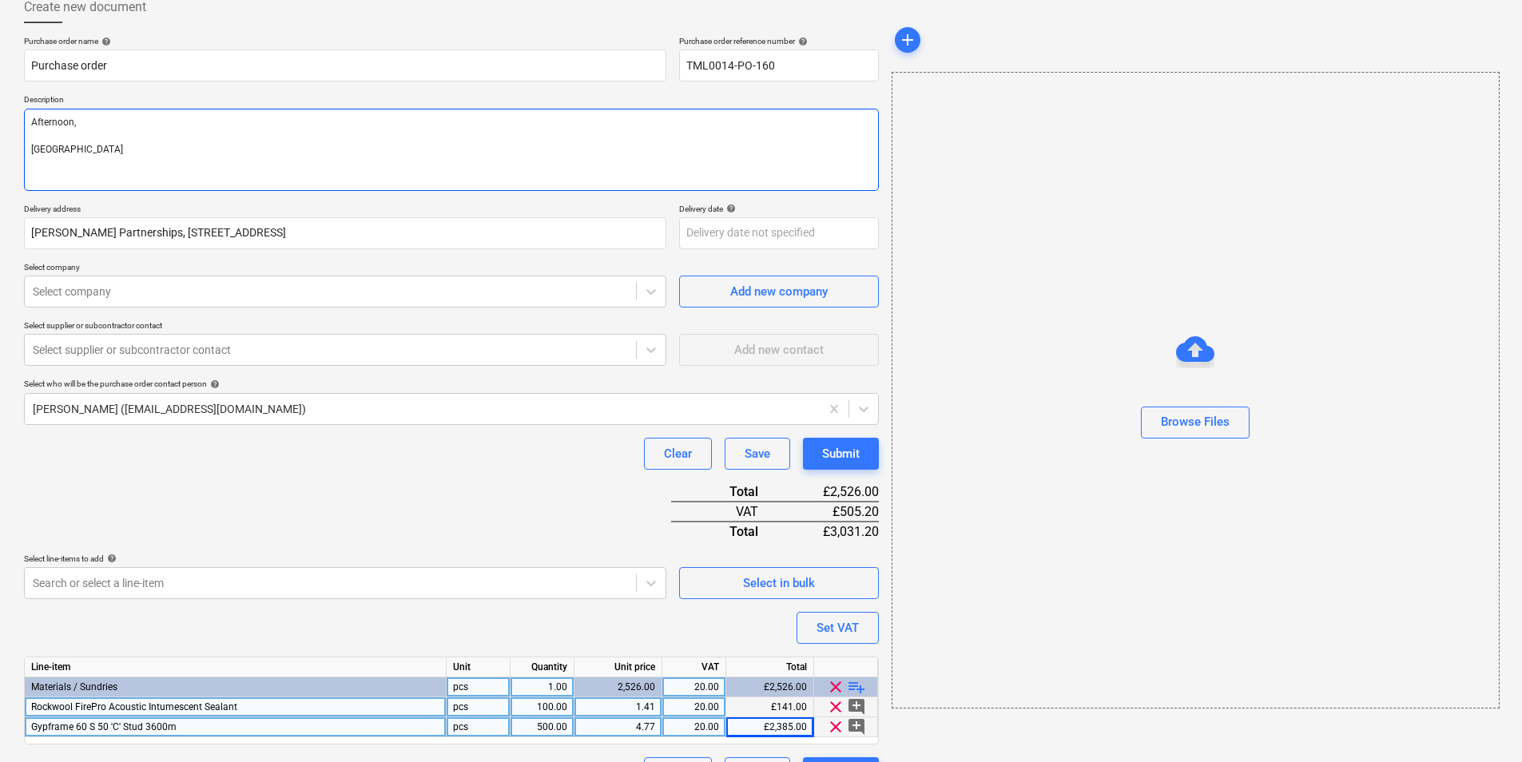
type textarea "Afternoon, Pleas"
type textarea "x"
type textarea "Afternoon, Please"
type textarea "x"
type textarea "Afternoon, Please"
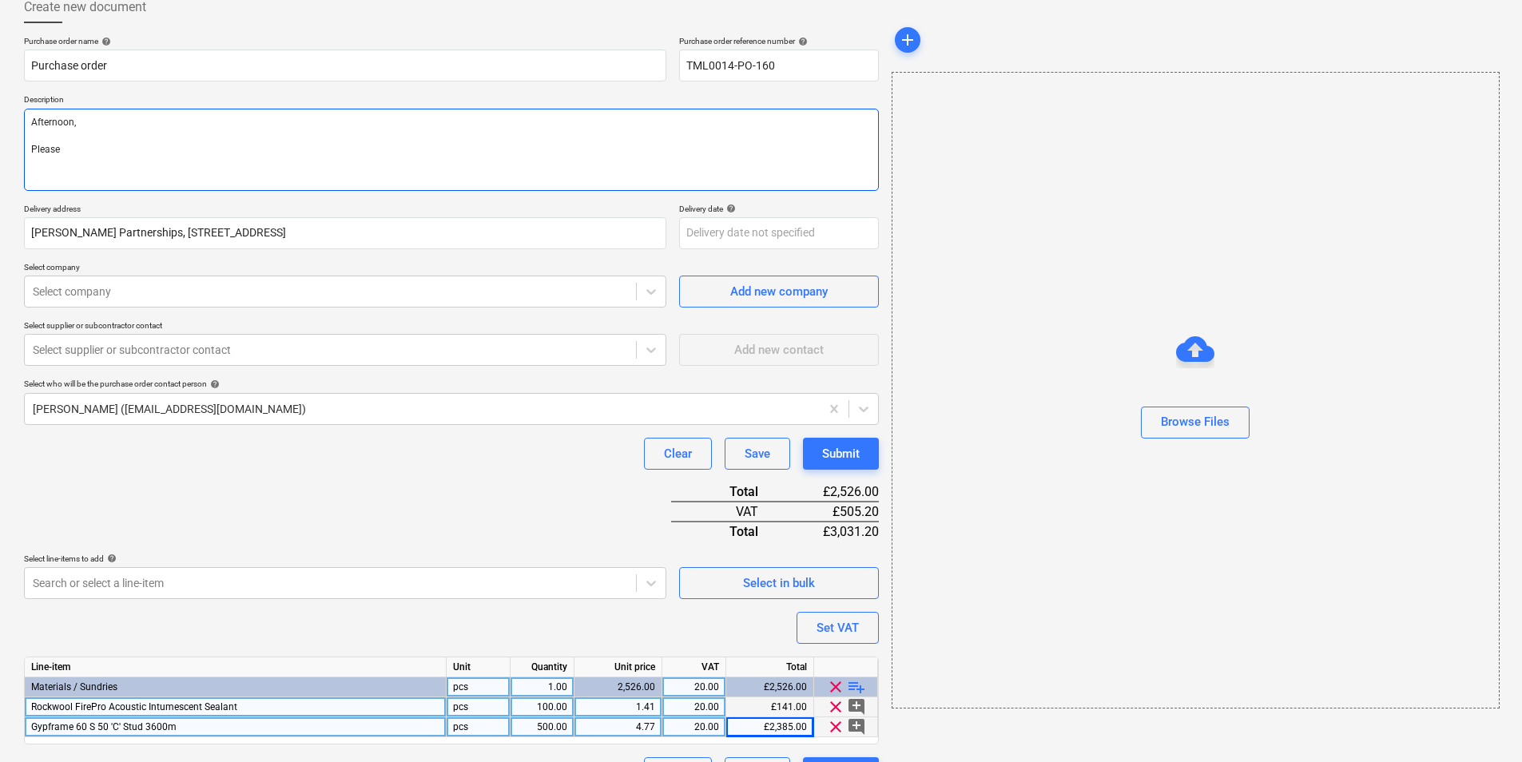
type textarea "x"
type textarea "Afternoon, Please p"
type textarea "x"
type textarea "Afternoon, Please pr"
type textarea "x"
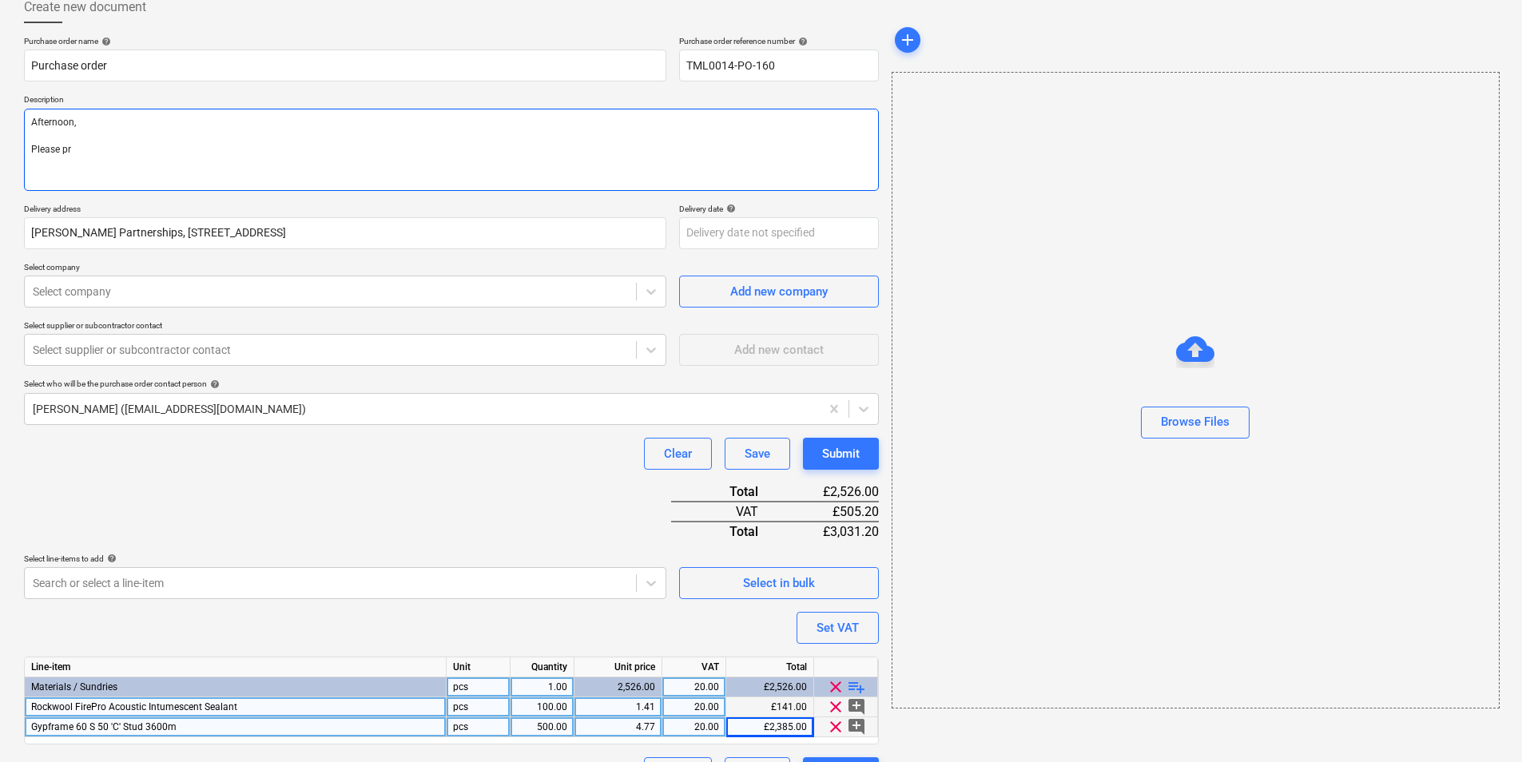
type textarea "Afternoon, Please pro"
type textarea "x"
type textarea "Afternoon, Please proc"
type textarea "x"
type textarea "Afternoon, Please proce"
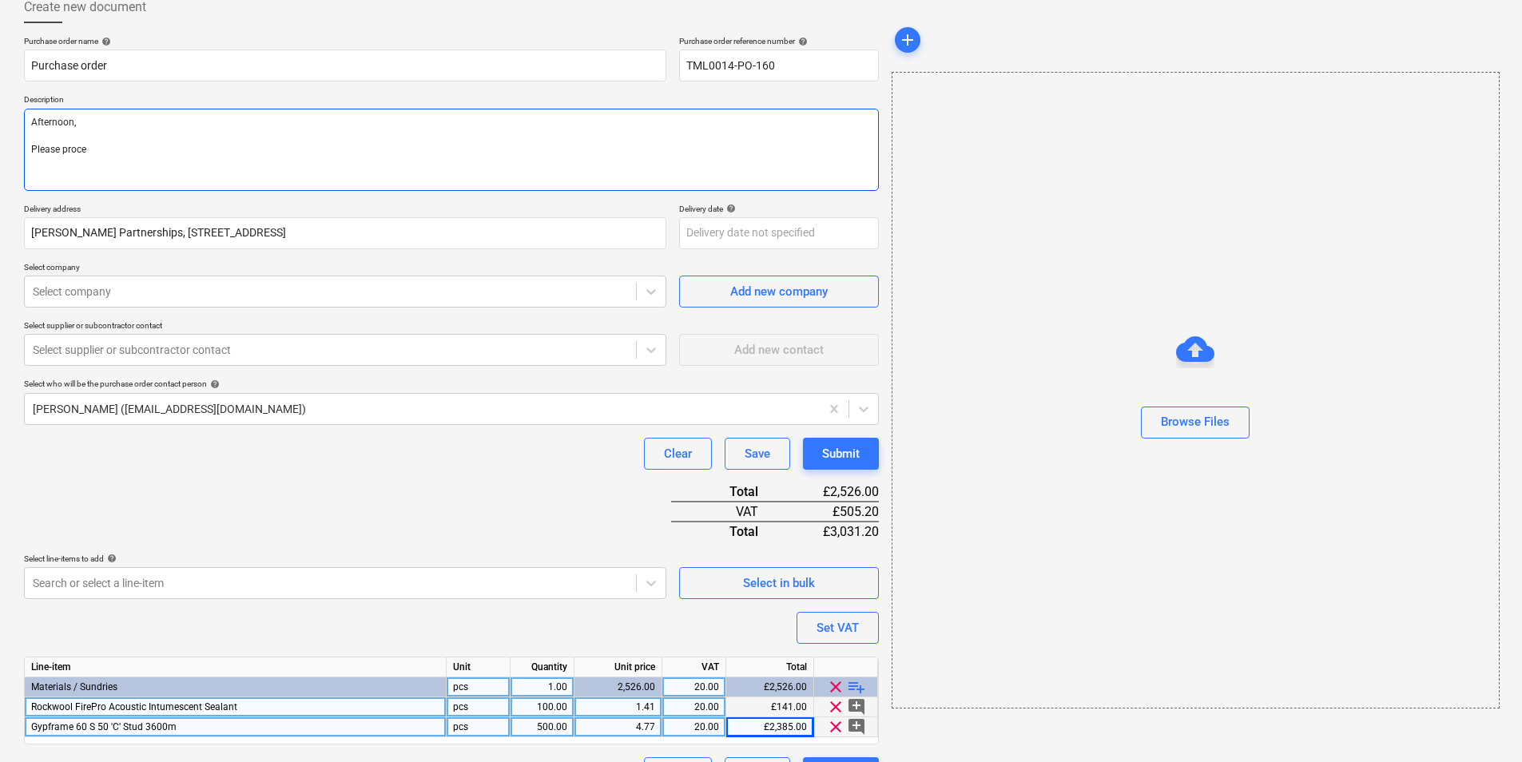
type textarea "x"
type textarea "Afternoon, Please procee"
type textarea "x"
type textarea "Afternoon, Please proceed"
type textarea "x"
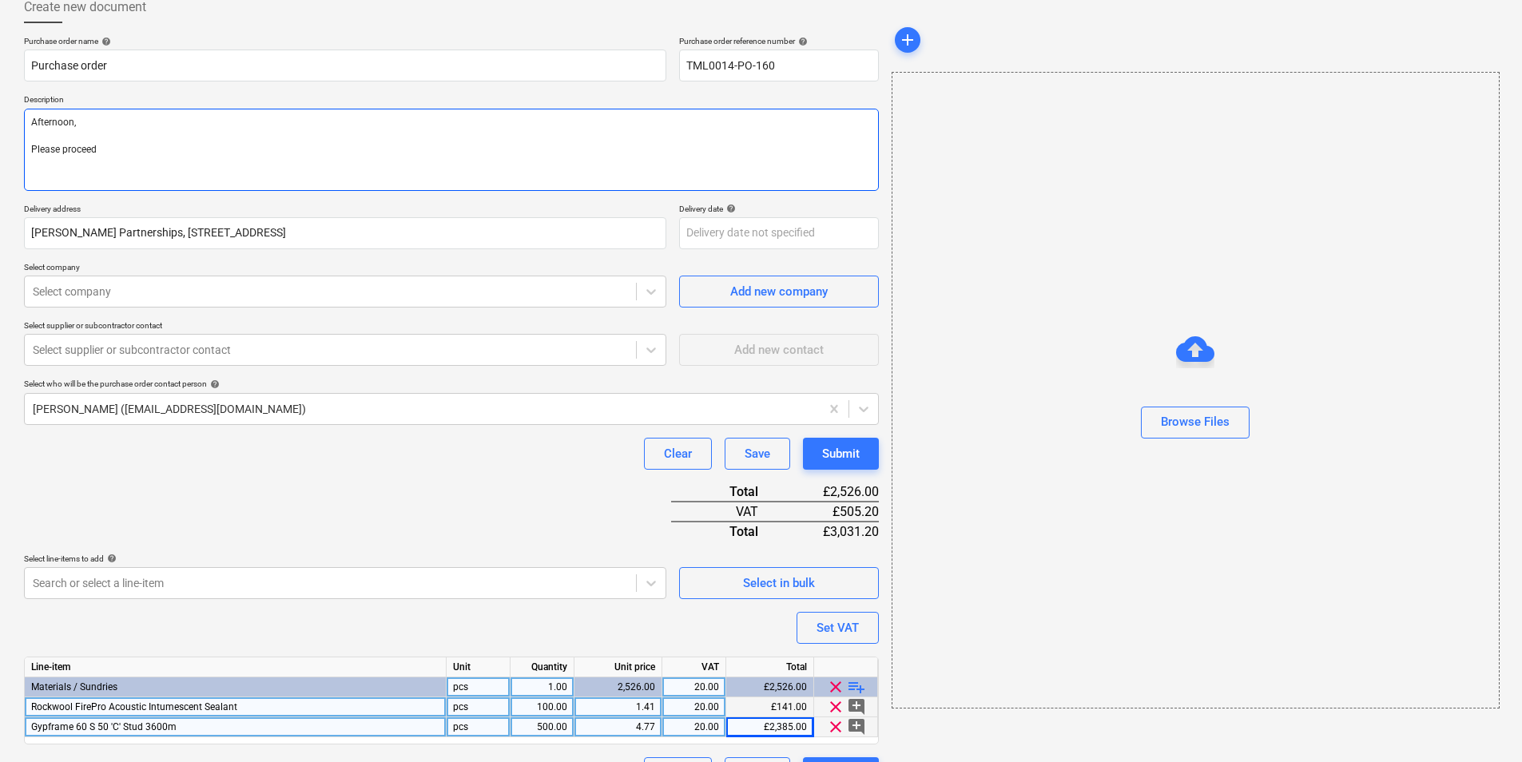
type textarea "Afternoon, Please proceed"
type textarea "x"
type textarea "Afternoon, Please proceed w"
type textarea "x"
type textarea "Afternoon, Please proceed wi"
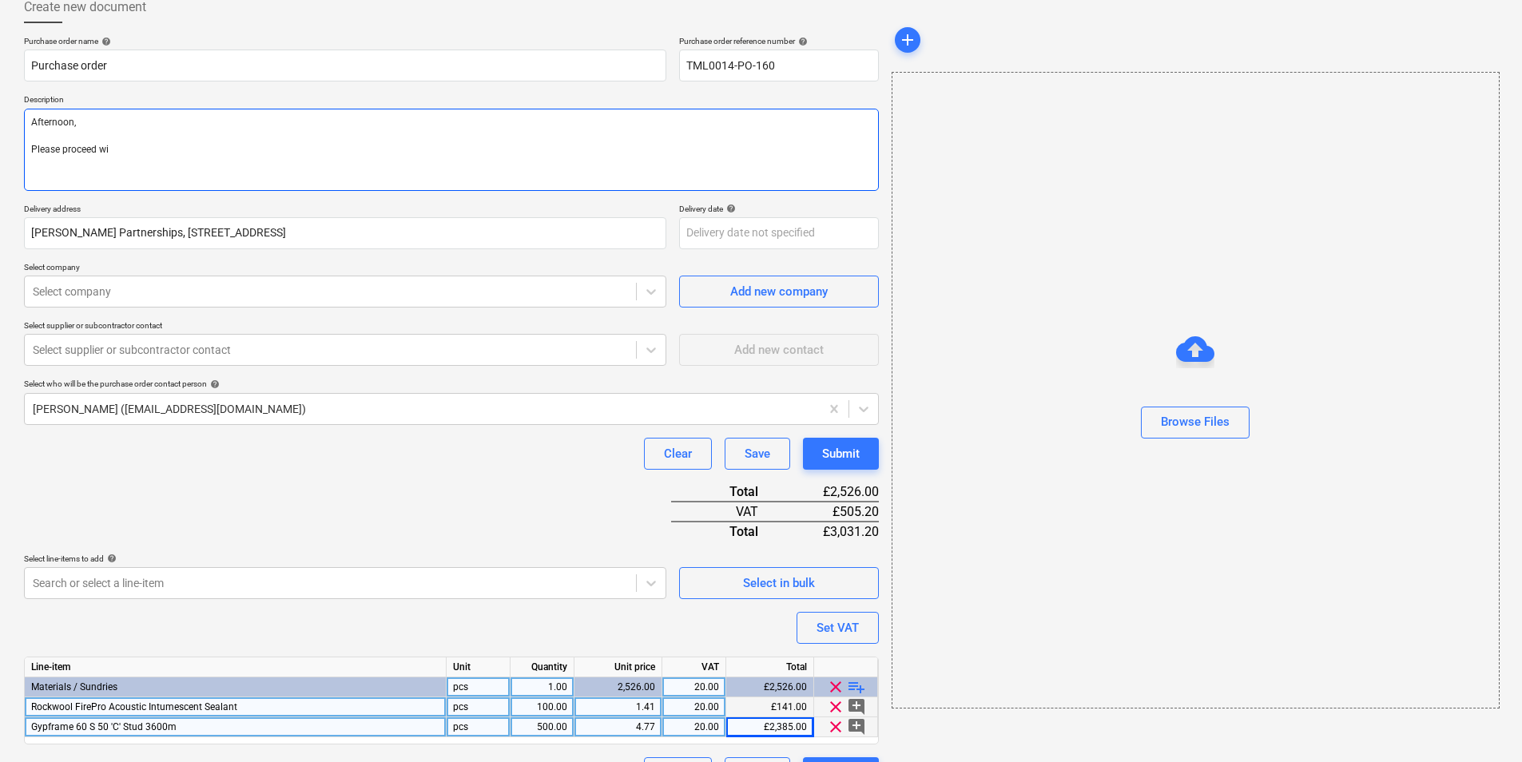
type textarea "x"
type textarea "Afternoon, Please proceed wit"
type textarea "x"
type textarea "Afternoon, Please proceed with"
type textarea "x"
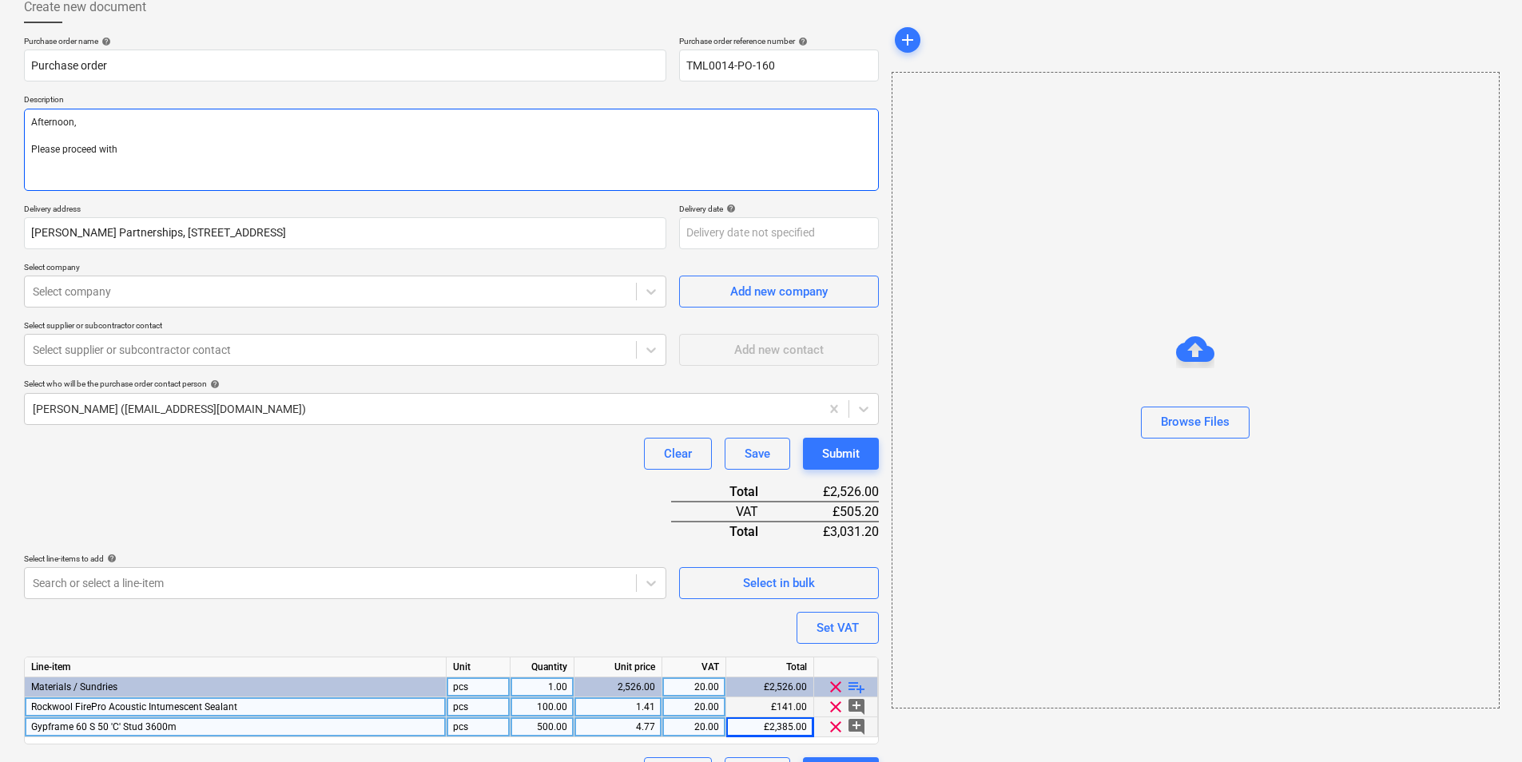
type textarea "Afternoon, Please proceed with a"
type textarea "x"
type textarea "Afternoon, Please proceed with at"
type textarea "x"
type textarea "Afternoon, Please proceed with att"
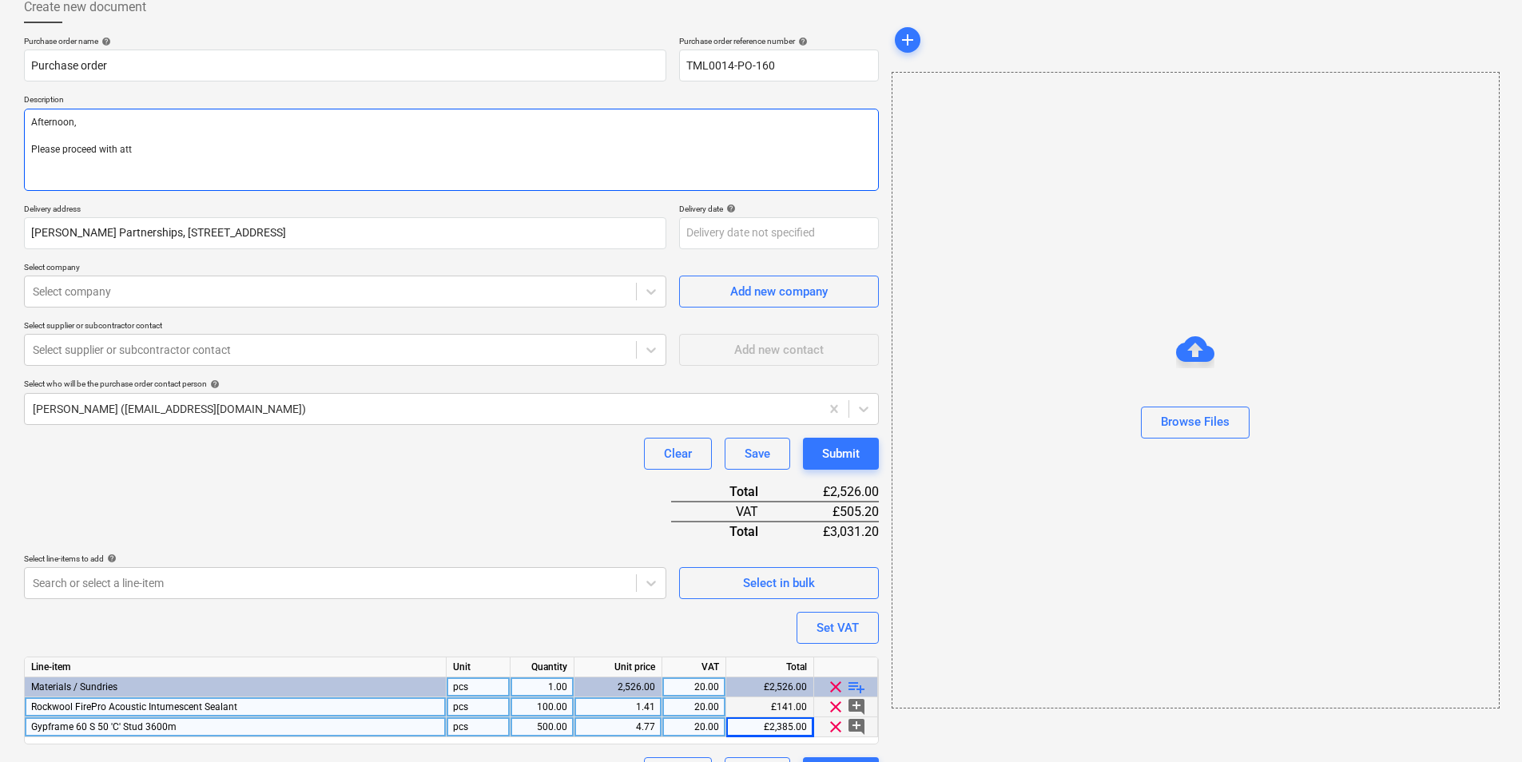
type textarea "x"
type textarea "Afternoon, Please proceed with atta"
type textarea "x"
type textarea "Afternoon, Please proceed with attac"
type textarea "x"
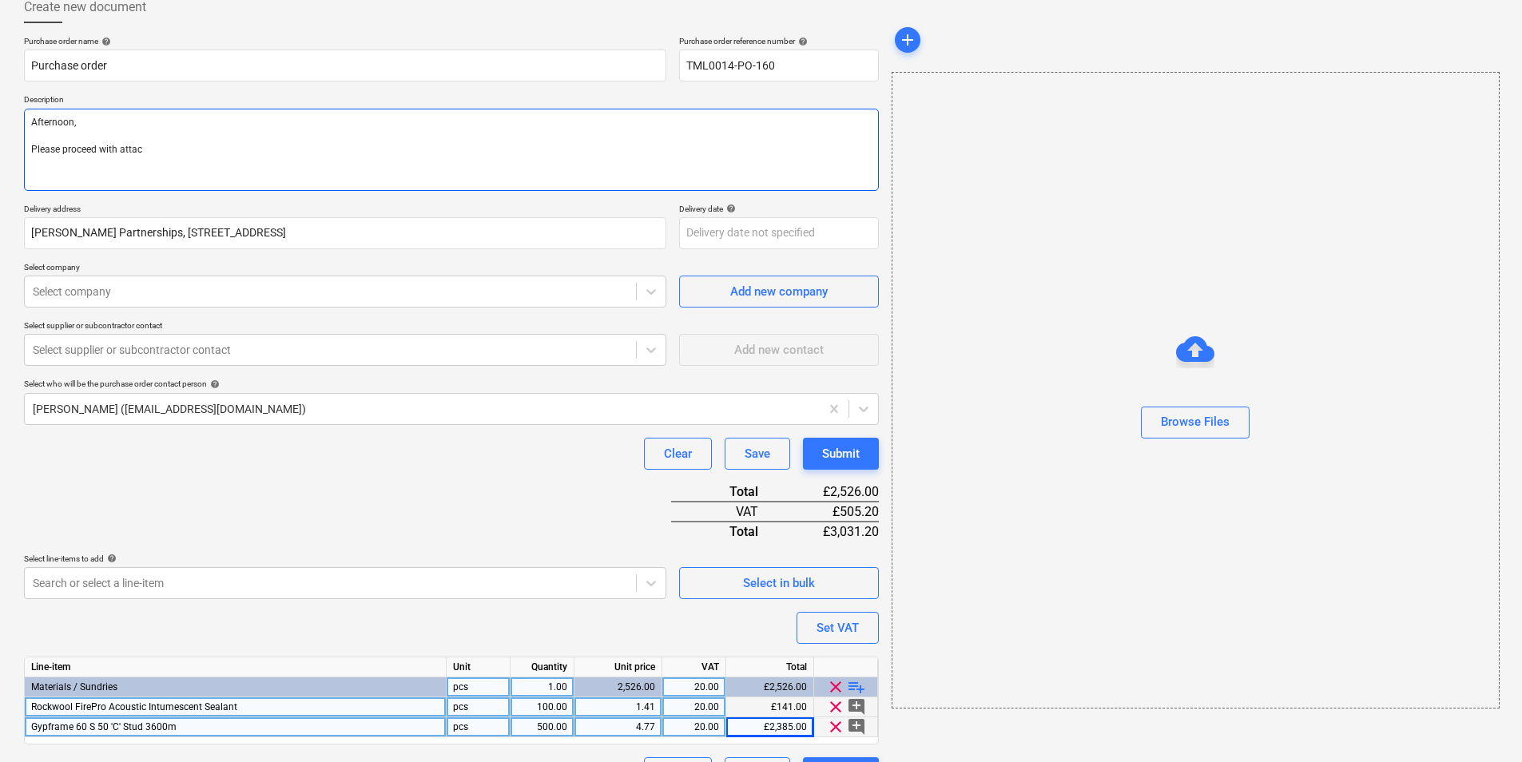
type textarea "Afternoon, Please proceed with attach"
type textarea "x"
type textarea "Afternoon, Please proceed with attache"
type textarea "x"
type textarea "Afternoon, Please proceed with attached"
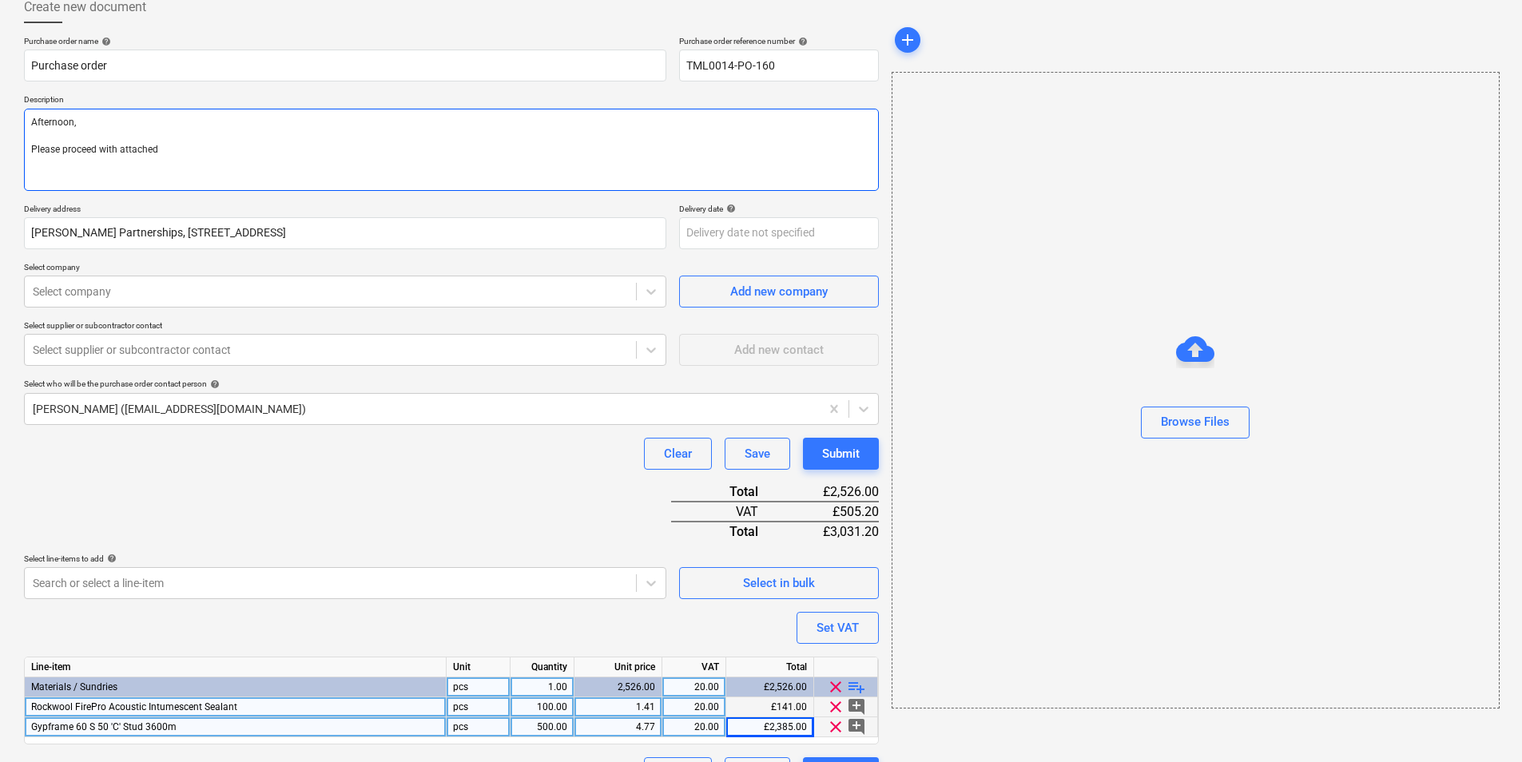
type textarea "x"
type textarea "Afternoon, Please proceed with attached"
type textarea "x"
type textarea "Afternoon, Please proceed with attached or"
type textarea "x"
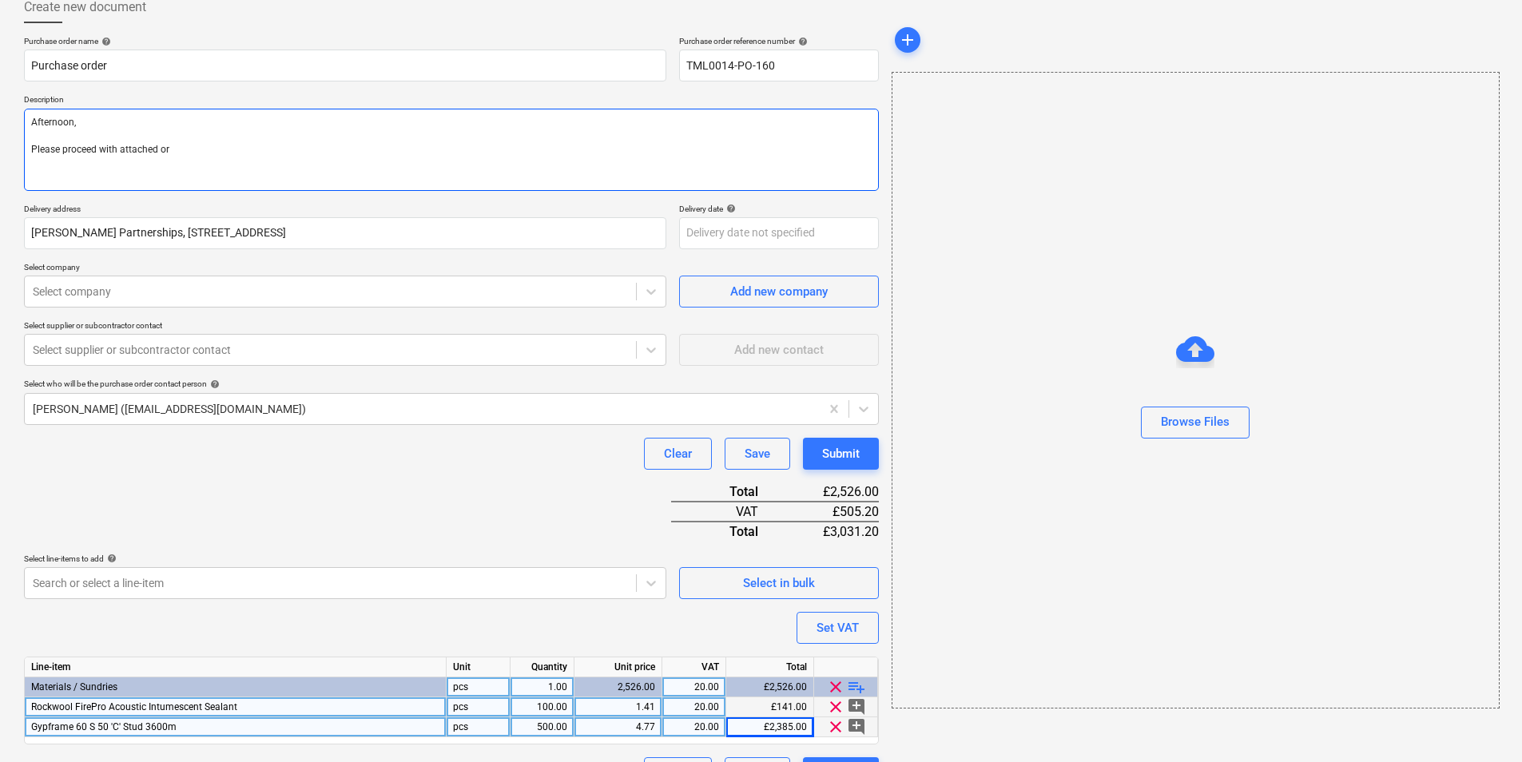
type textarea "Afternoon, Please proceed with attached ord"
type textarea "x"
type textarea "Afternoon, Please proceed with attached order"
type textarea "x"
type textarea "Afternoon, Please proceed with attached order."
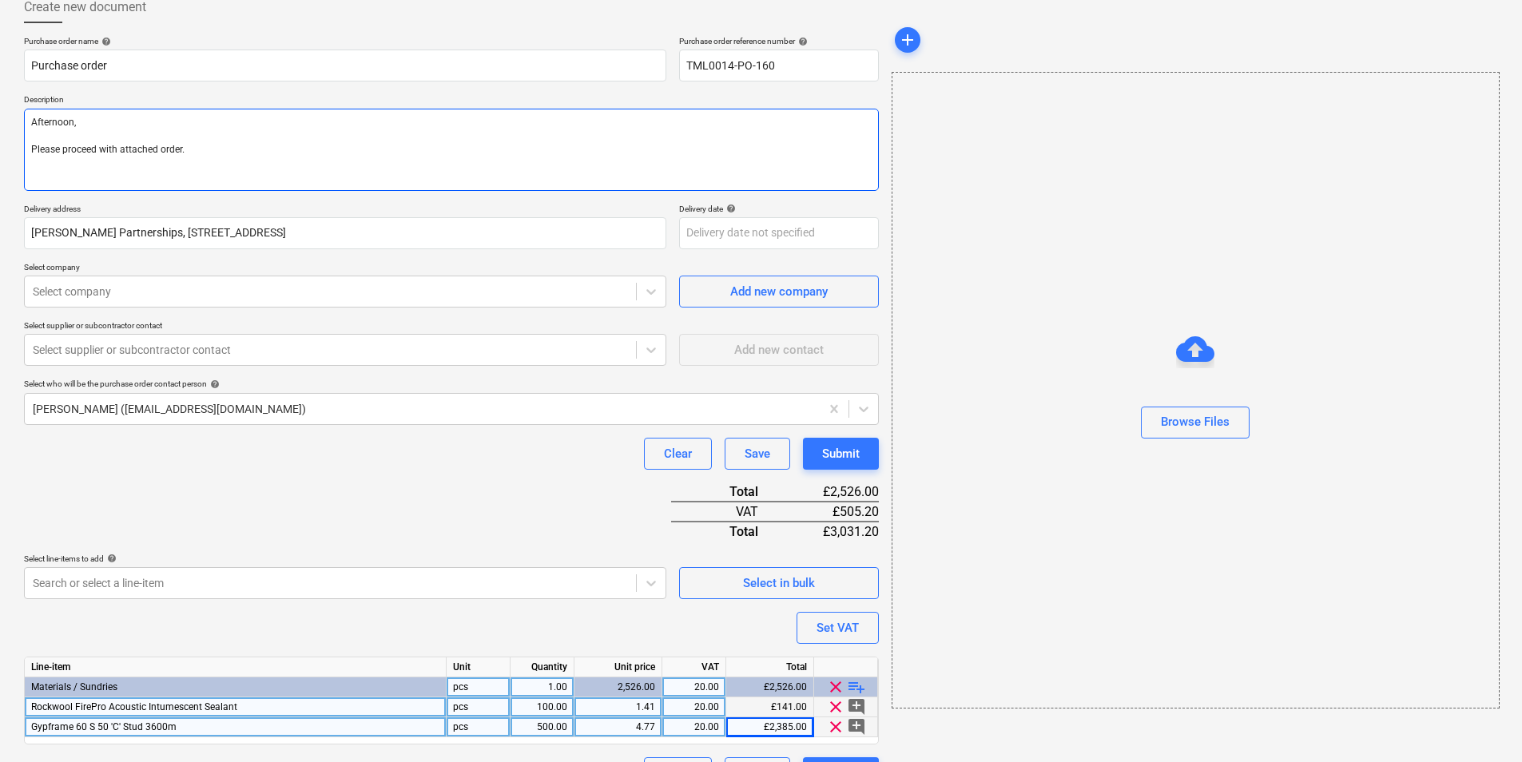
type textarea "x"
type textarea "Afternoon, Please proceed with attached order."
type textarea "x"
type textarea "Afternoon, Please proceed with attached order. s"
type textarea "x"
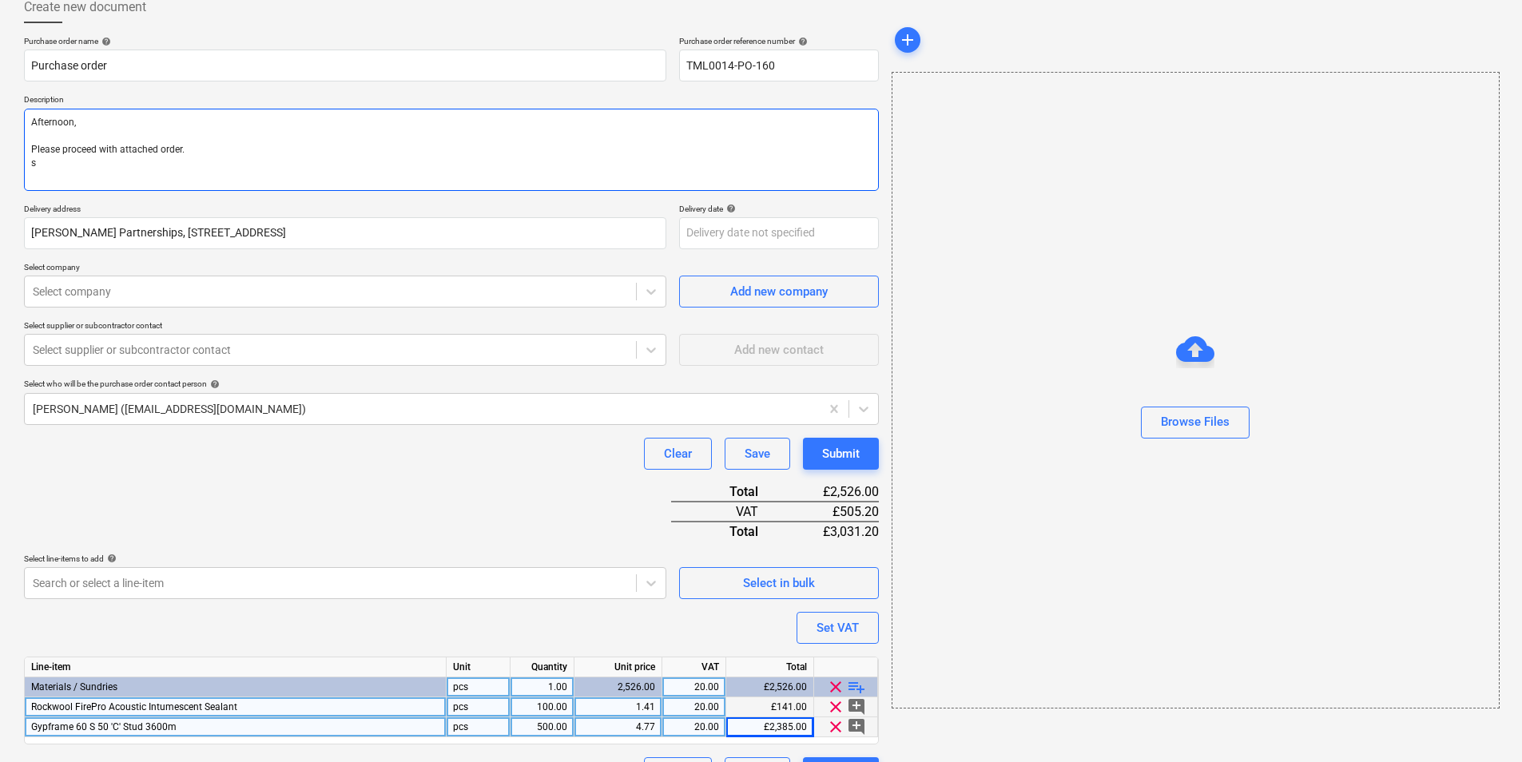
type textarea "Afternoon, Please proceed with attached order. si"
type textarea "x"
type textarea "Afternoon, Please proceed with attached order. sit"
type textarea "x"
type textarea "Afternoon, Please proceed with attached order. site"
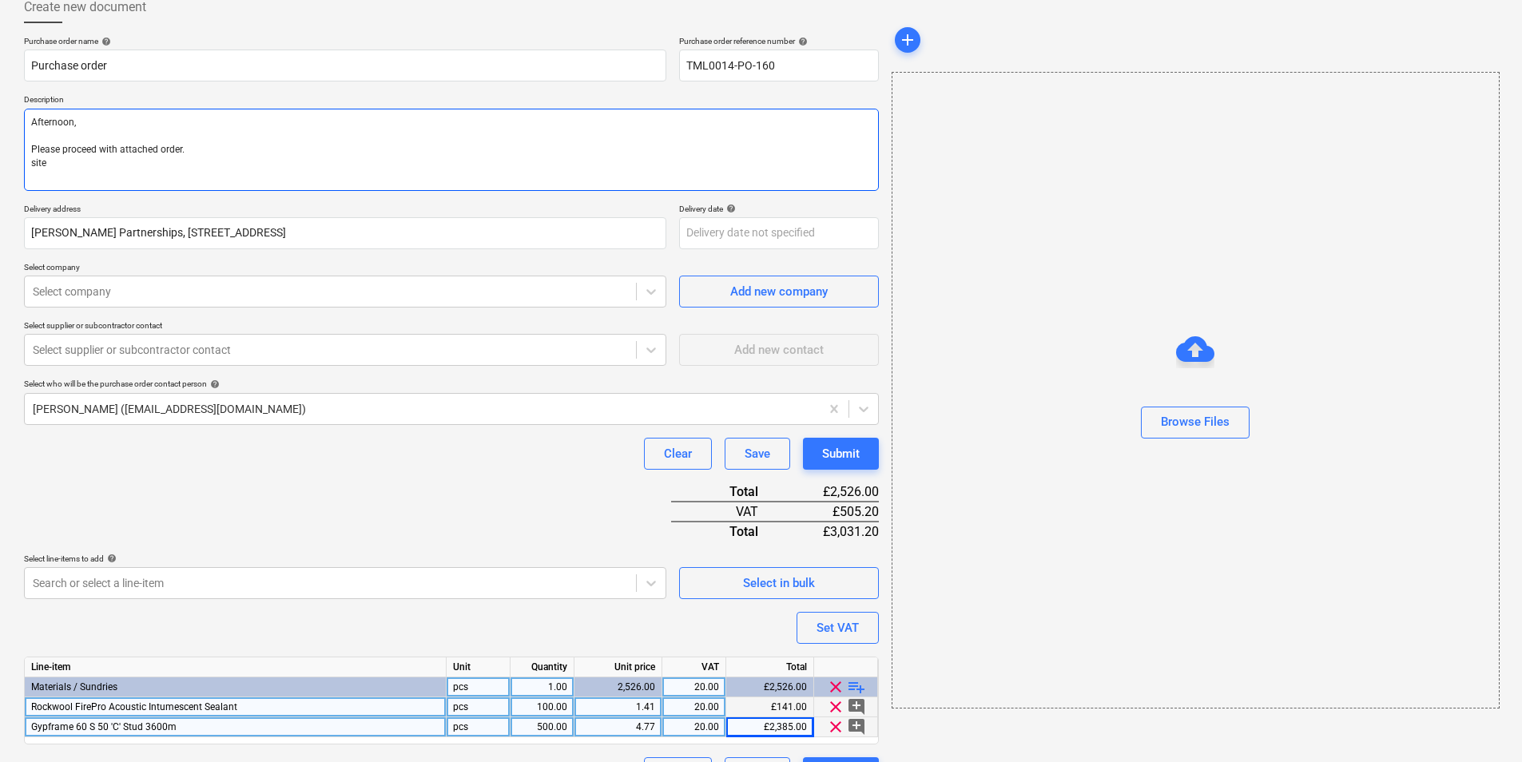
type textarea "x"
type textarea "Afternoon, Please proceed with attached order. site"
type textarea "x"
type textarea "Afternoon, Please proceed with attached order. site c"
type textarea "x"
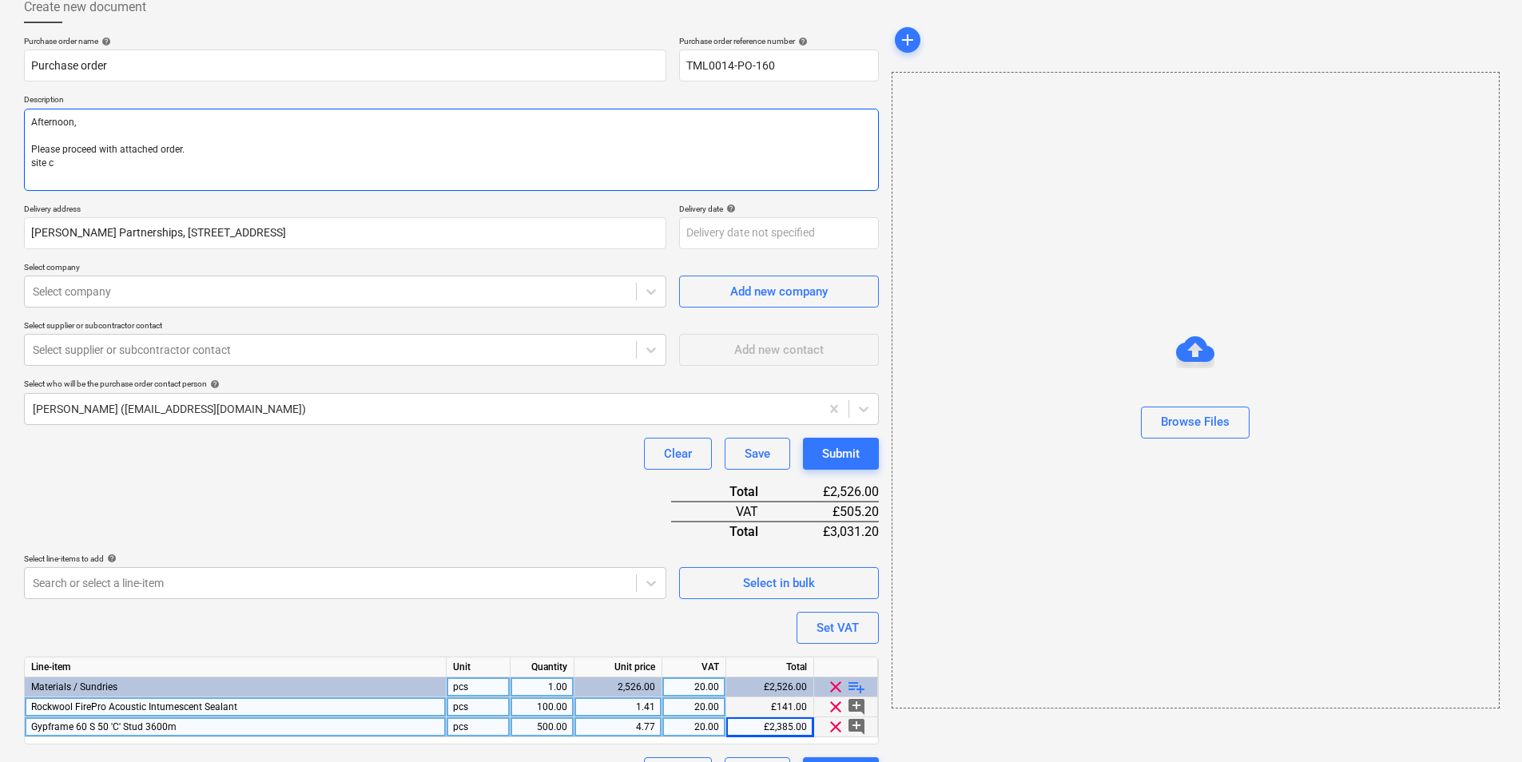
type textarea "Afternoon, Please proceed with attached order. site co"
type textarea "x"
type textarea "Afternoon, Please proceed with attached order. site con"
type textarea "x"
type textarea "Afternoon, Please proceed with attached order. site cont"
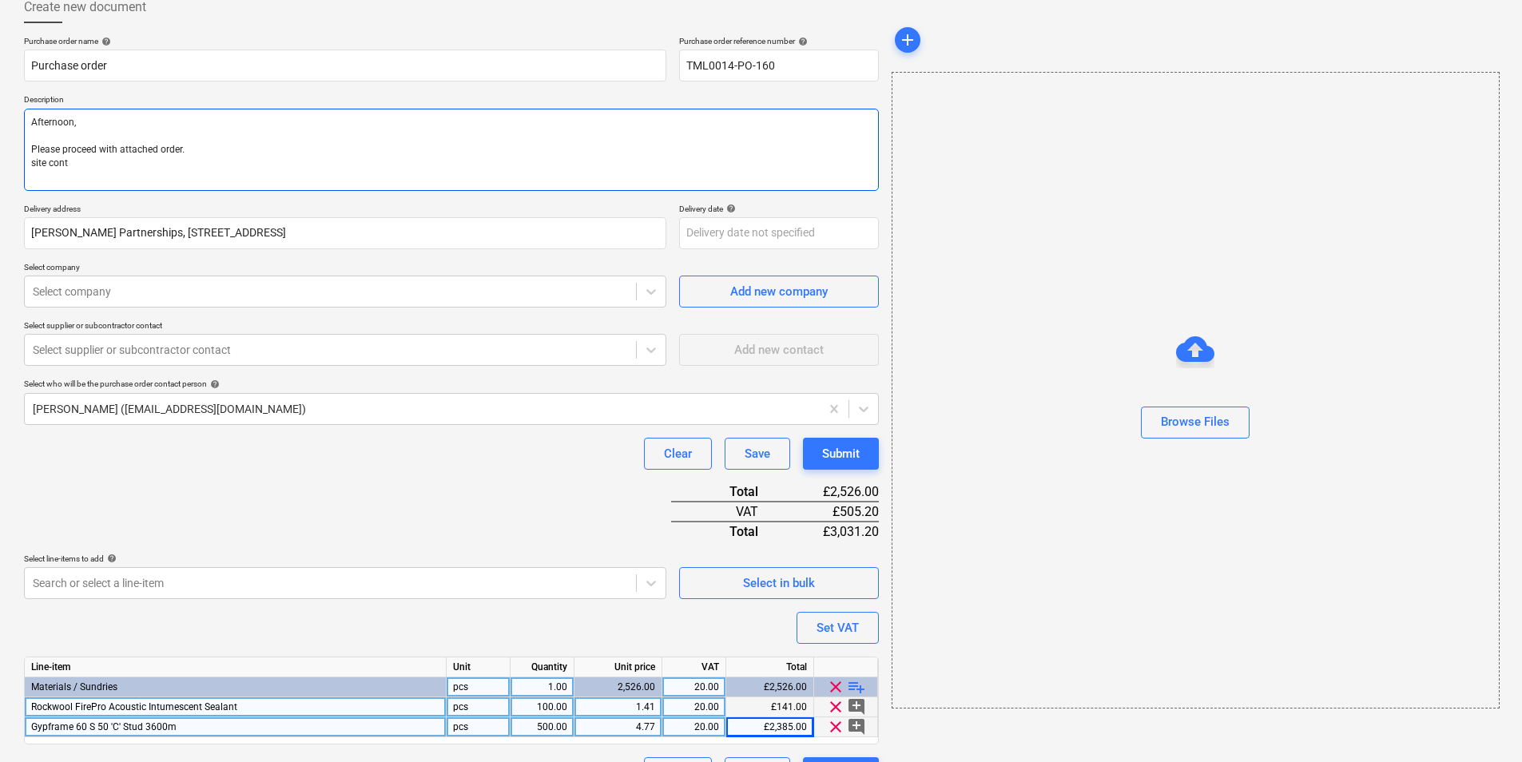
type textarea "x"
type textarea "Afternoon, Please proceed with attached order. site conta"
type textarea "x"
type textarea "Afternoon, Please proceed with attached order. site contac"
type textarea "x"
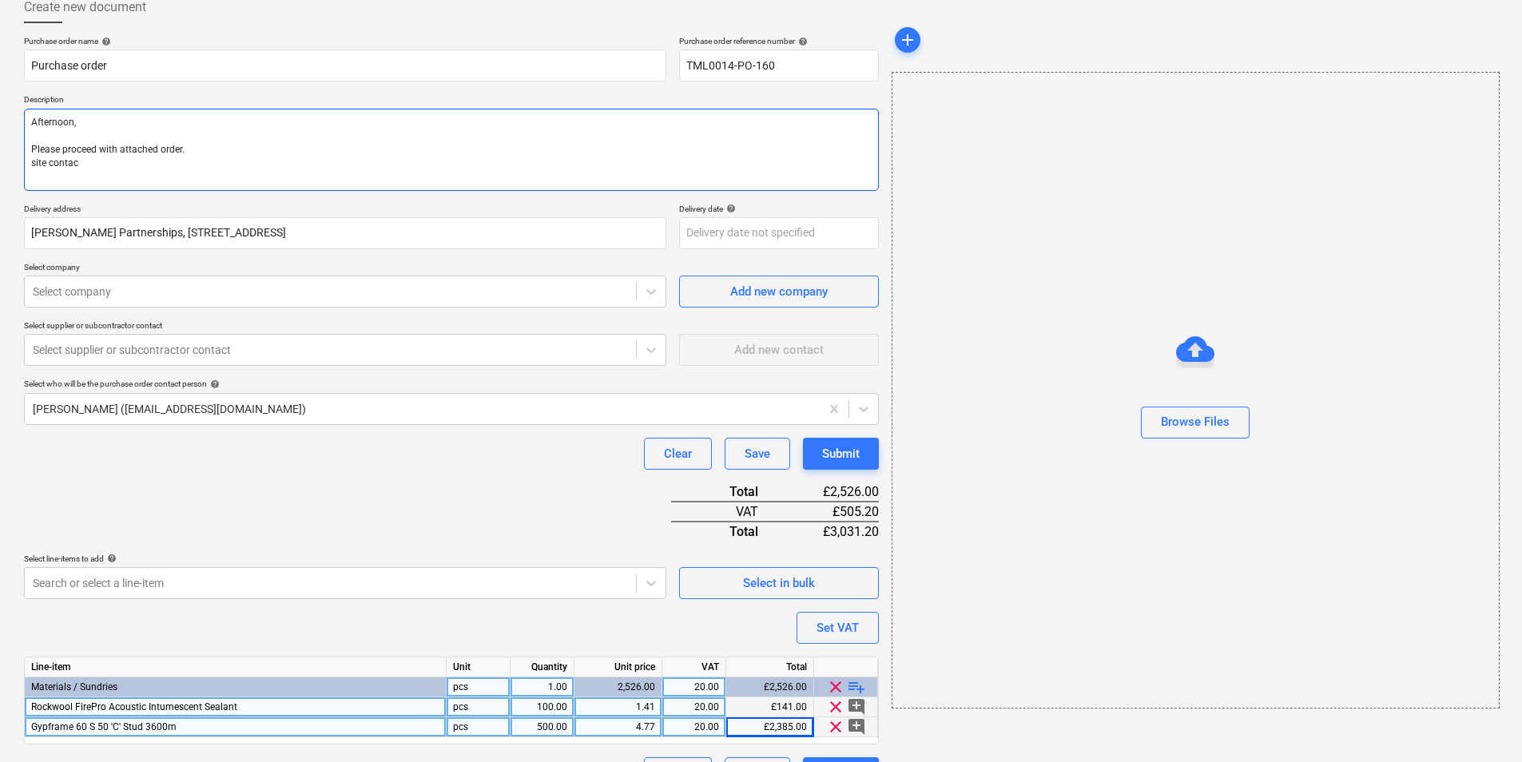
type textarea "Afternoon, Please proceed with attached order. site contact"
type textarea "x"
type textarea "Afternoon, Please proceed with attached order. site contact"
type textarea "x"
type textarea "Afternoon, Please proceed with attached order. site contact :"
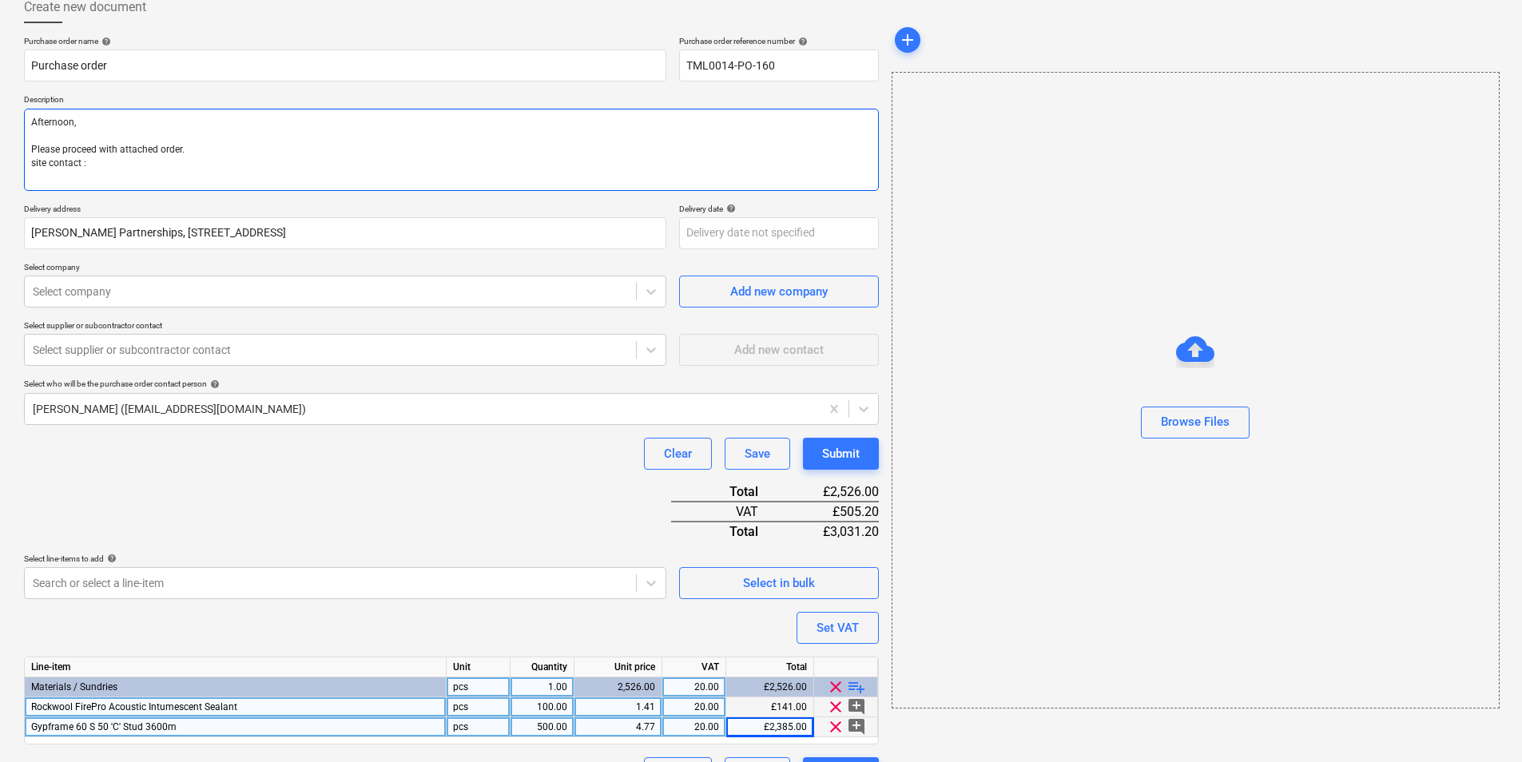
type textarea "x"
type textarea "Afternoon, Please proceed with attached order. site contact :"
type textarea "x"
type textarea "Afternoon, Please proceed with attached order. site contact : I"
type textarea "x"
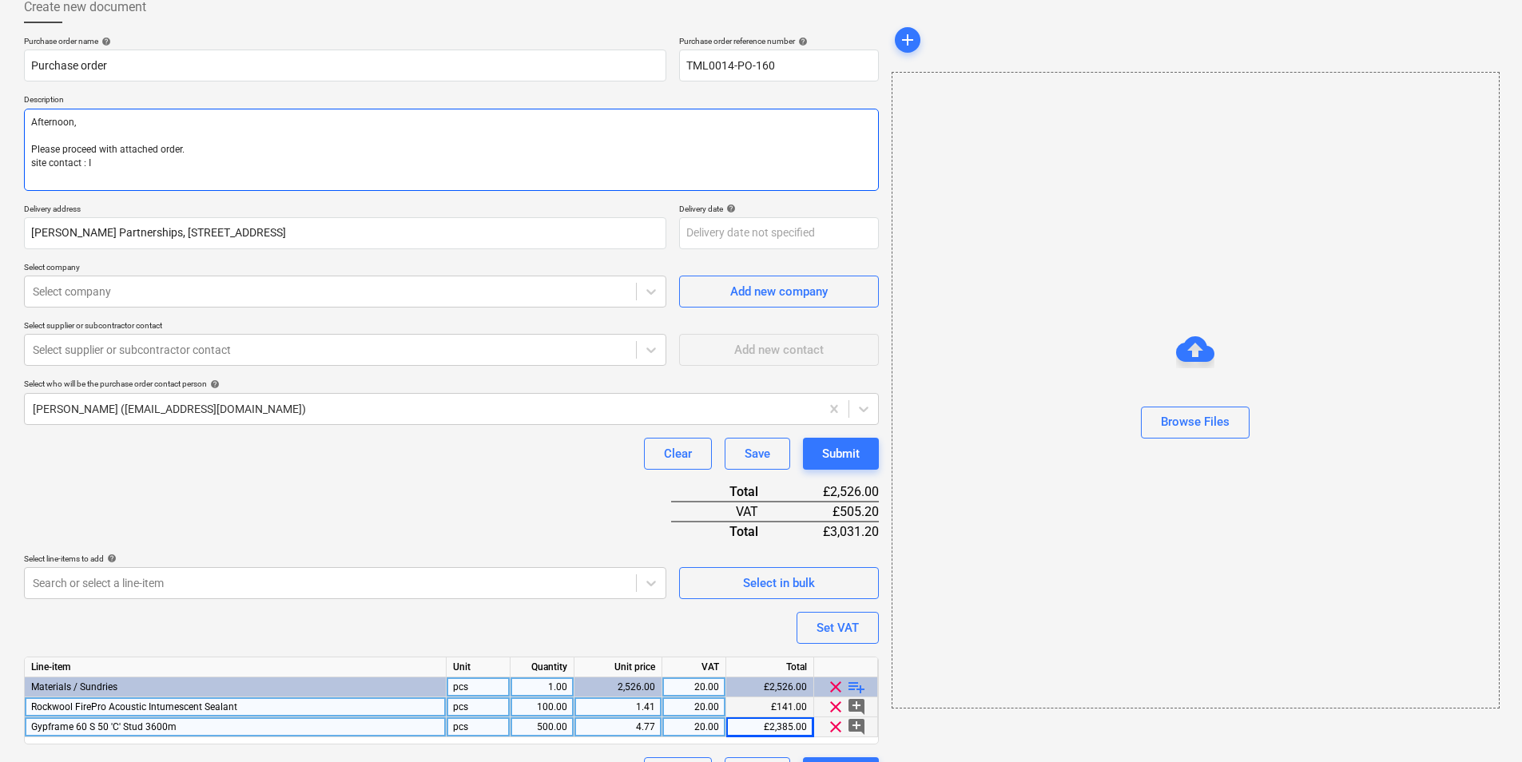
type textarea "Afternoon, Please proceed with attached order. site contact : Io"
type textarea "x"
type textarea "Afternoon, Please proceed with attached order. site contact : Ion"
type textarea "x"
type textarea "Afternoon, Please proceed with attached order. site contact : Ionu"
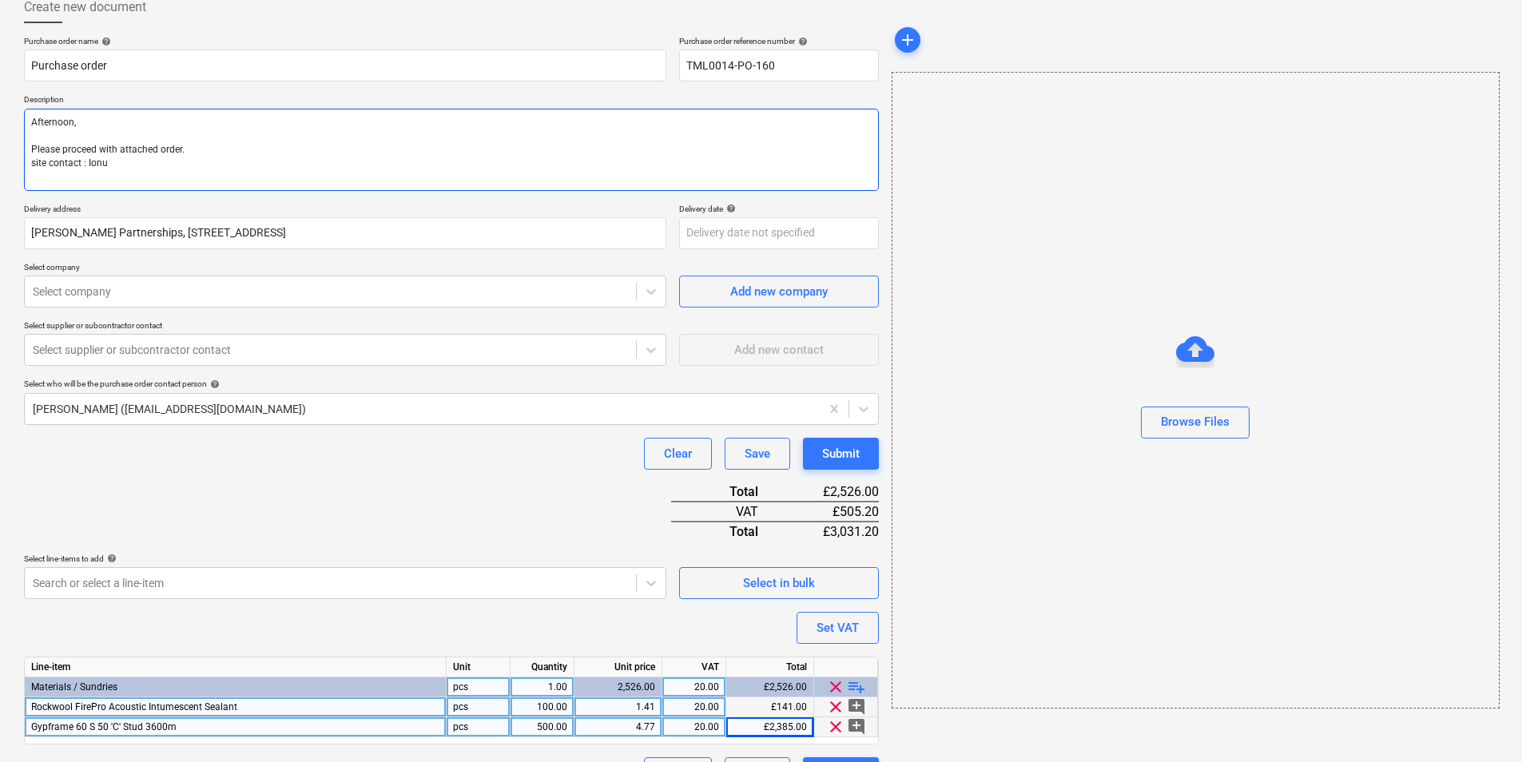
type textarea "x"
type textarea "Afternoon, Please proceed with attached order. site contact : Ionut"
type textarea "x"
type textarea "Afternoon, Please proceed with attached order. site contact : Ionut"
click at [361, 158] on textarea "Afternoon, Please proceed with attached order. site contact : Ionut" at bounding box center [451, 150] width 855 height 82
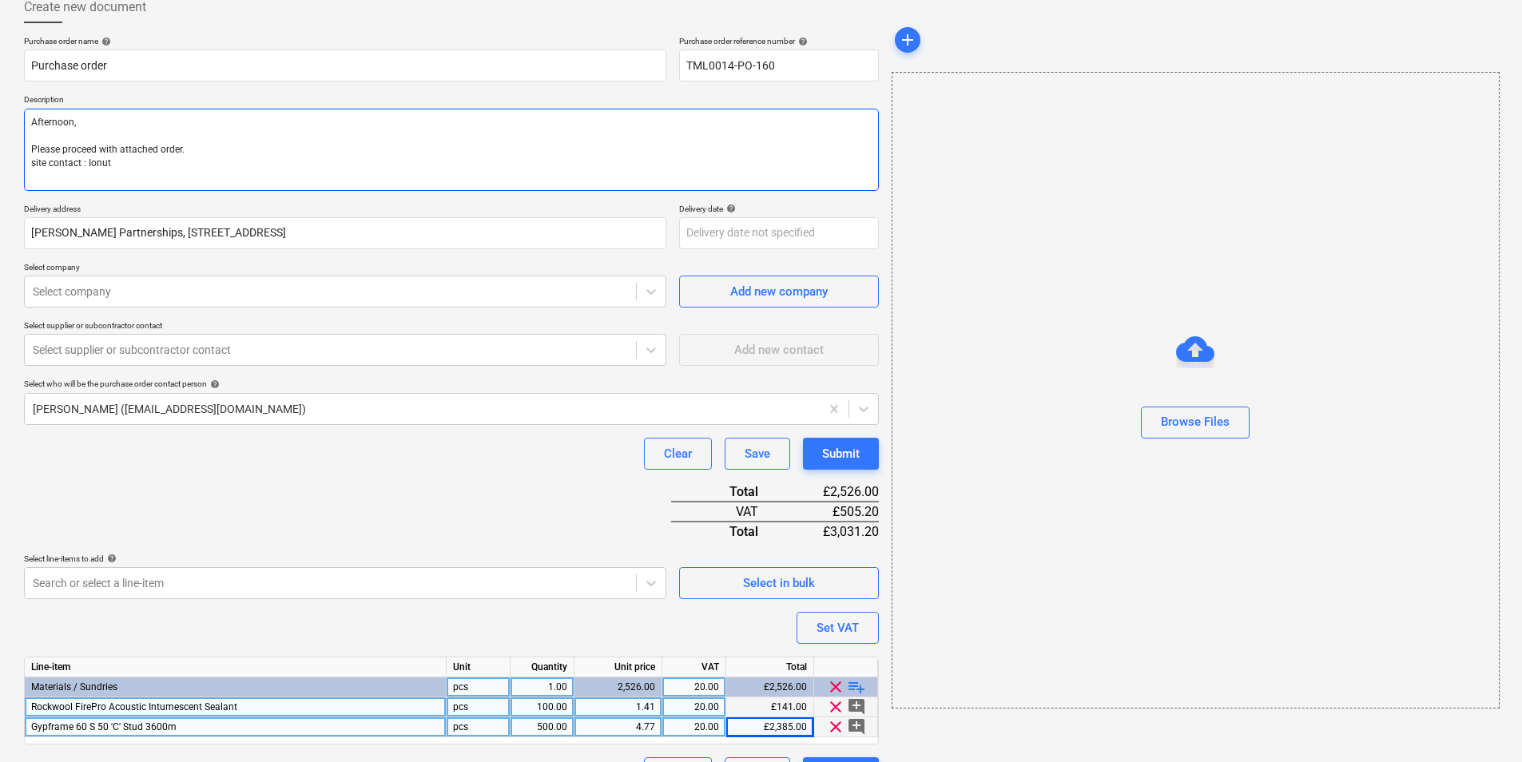
paste textarea "07424539956"
type textarea "x"
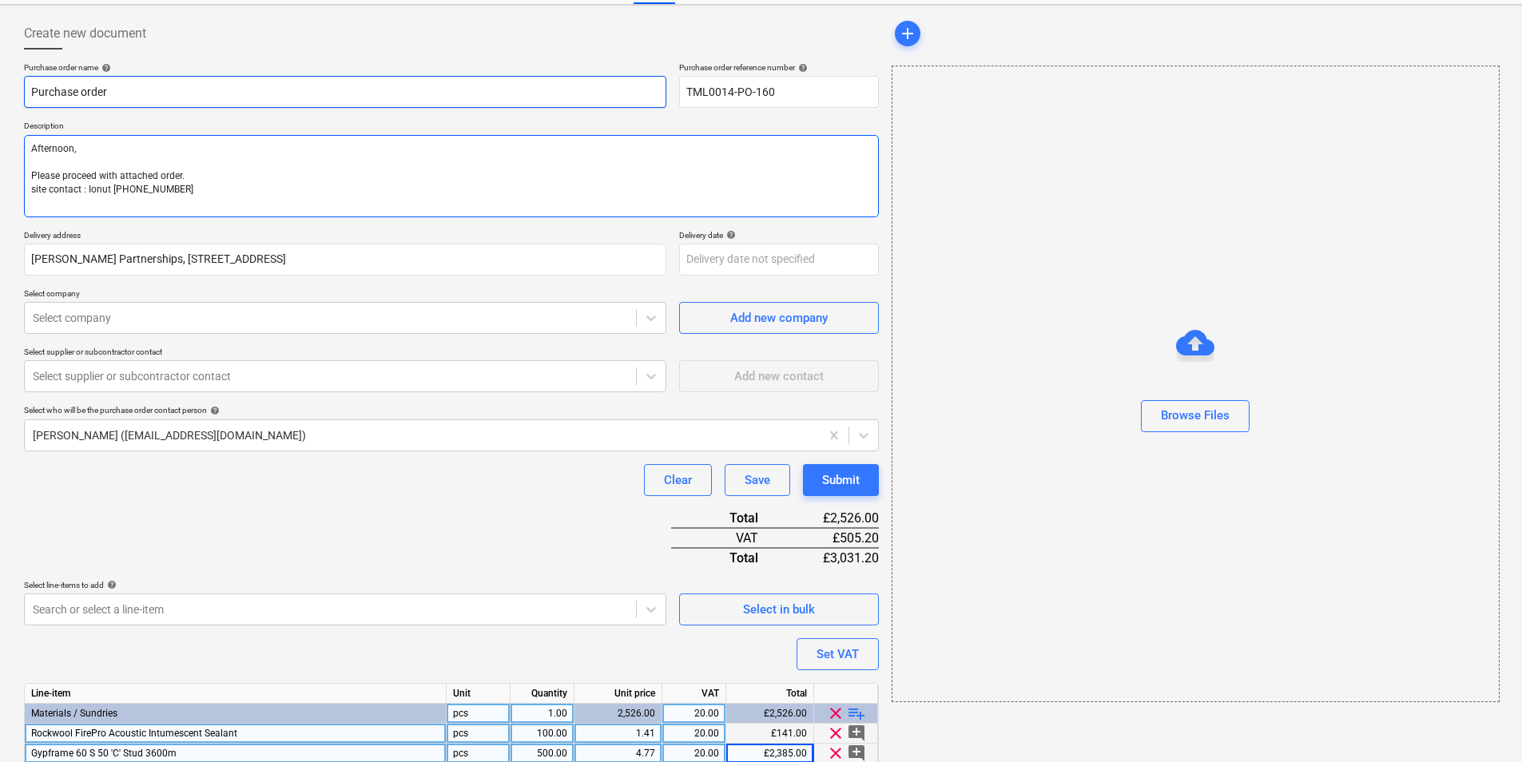
scroll to position [0, 0]
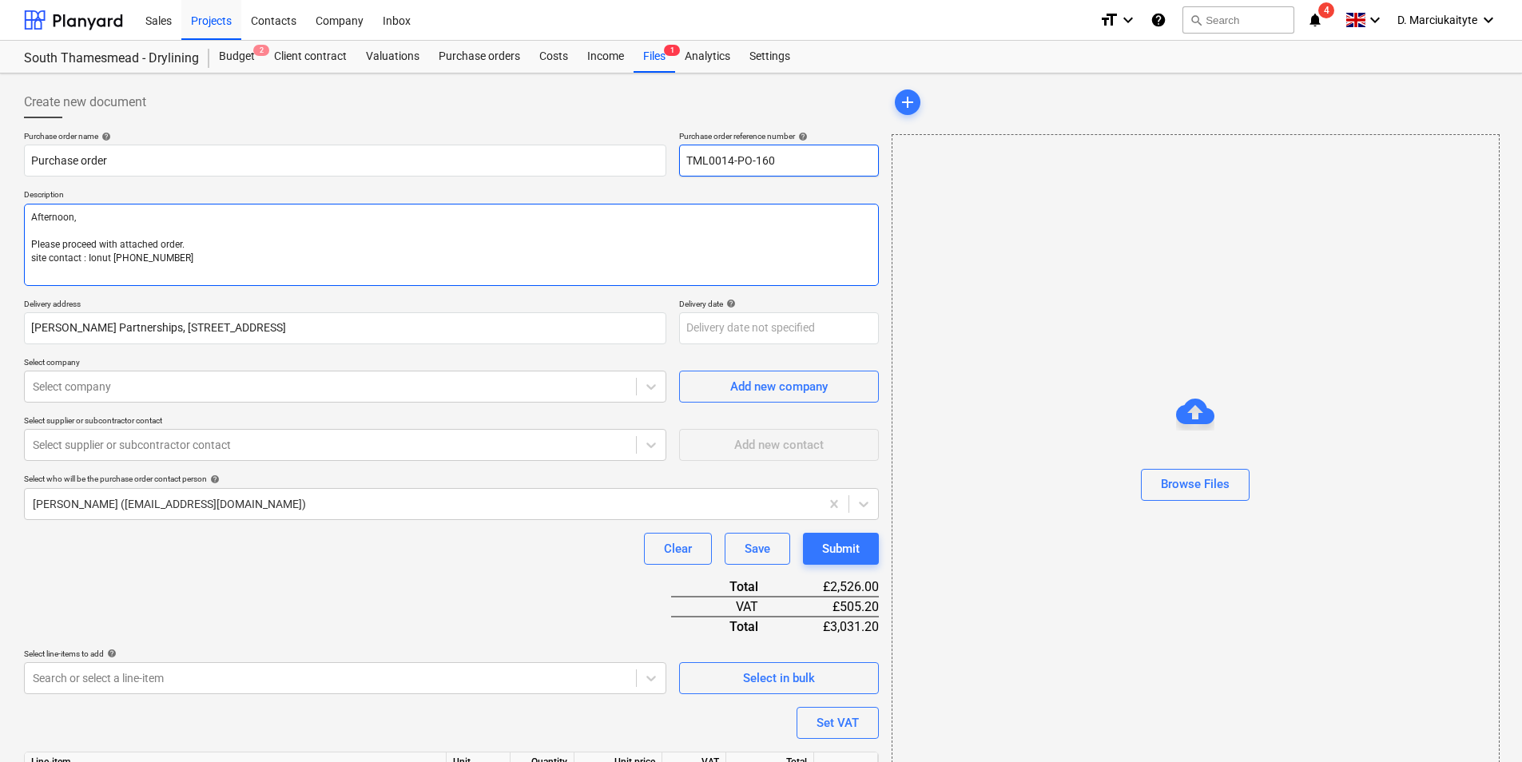
type textarea "Afternoon, Please proceed with attached order. site contact : Ionut [PHONE_NUMB…"
drag, startPoint x: 797, startPoint y: 165, endPoint x: 629, endPoint y: 159, distance: 167.9
click at [629, 159] on div "Purchase order name help Purchase order Purchase order reference number help TM…" at bounding box center [451, 154] width 855 height 46
click at [331, 173] on input "Purchase order" at bounding box center [345, 161] width 642 height 32
type textarea "x"
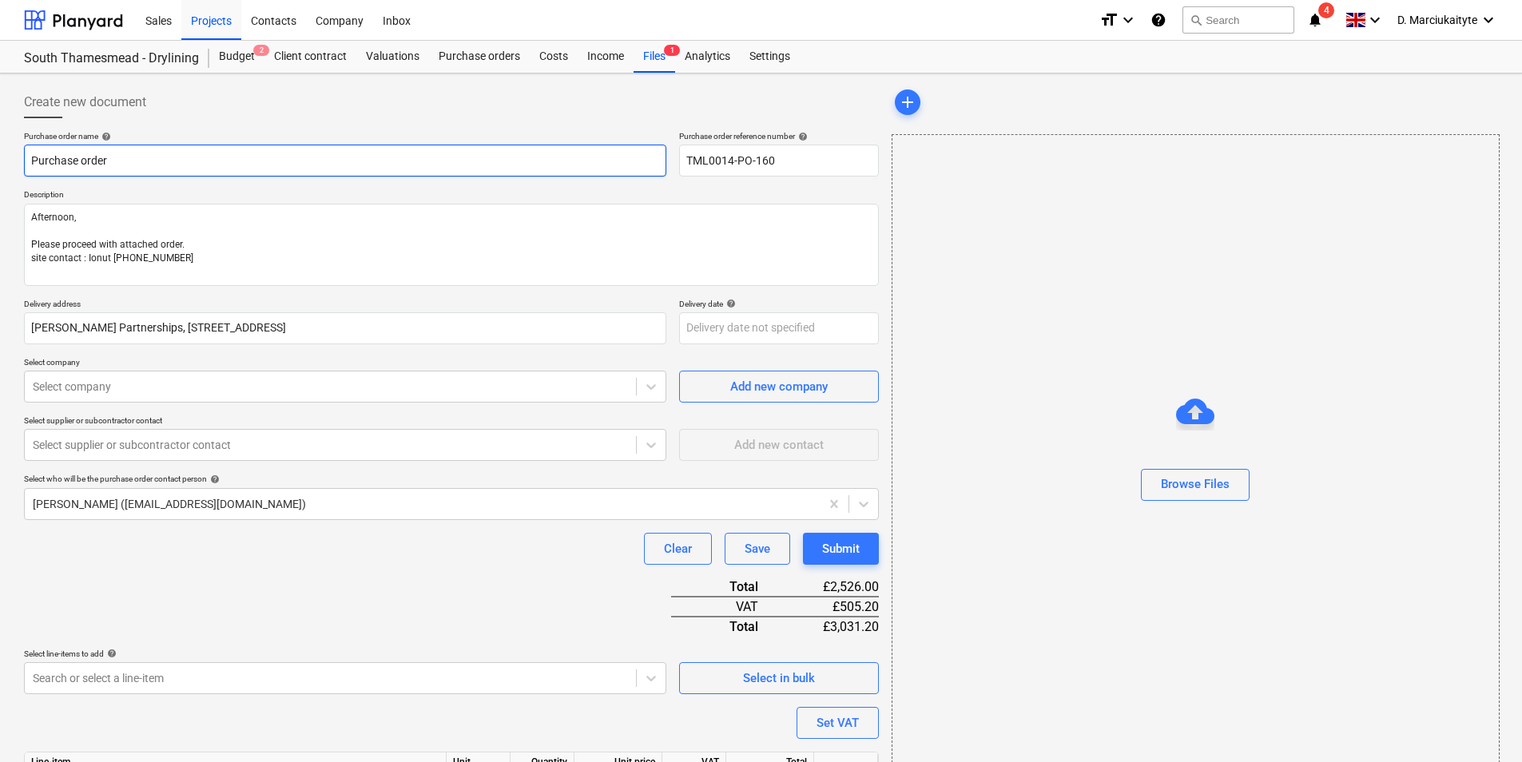
type input "Purchase order"
paste input "TML0014-PO-160"
type textarea "x"
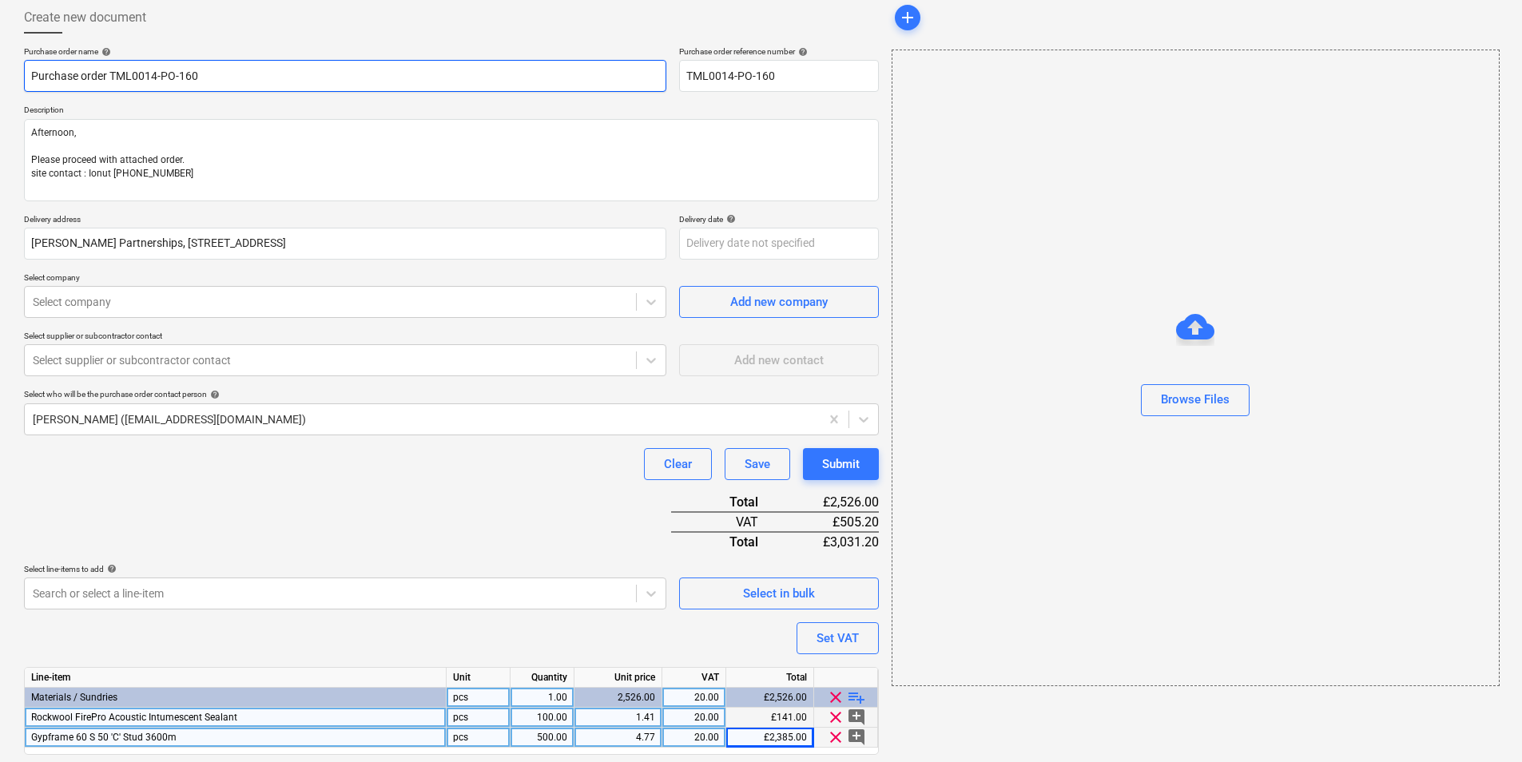
scroll to position [135, 0]
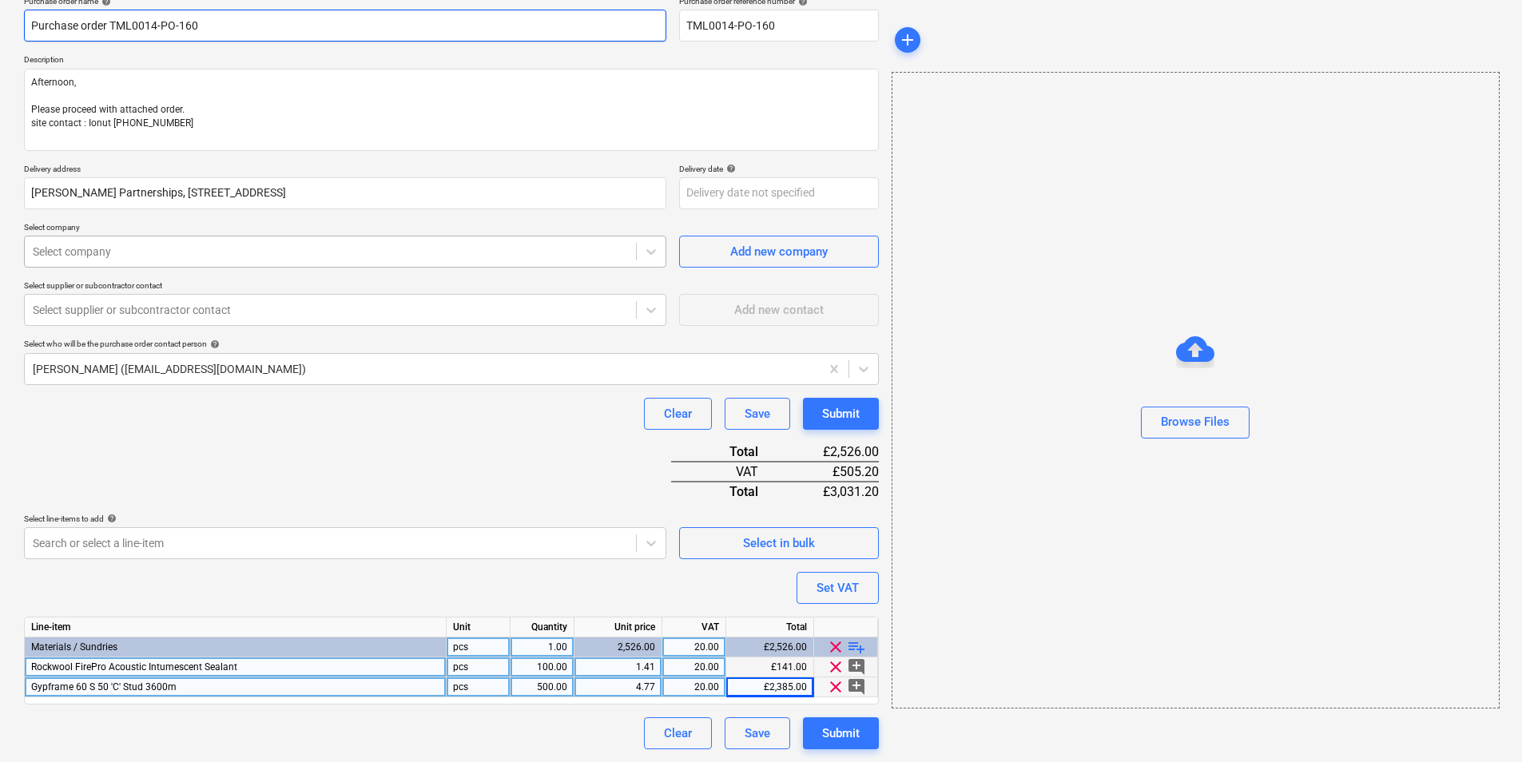
type input "Purchase order TML0014-PO-160"
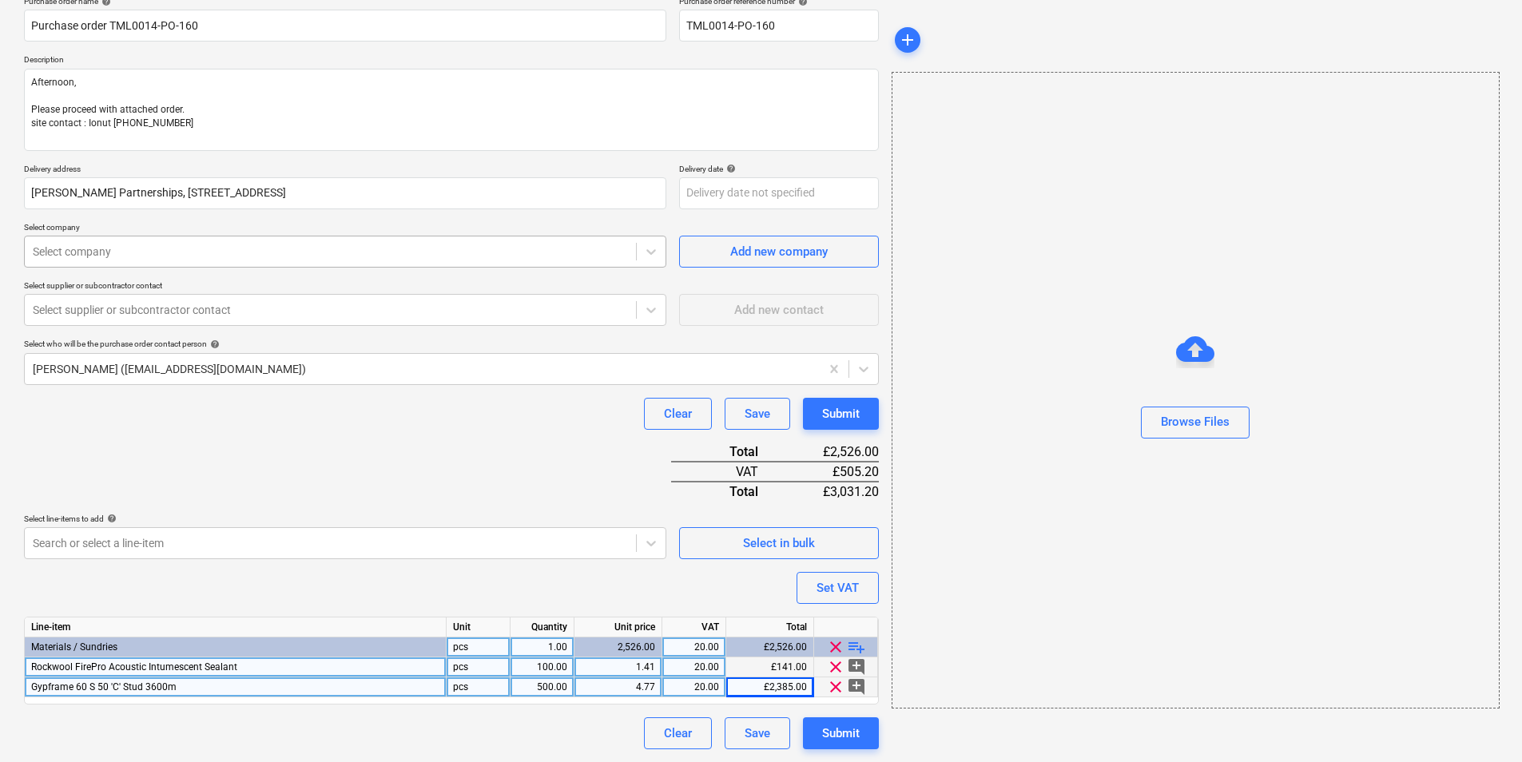
type textarea "x"
click at [208, 252] on div at bounding box center [330, 252] width 595 height 16
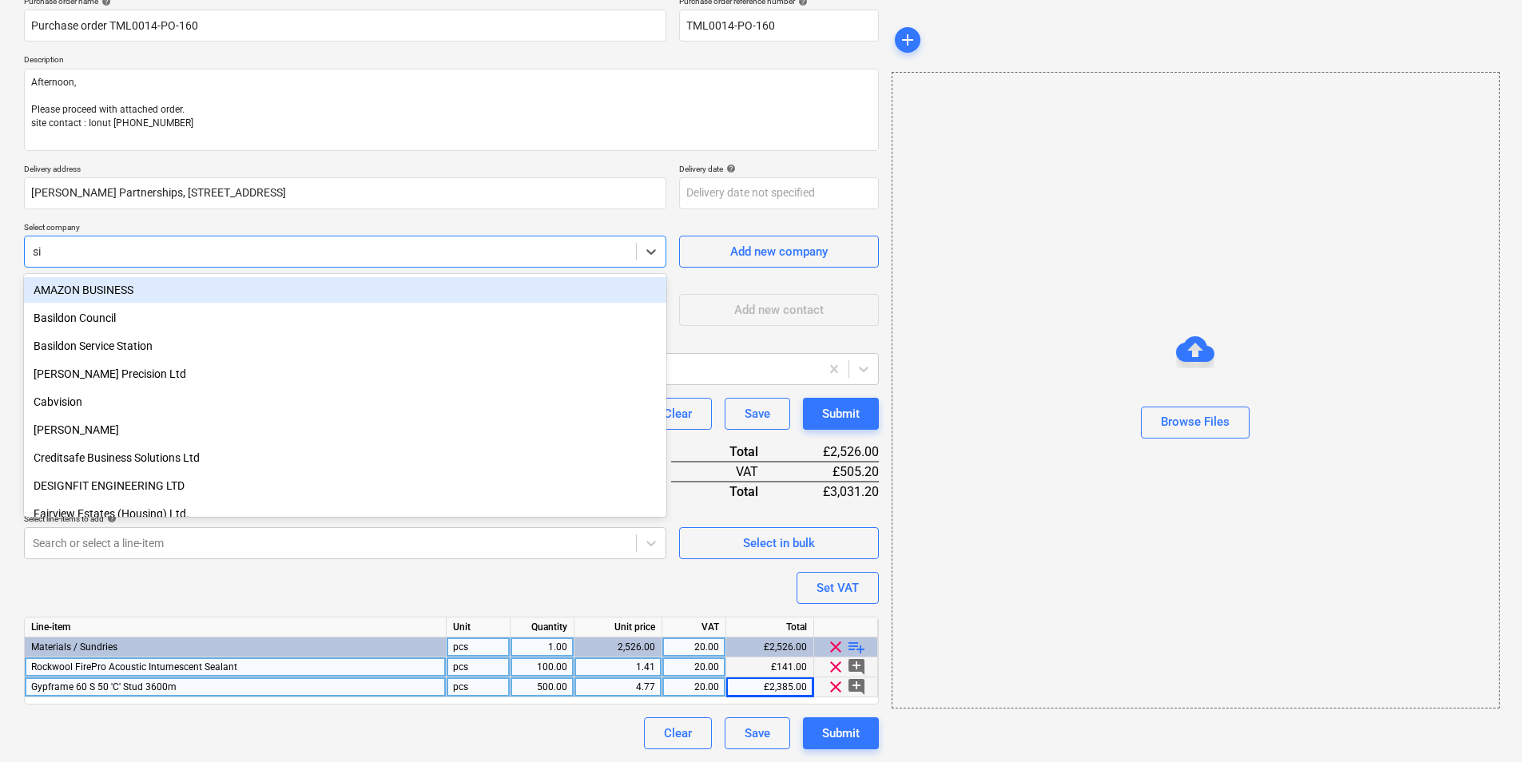
type input "sig"
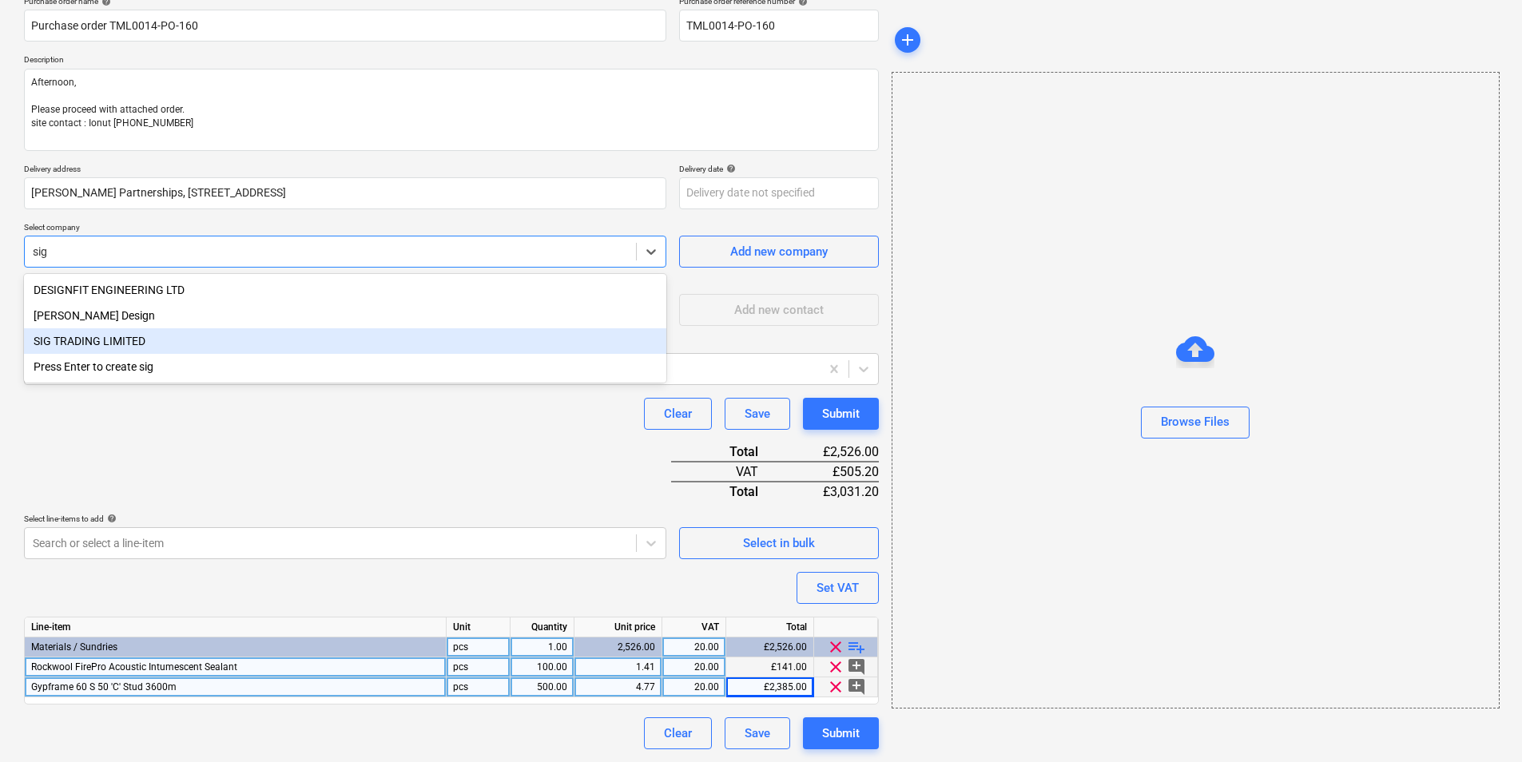
type textarea "x"
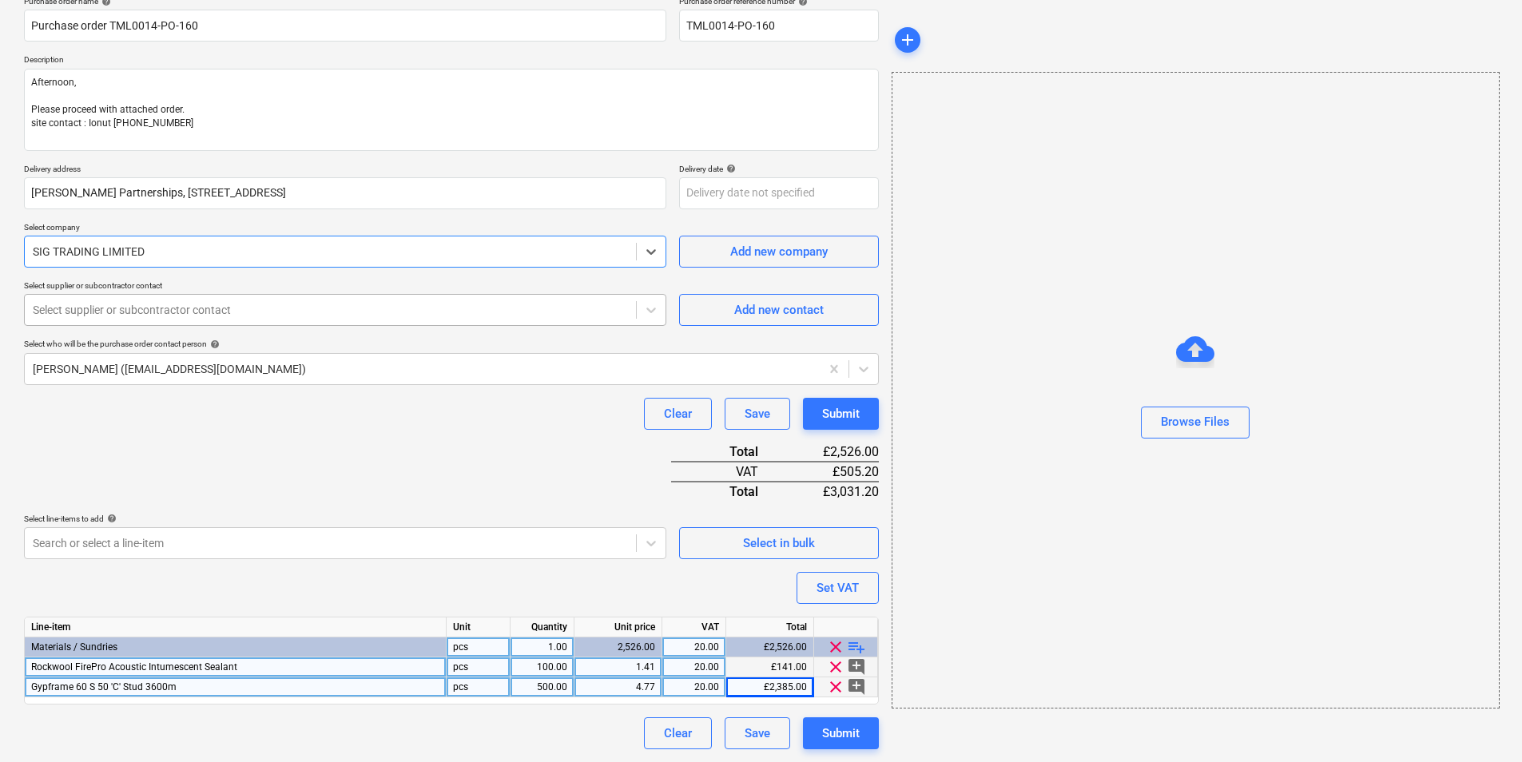
click at [264, 299] on div "Select supplier or subcontractor contact" at bounding box center [330, 310] width 611 height 22
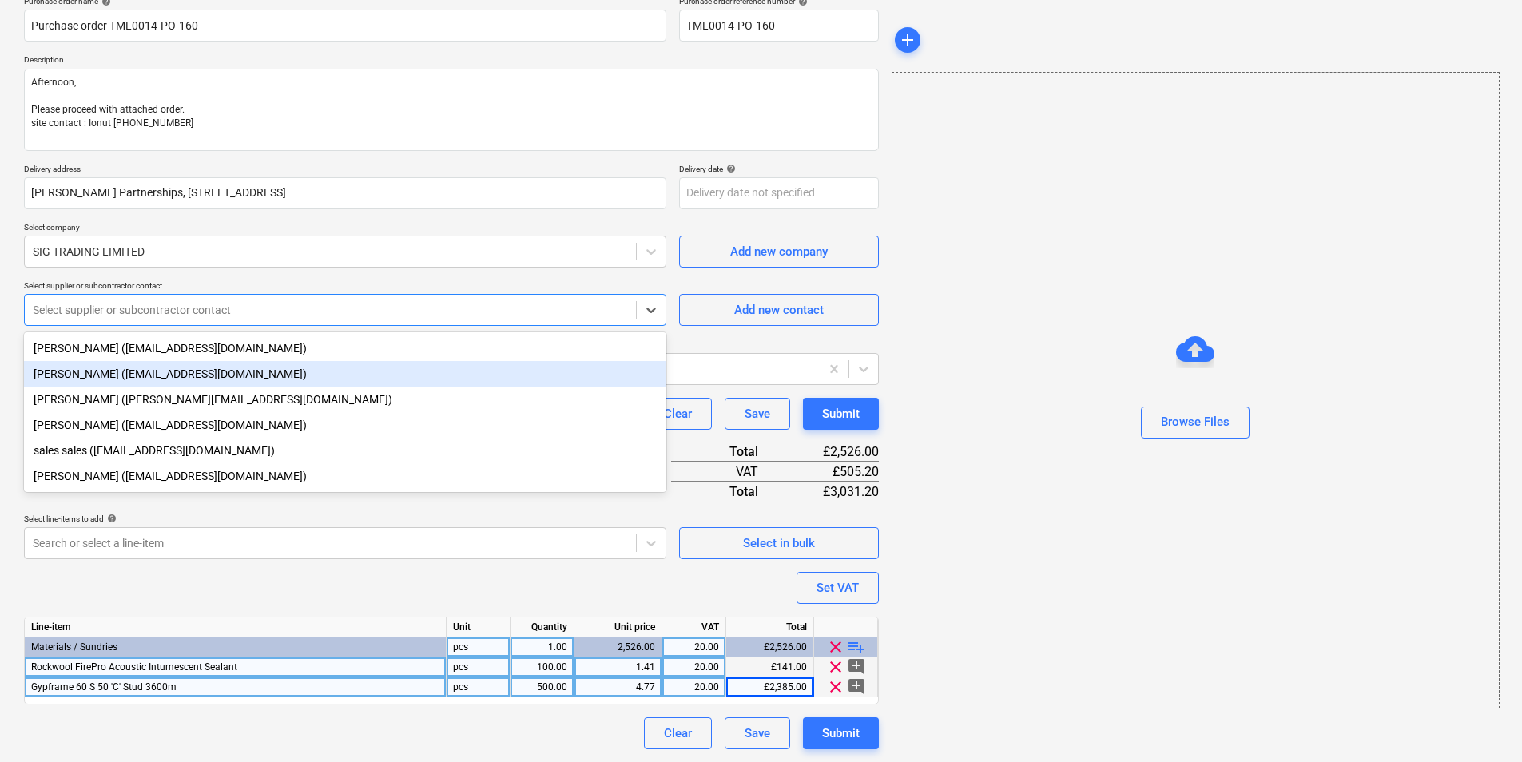
click at [232, 373] on div "[PERSON_NAME] ([EMAIL_ADDRESS][DOMAIN_NAME])" at bounding box center [345, 374] width 642 height 26
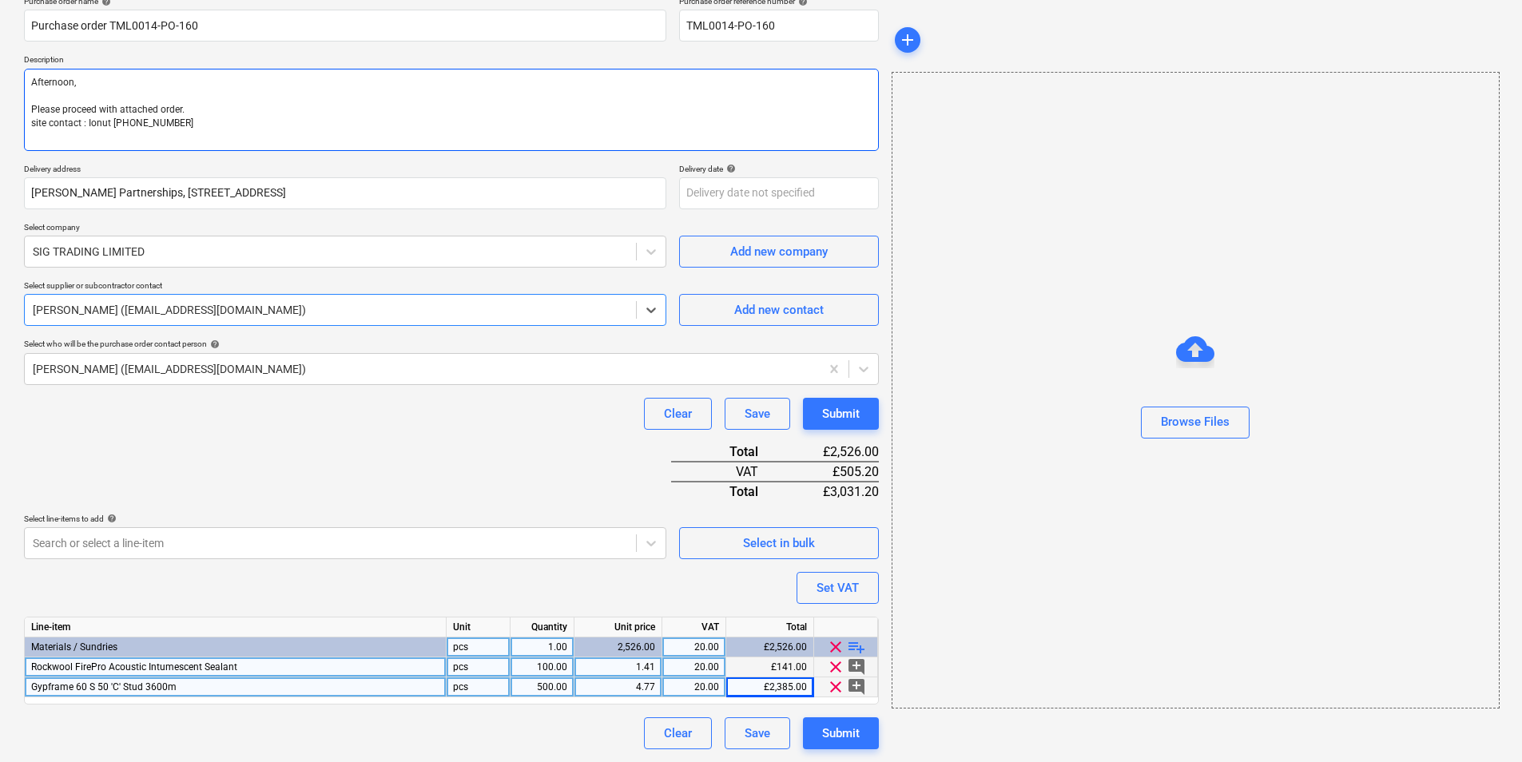
click at [86, 145] on textarea "Afternoon, Please proceed with attached order. site contact : Ionut [PHONE_NUMB…" at bounding box center [451, 110] width 855 height 82
type textarea "x"
type textarea "Afternoon, Please proceed with attached order. site contact : Ionut [PHONE_NUMB…"
type textarea "x"
type textarea "Afternoon, Please proceed with attached order. site contact : Ionut [PHONE_NUMB…"
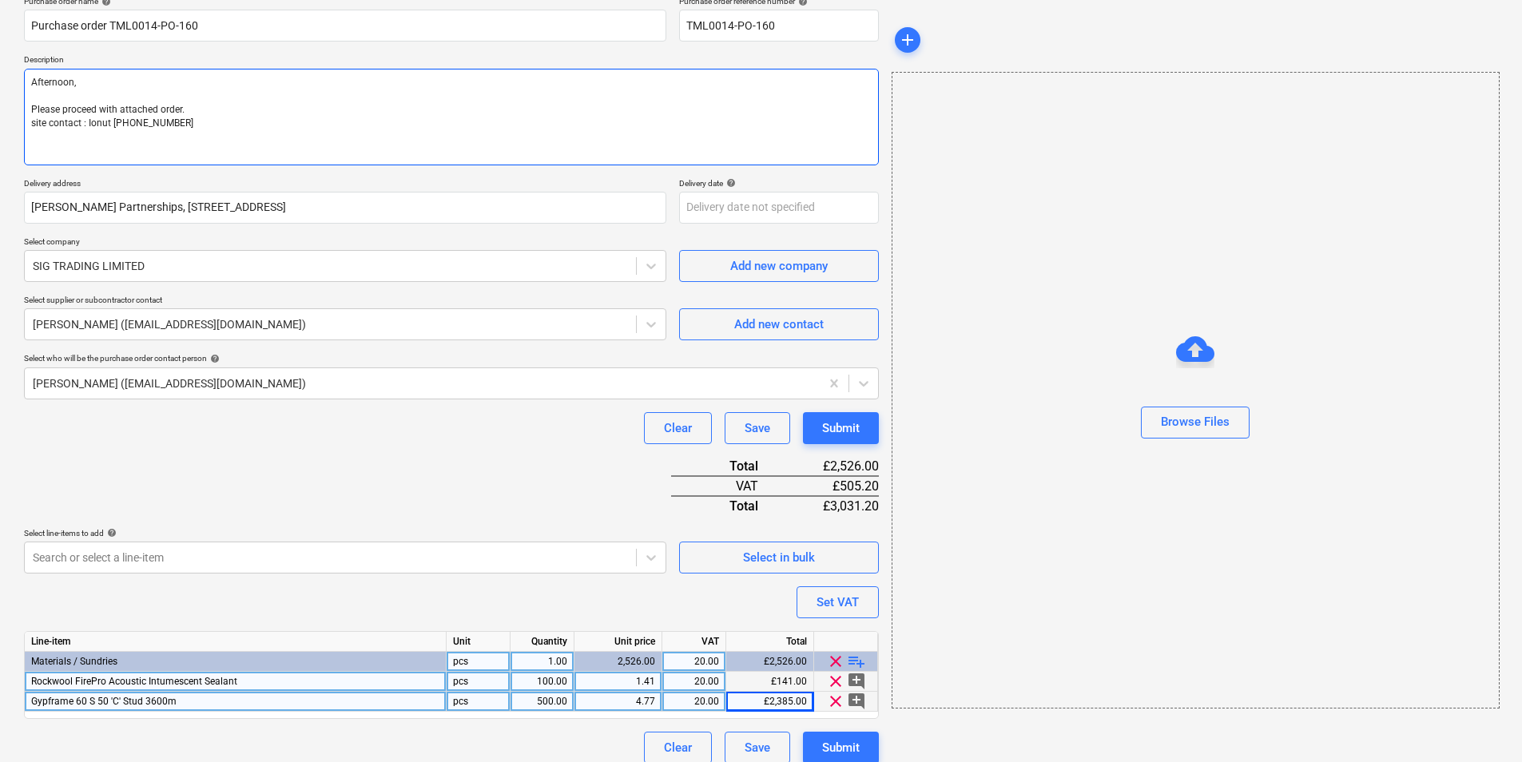
type textarea "x"
type textarea "Afternoon, Please proceed with attached order. site contact : Ionut [PHONE_NUMB…"
type textarea "x"
type textarea "Afternoon, Please proceed with attached order. site contact : Ionut [PHONE_NUMB…"
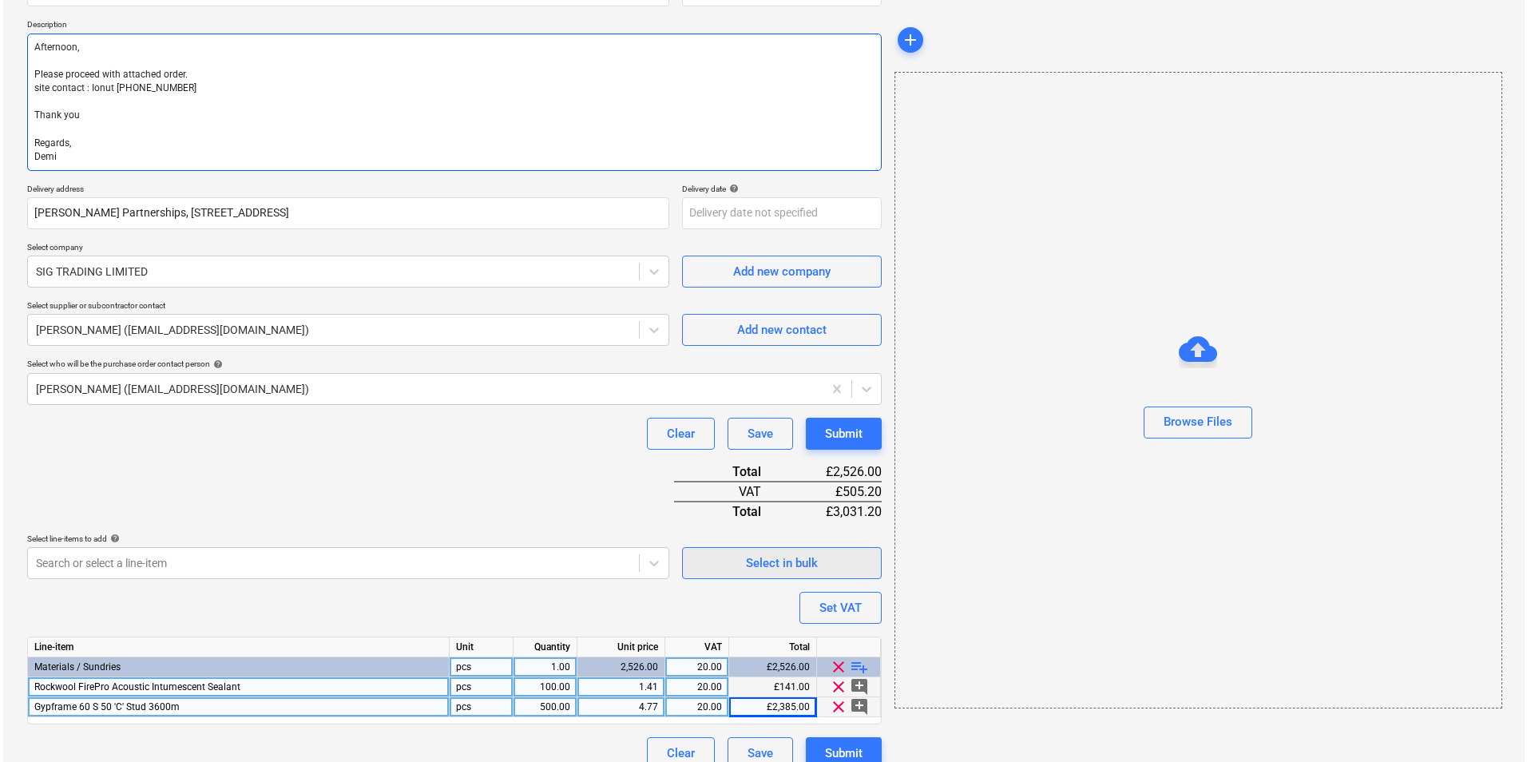
scroll to position [190, 0]
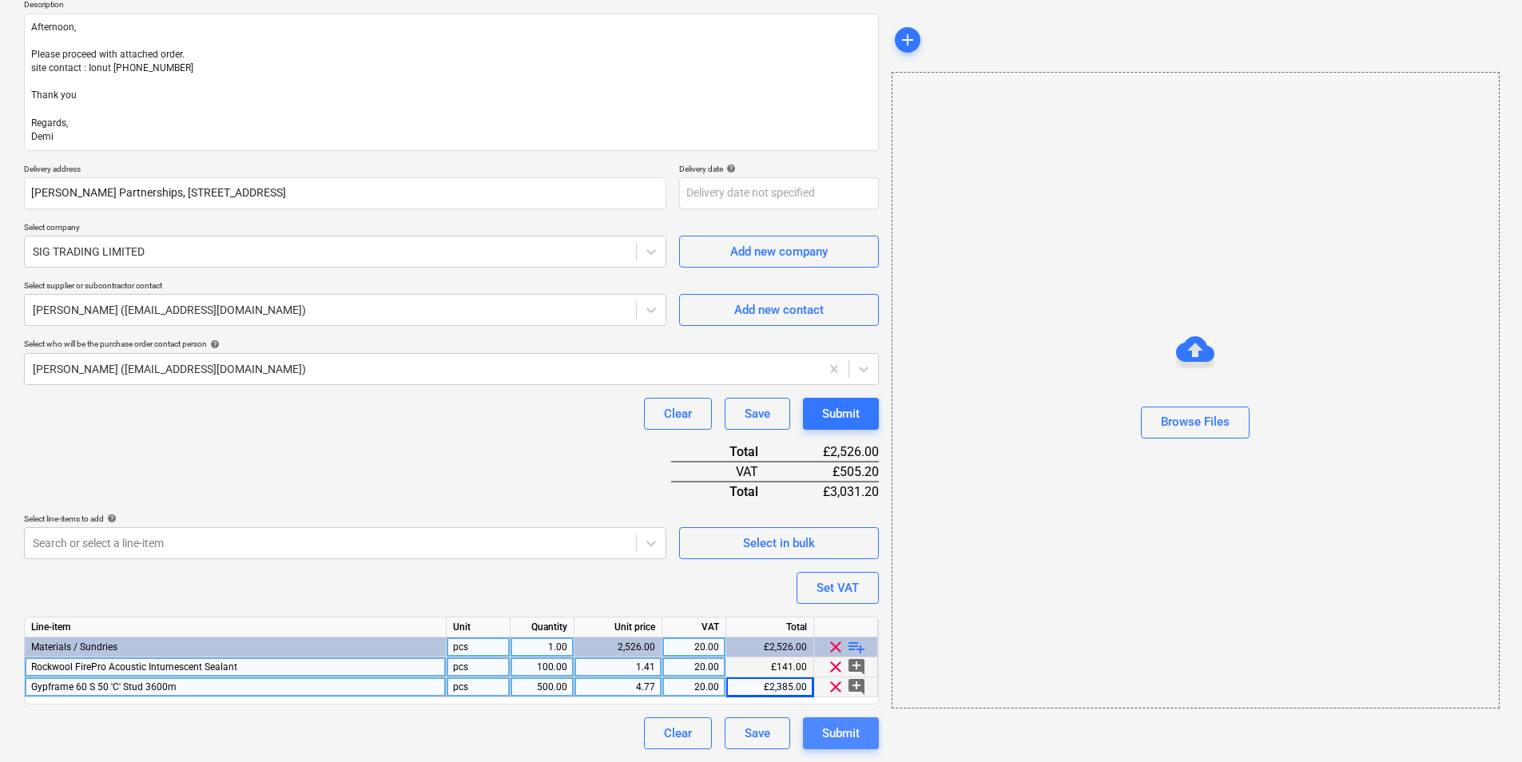
click at [842, 728] on div "Submit" at bounding box center [841, 733] width 38 height 21
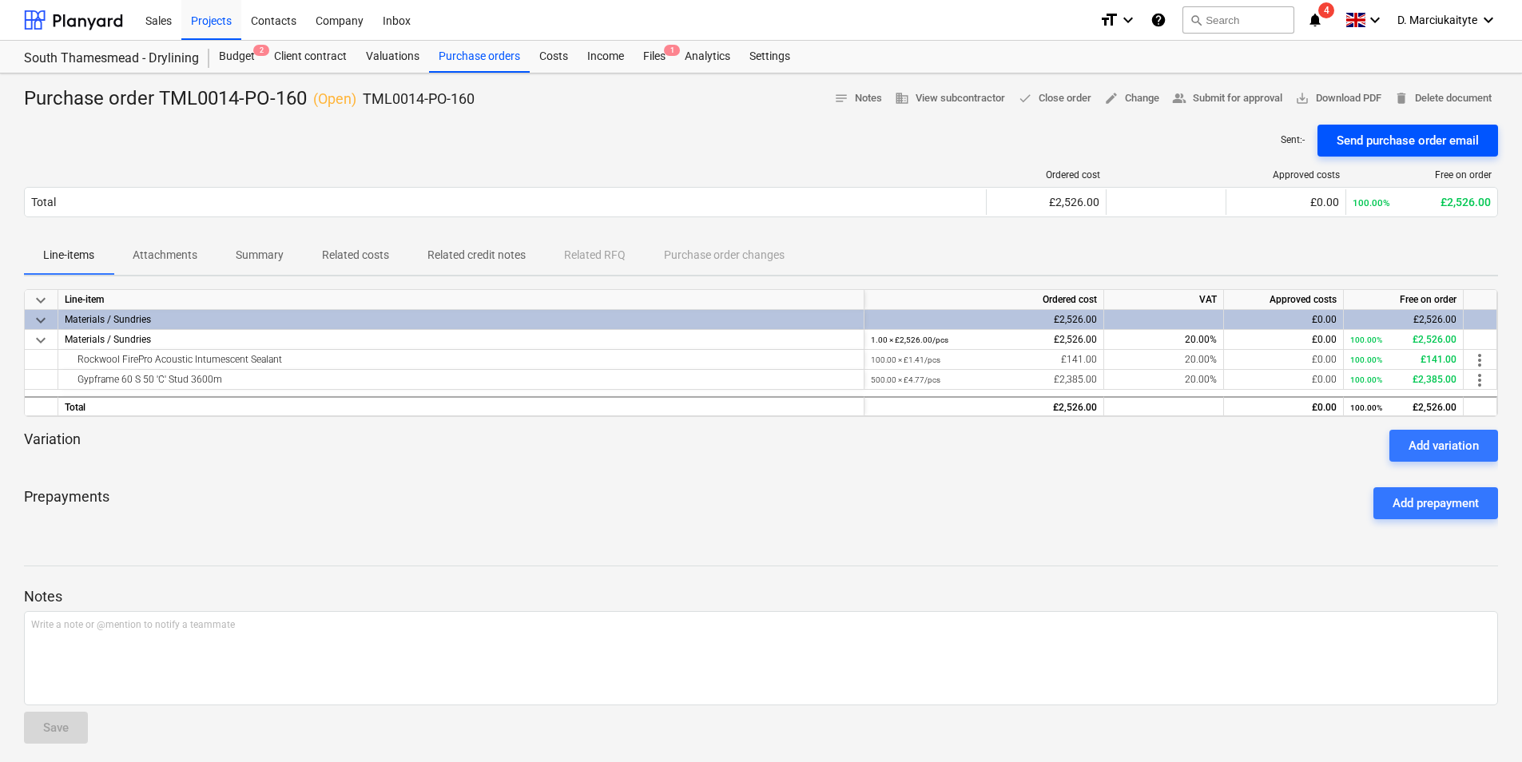
click at [1434, 144] on div "Send purchase order email" at bounding box center [1407, 140] width 142 height 21
drag, startPoint x: 321, startPoint y: 360, endPoint x: 73, endPoint y: 358, distance: 247.6
click at [73, 358] on div "Rockwool FirePro Acoustic Intumescent Sealant" at bounding box center [461, 359] width 792 height 19
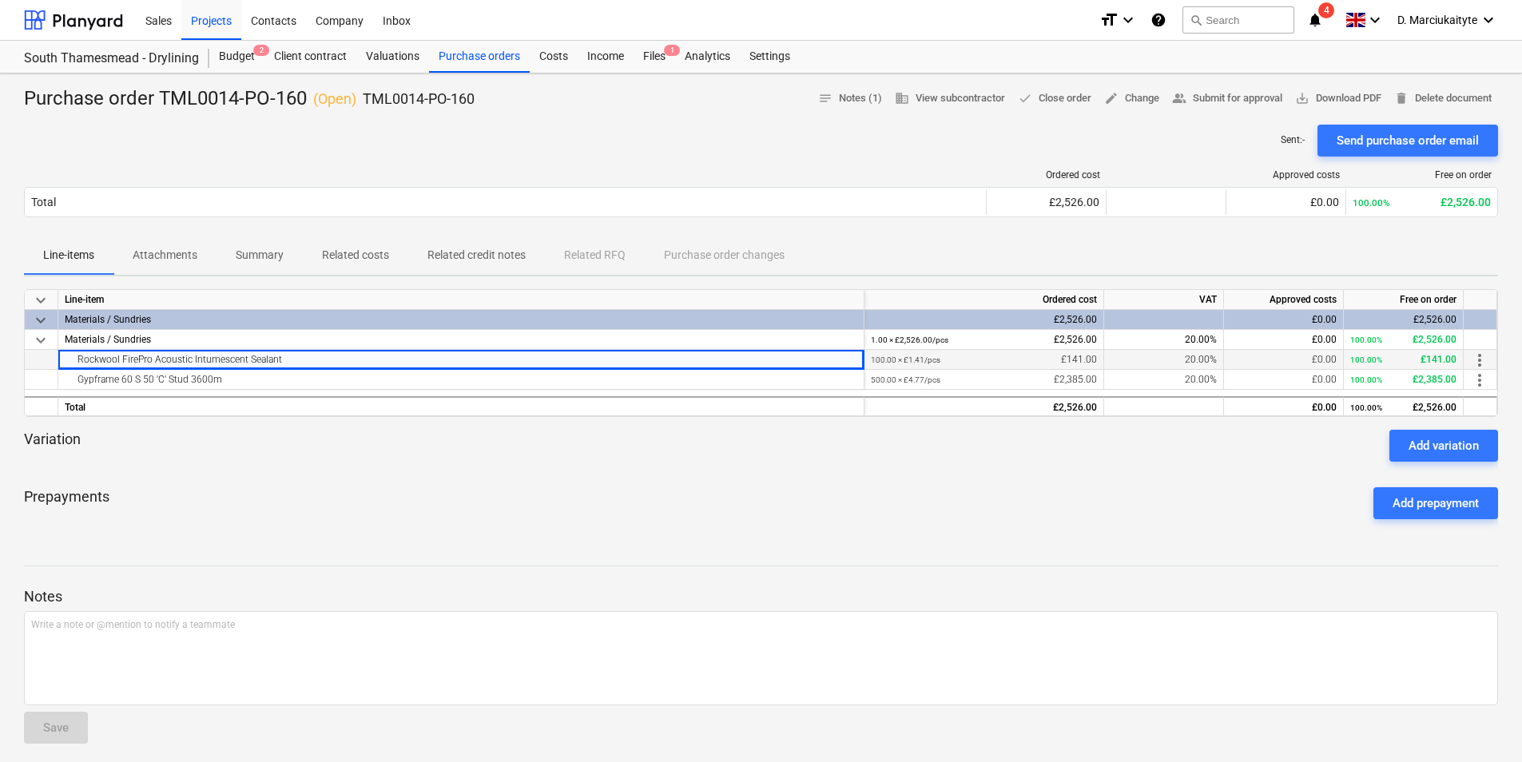
copy div "Rockwool FirePro Acoustic Intumescent Sealant"
click at [309, 371] on div "keyboard_arrow_down Line-item Ordered cost VAT Approved costs Free on order key…" at bounding box center [761, 353] width 1474 height 128
drag, startPoint x: 287, startPoint y: 381, endPoint x: 69, endPoint y: 377, distance: 217.3
click at [69, 377] on div "Gypframe 60 S 50 'C' Stud 3600m" at bounding box center [461, 379] width 792 height 19
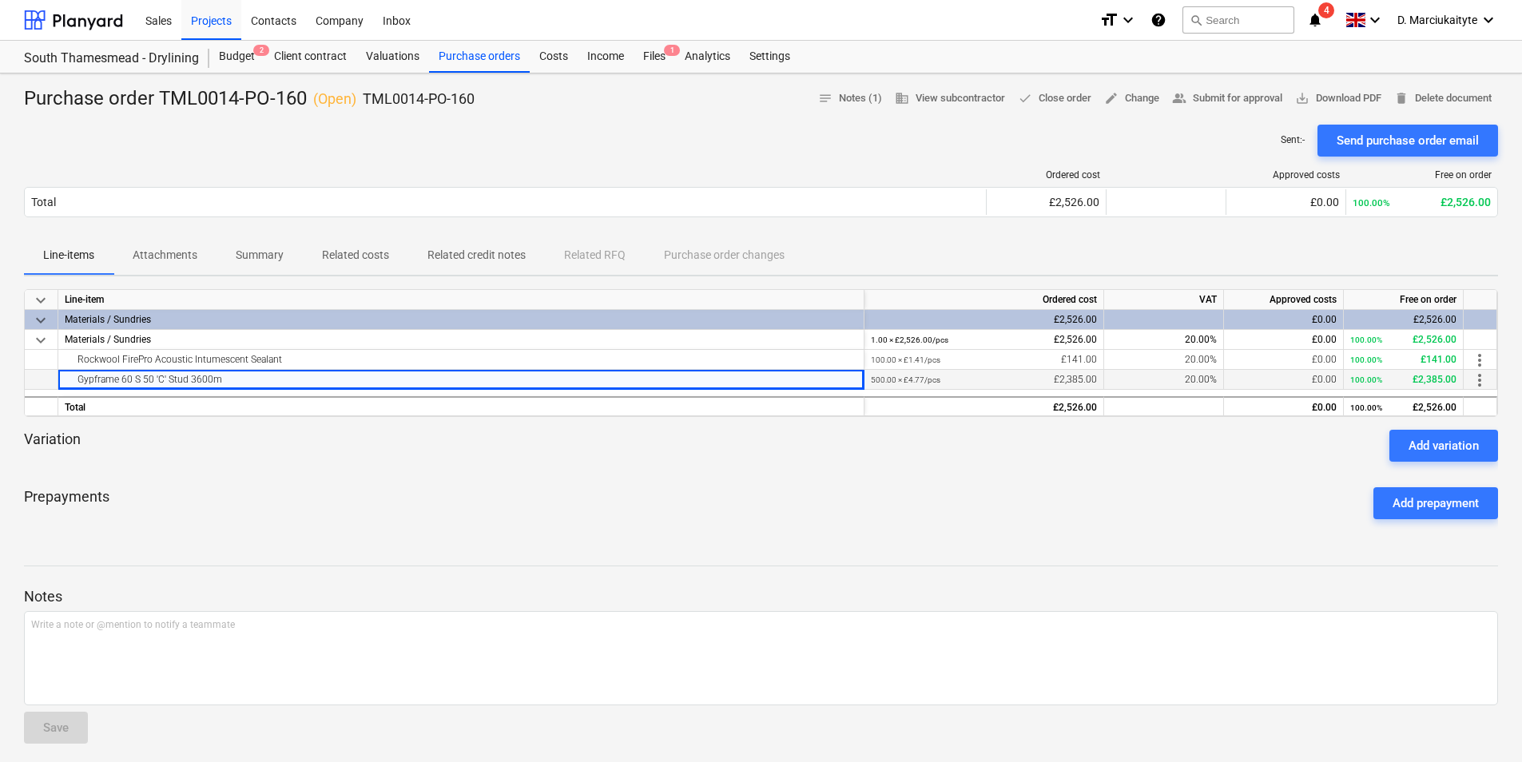
copy div "Gypframe 60 S 50 'C' Stud 3600m"
drag, startPoint x: 483, startPoint y: 105, endPoint x: 363, endPoint y: 104, distance: 120.6
click at [363, 104] on div "Purchase order TML0014-PO-160 ( Open ) TML0014-PO-160 notes Notes (1) business …" at bounding box center [761, 99] width 1474 height 26
copy p "TML0014-PO-160"
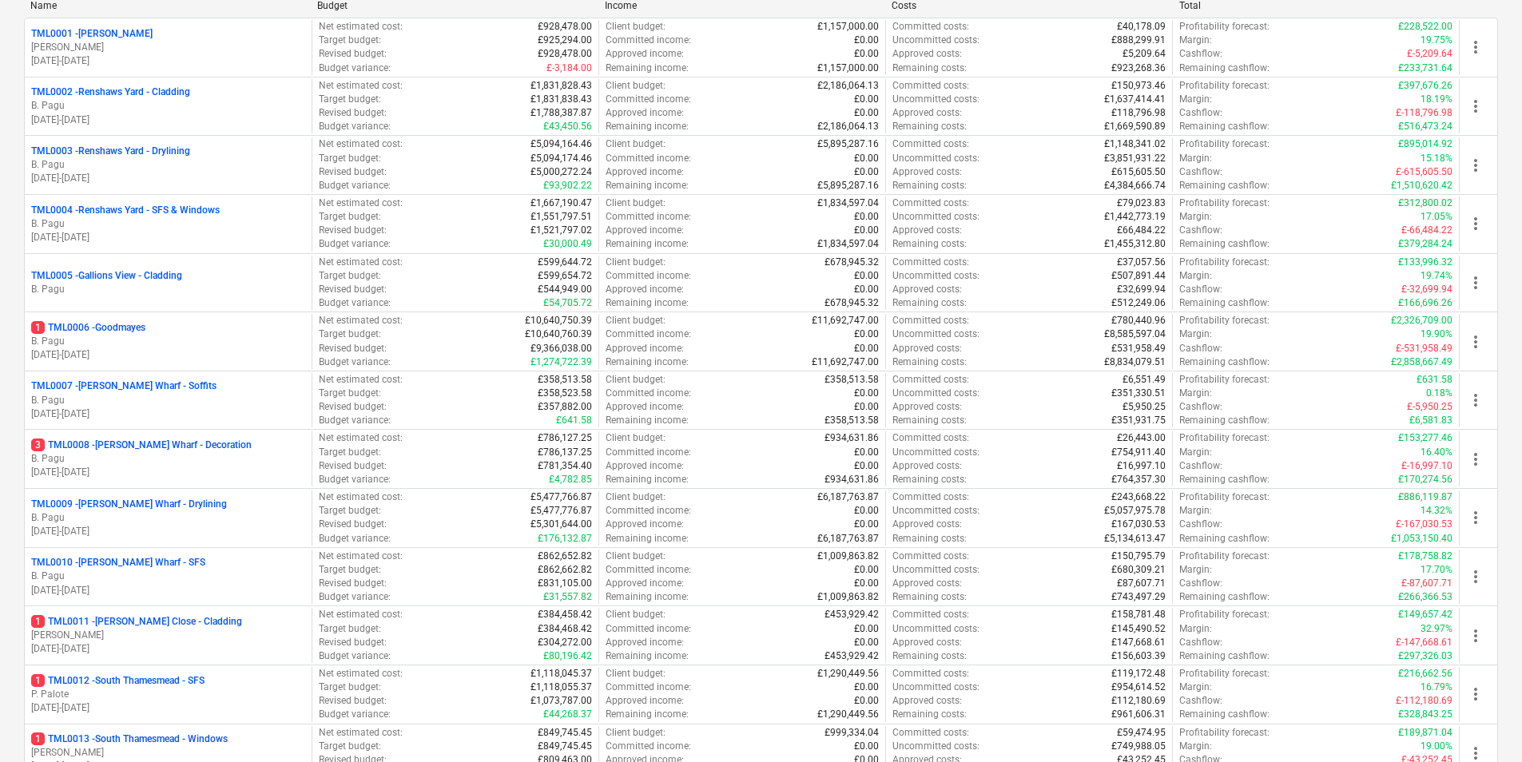
scroll to position [559, 0]
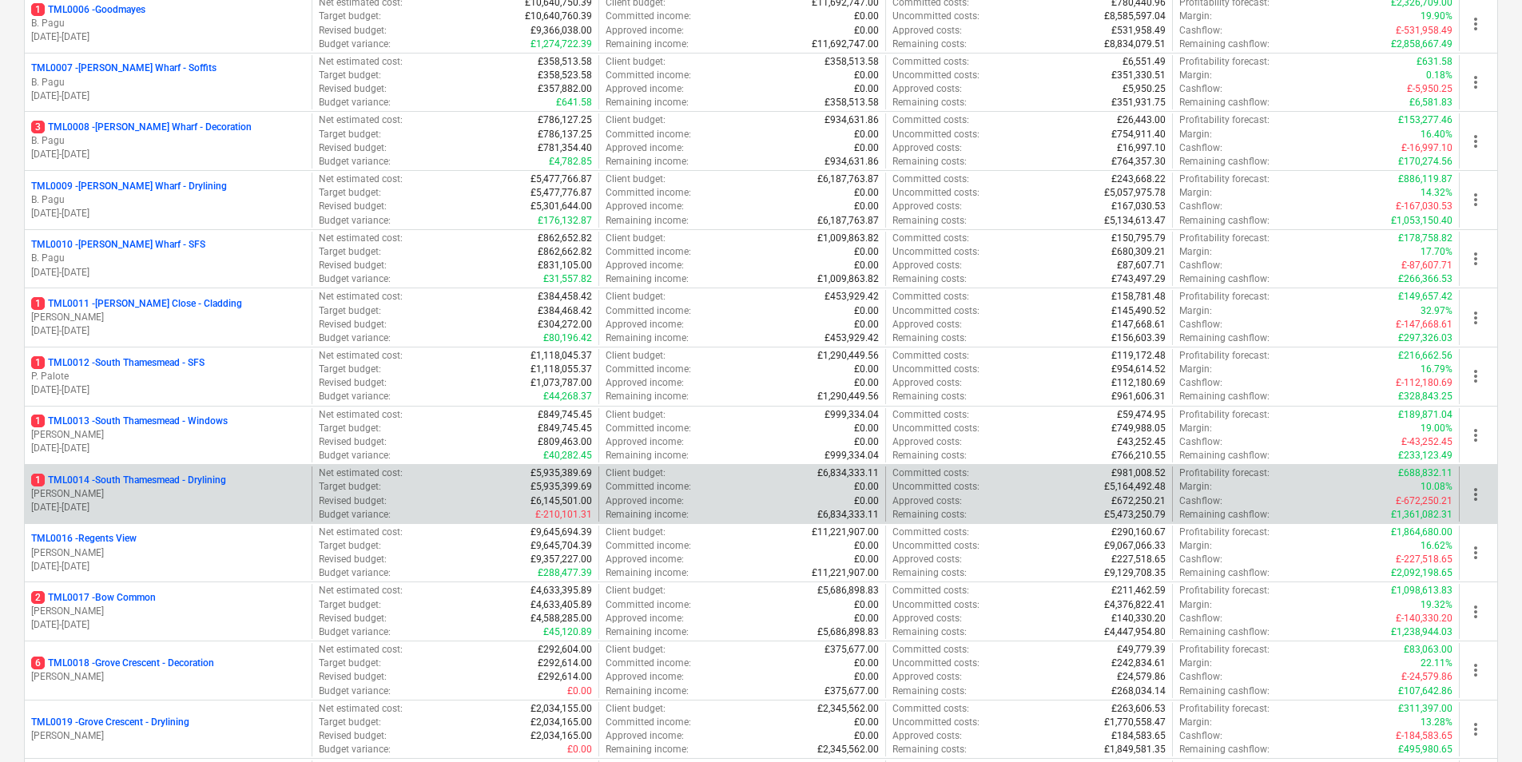
click at [143, 487] on p "[PERSON_NAME]" at bounding box center [168, 494] width 274 height 14
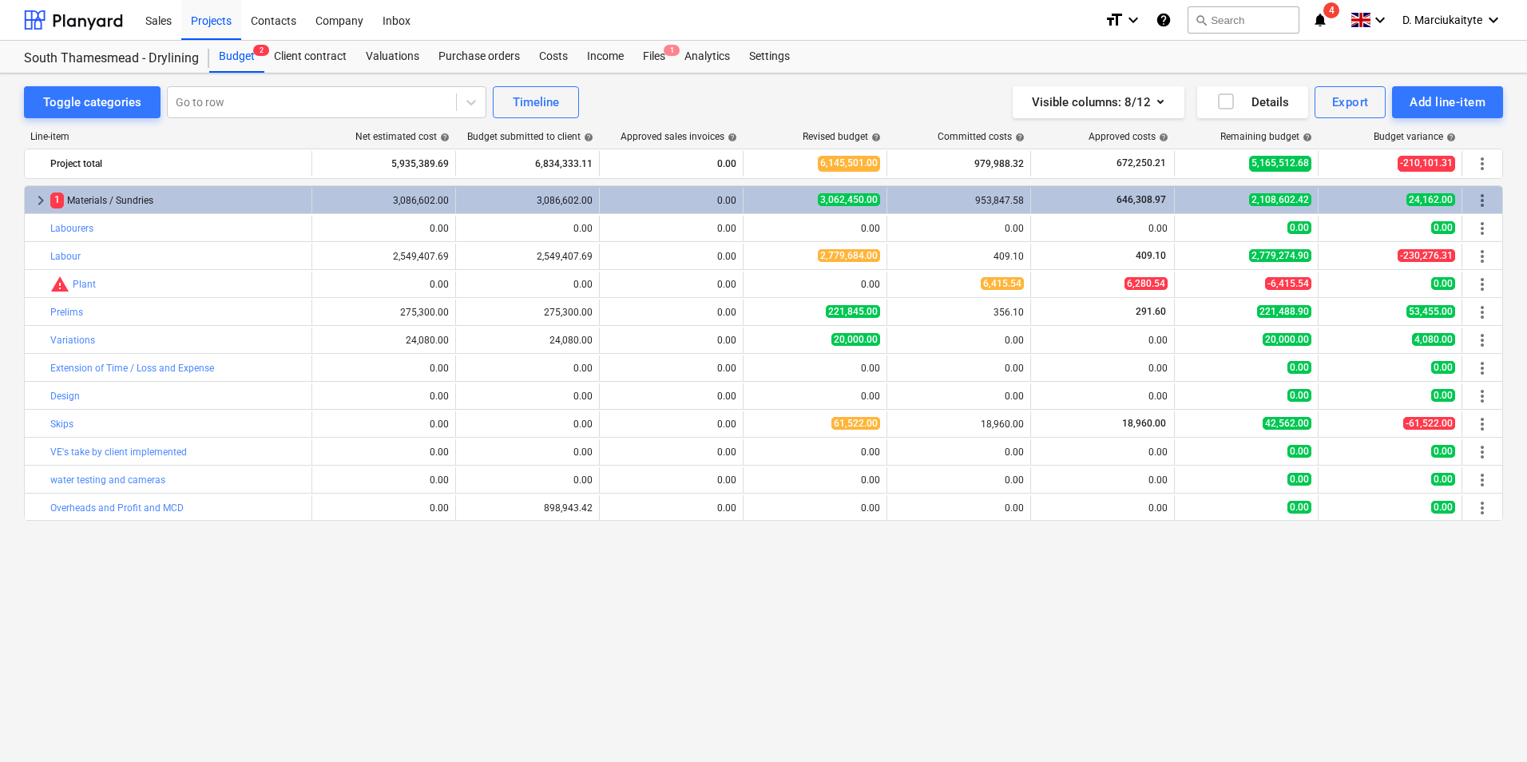
click at [470, 38] on div "Sales Projects Contacts Company Inbox" at bounding box center [614, 20] width 956 height 40
click at [470, 49] on div "Purchase orders" at bounding box center [479, 57] width 101 height 32
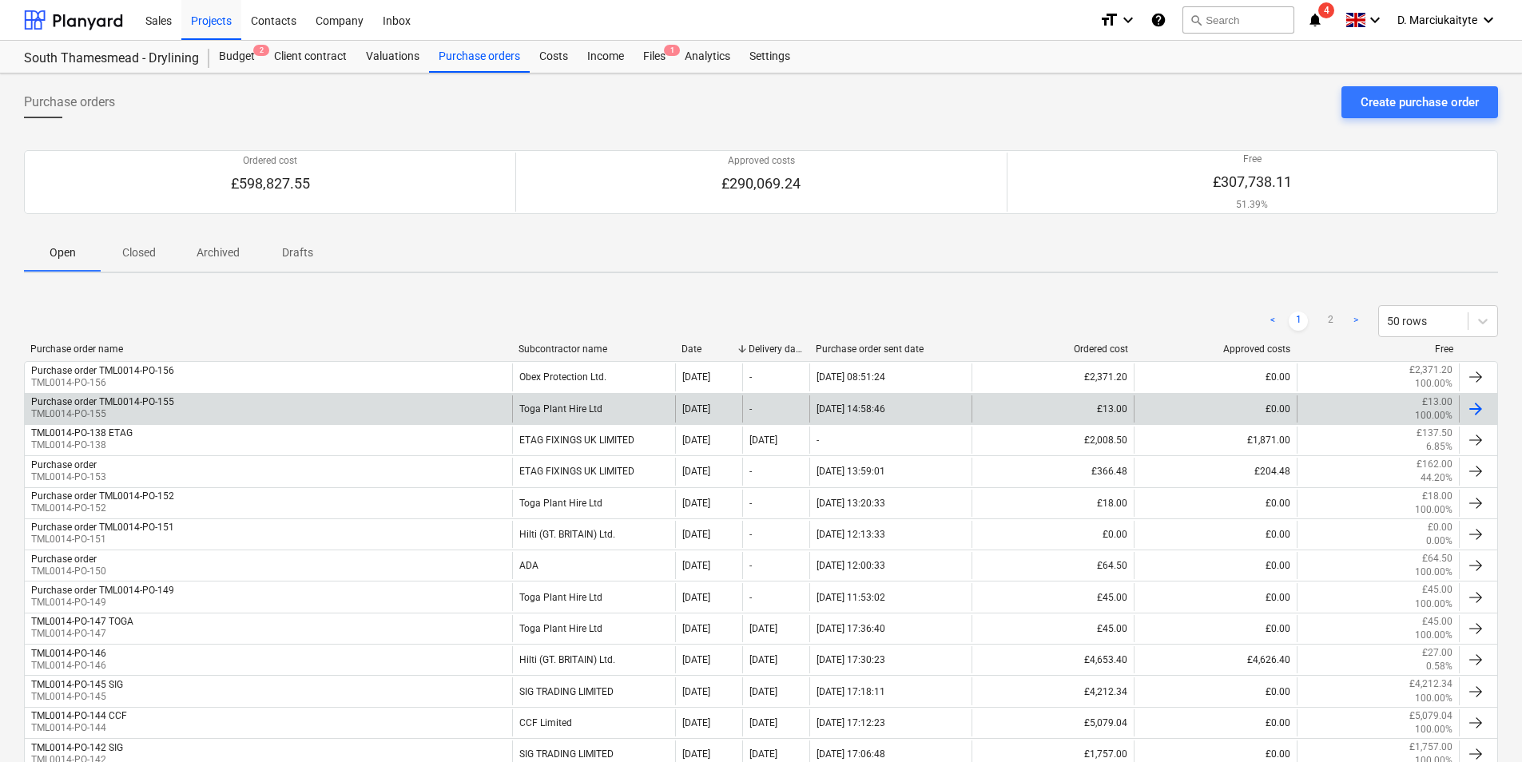
click at [249, 415] on div "Purchase order TML0014-PO-155 TML0014-PO-155" at bounding box center [268, 408] width 487 height 27
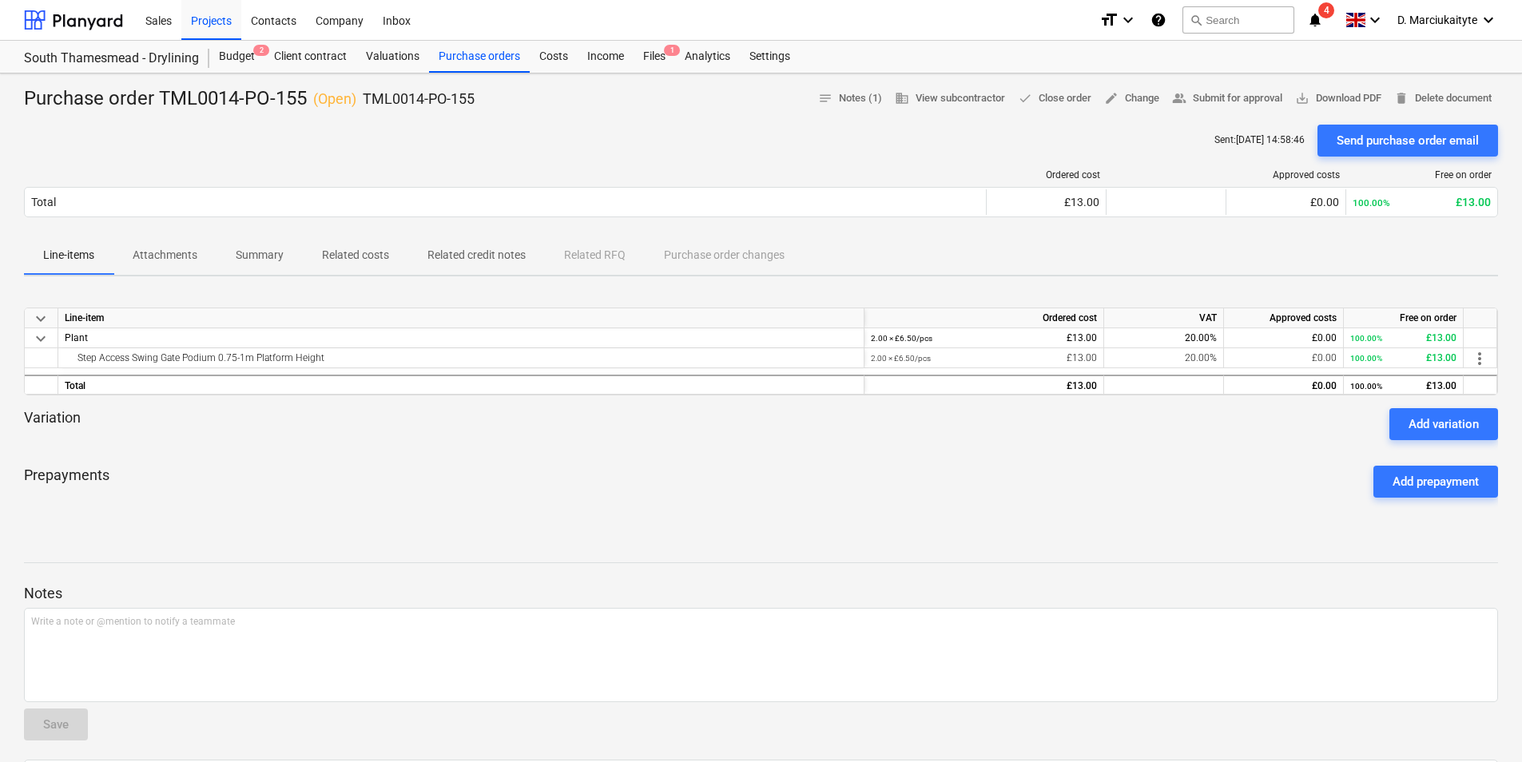
click at [279, 259] on p "Summary" at bounding box center [260, 255] width 48 height 17
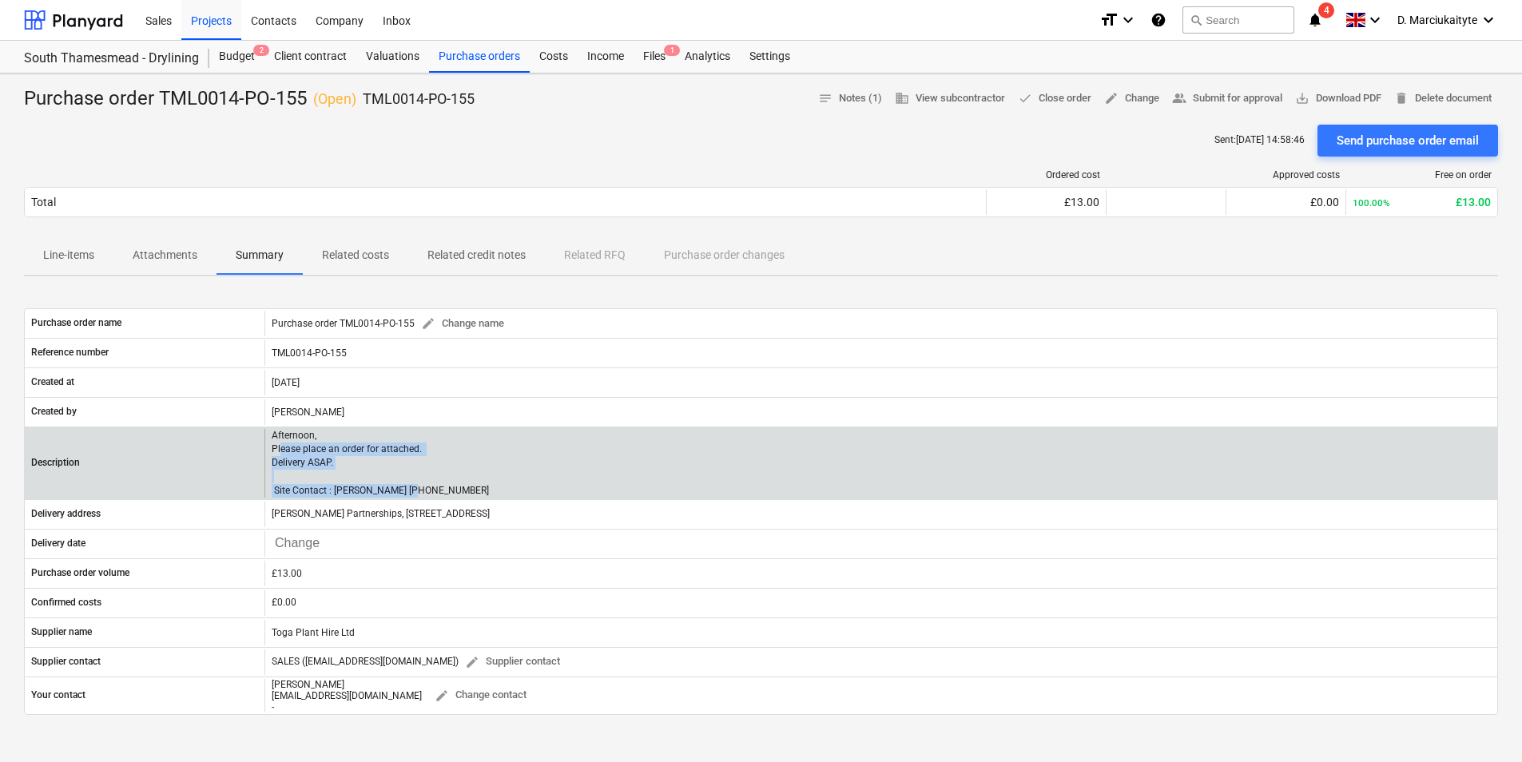
drag, startPoint x: 452, startPoint y: 493, endPoint x: 280, endPoint y: 451, distance: 176.7
click at [280, 451] on div "Afternoon, Please place an order for attached. Delivery ASAP. Site Contact : Al…" at bounding box center [880, 463] width 1233 height 69
drag, startPoint x: 280, startPoint y: 451, endPoint x: 423, endPoint y: 478, distance: 145.5
click at [423, 478] on div "Afternoon, Please place an order for attached. Delivery ASAP. Site Contact : Al…" at bounding box center [880, 463] width 1233 height 69
click at [459, 485] on div "Afternoon, Please place an order for attached. Delivery ASAP. Site Contact : Al…" at bounding box center [880, 463] width 1233 height 69
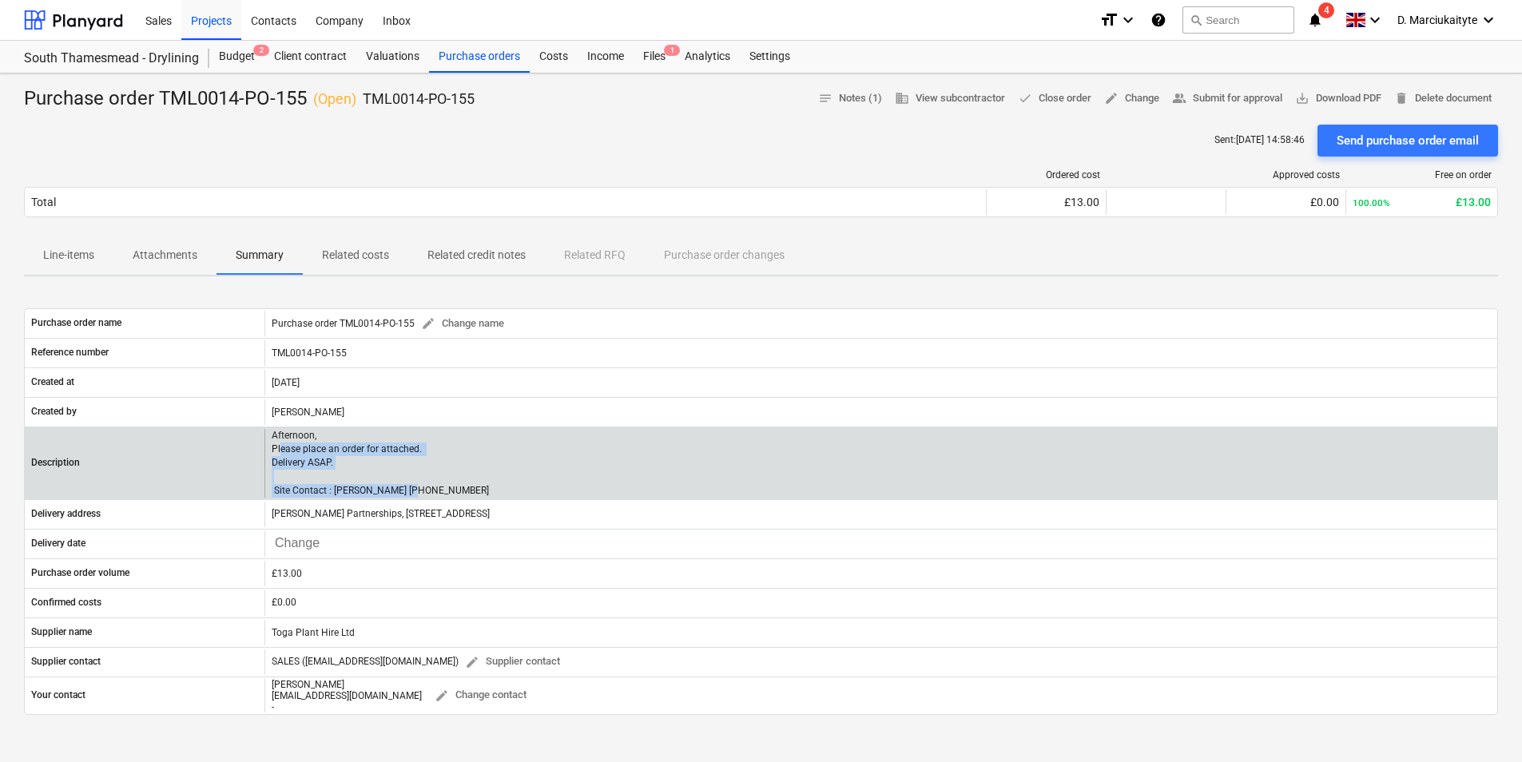
click at [459, 486] on div "Afternoon, Please place an order for attached. Delivery ASAP. Site Contact : Al…" at bounding box center [880, 463] width 1233 height 69
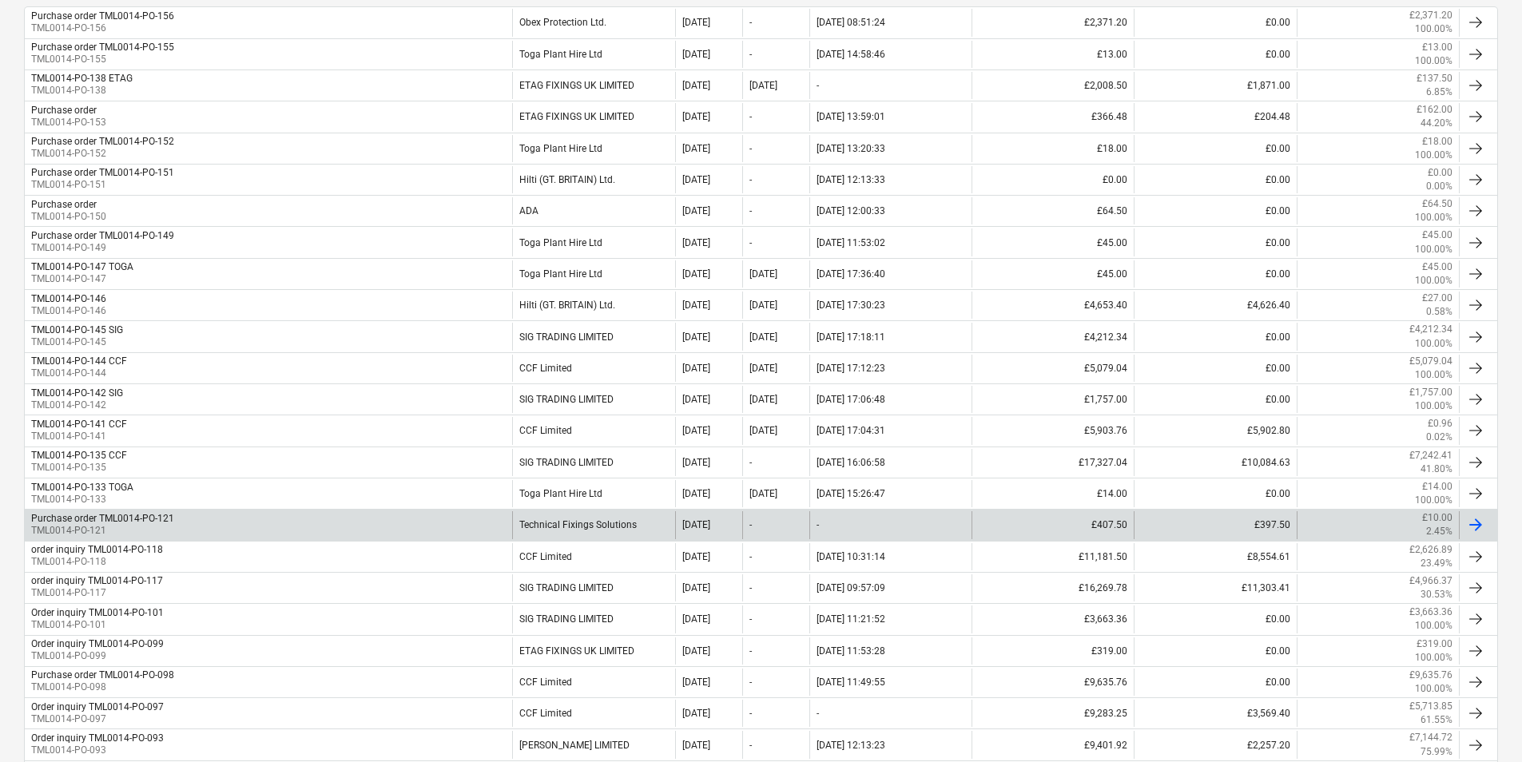
scroll to position [399, 0]
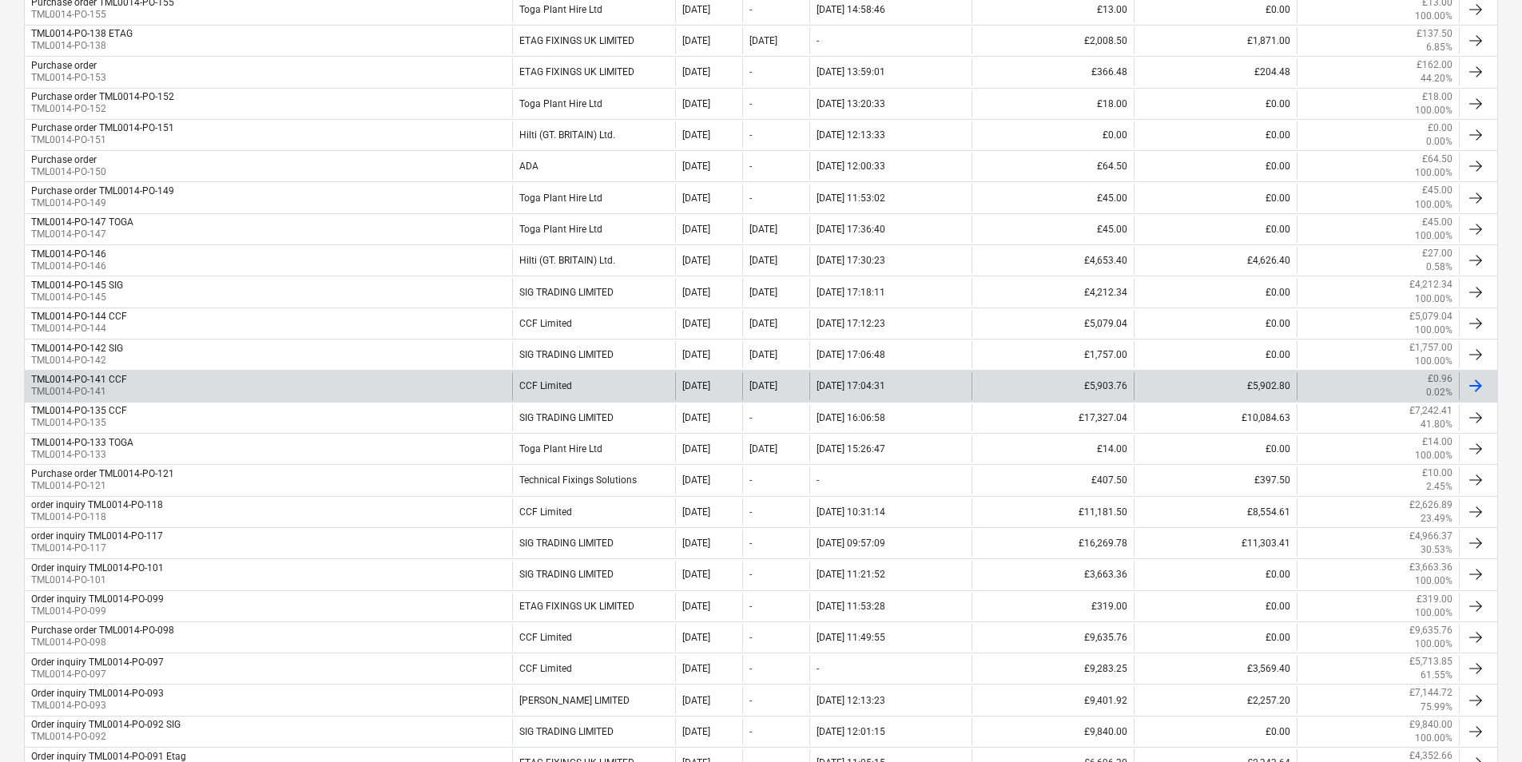
click at [415, 386] on div "TML0014-PO-141 CCF TML0014-PO-141" at bounding box center [268, 385] width 487 height 27
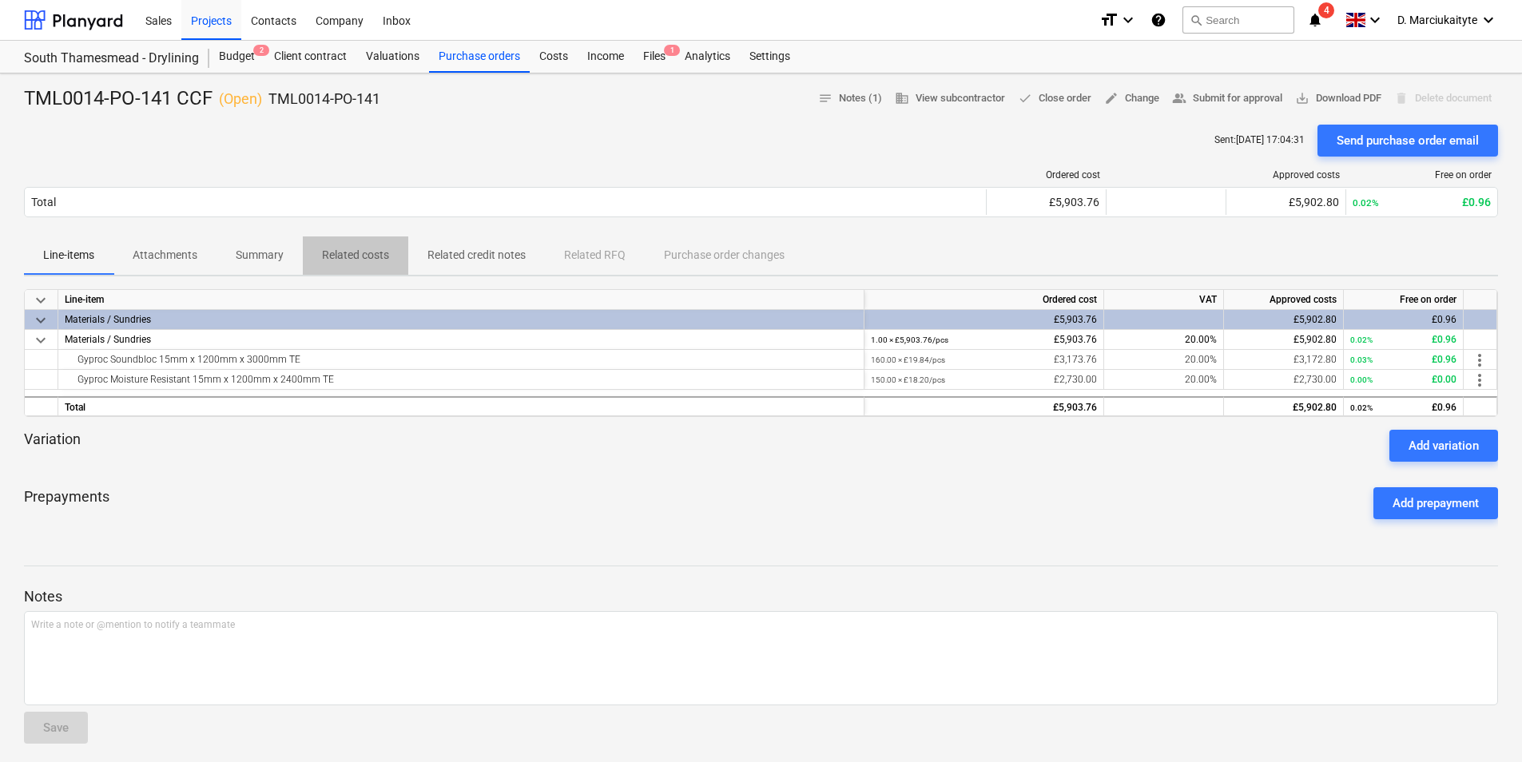
click at [347, 258] on p "Related costs" at bounding box center [355, 255] width 67 height 17
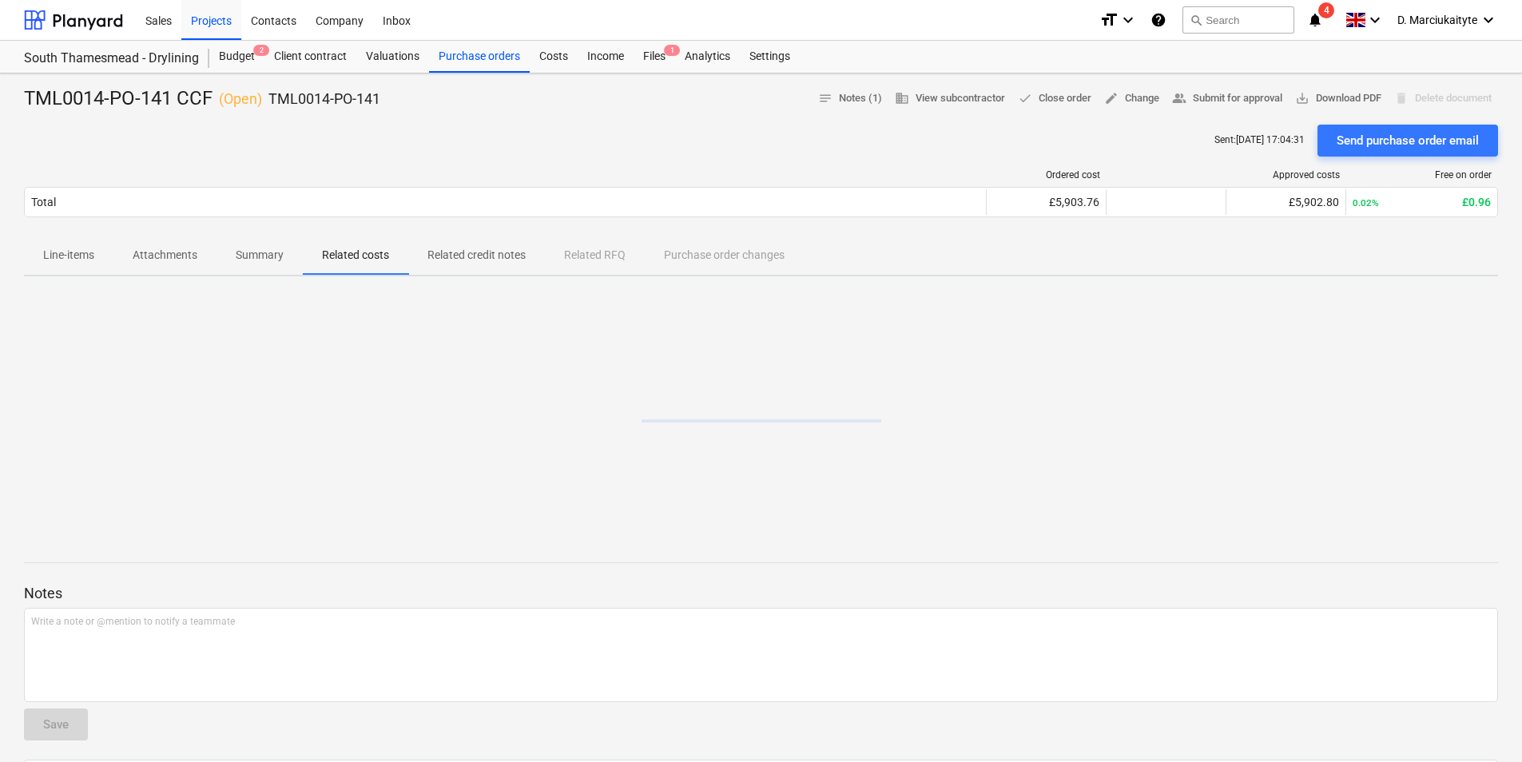
click at [287, 253] on span "Summary" at bounding box center [259, 255] width 86 height 26
